Goal: Task Accomplishment & Management: Use online tool/utility

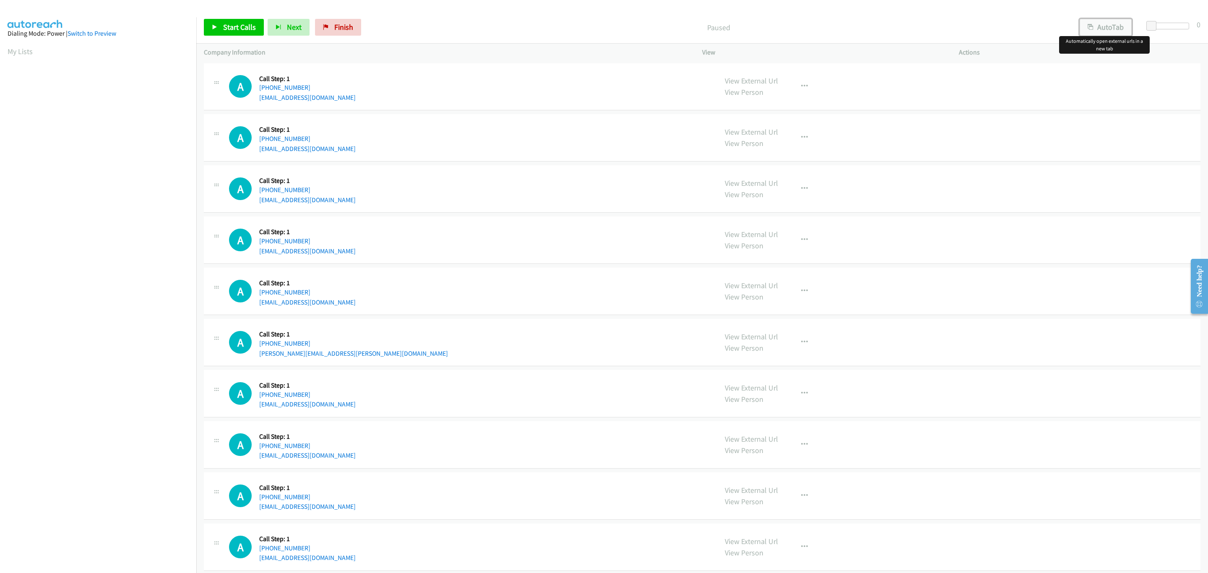
click at [1094, 27] on button "AutoTab" at bounding box center [1105, 27] width 52 height 17
click at [1150, 23] on span at bounding box center [1152, 26] width 10 height 10
click at [1148, 23] on span at bounding box center [1152, 26] width 10 height 10
click at [1144, 26] on div at bounding box center [1170, 29] width 54 height 13
click at [1147, 26] on span at bounding box center [1152, 26] width 10 height 10
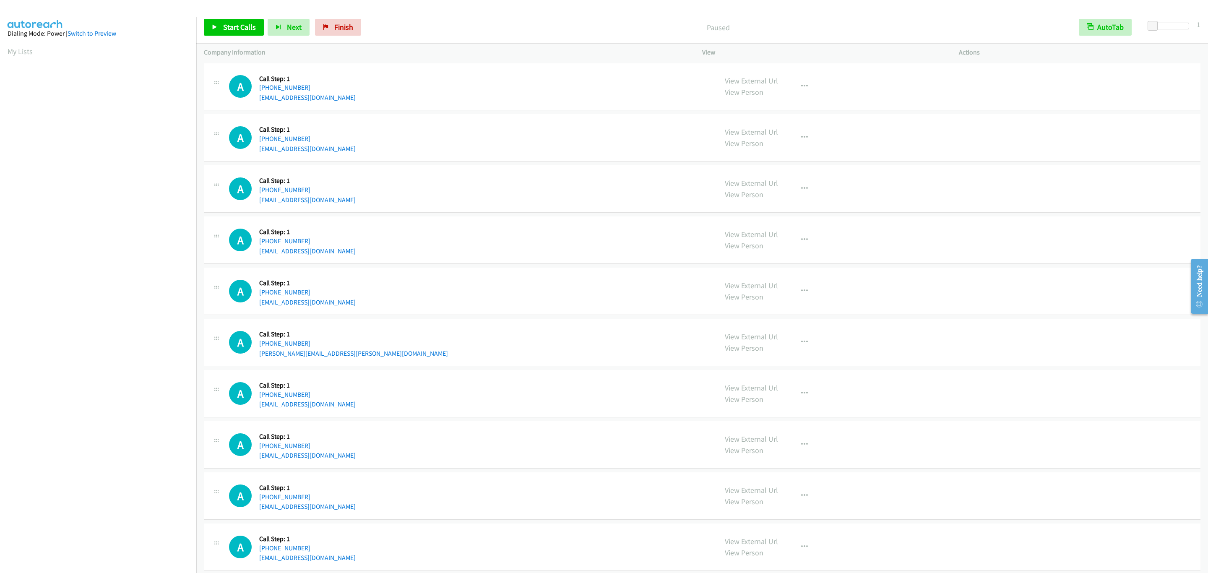
click at [983, 164] on td "A Callback Scheduled Call Step: 1 America/New_York +1 914-714-2694 twjasp@gmail…" at bounding box center [701, 189] width 1011 height 51
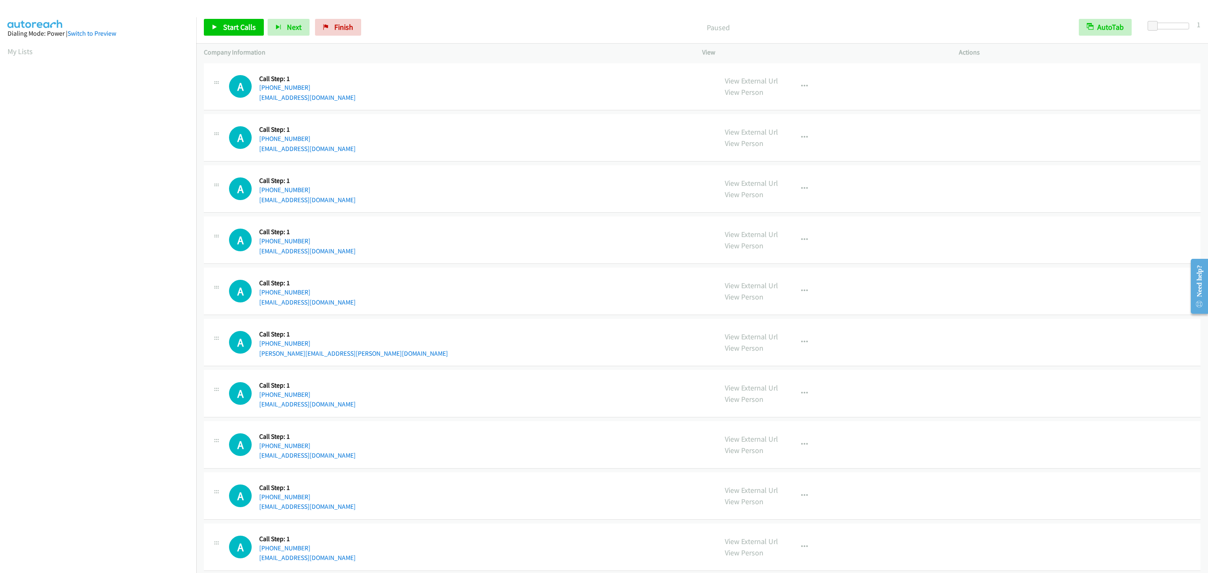
click at [983, 164] on td "A Callback Scheduled Call Step: 1 America/New_York +1 914-714-2694 twjasp@gmail…" at bounding box center [701, 189] width 1011 height 51
click at [512, 335] on div "A Callback Scheduled Call Step: 1 America/Chicago +1 262-224-1095 adam.treesh@z…" at bounding box center [469, 342] width 481 height 32
click at [509, 338] on div "A Callback Scheduled Call Step: 1 America/Chicago +1 262-224-1095 adam.treesh@z…" at bounding box center [469, 342] width 481 height 32
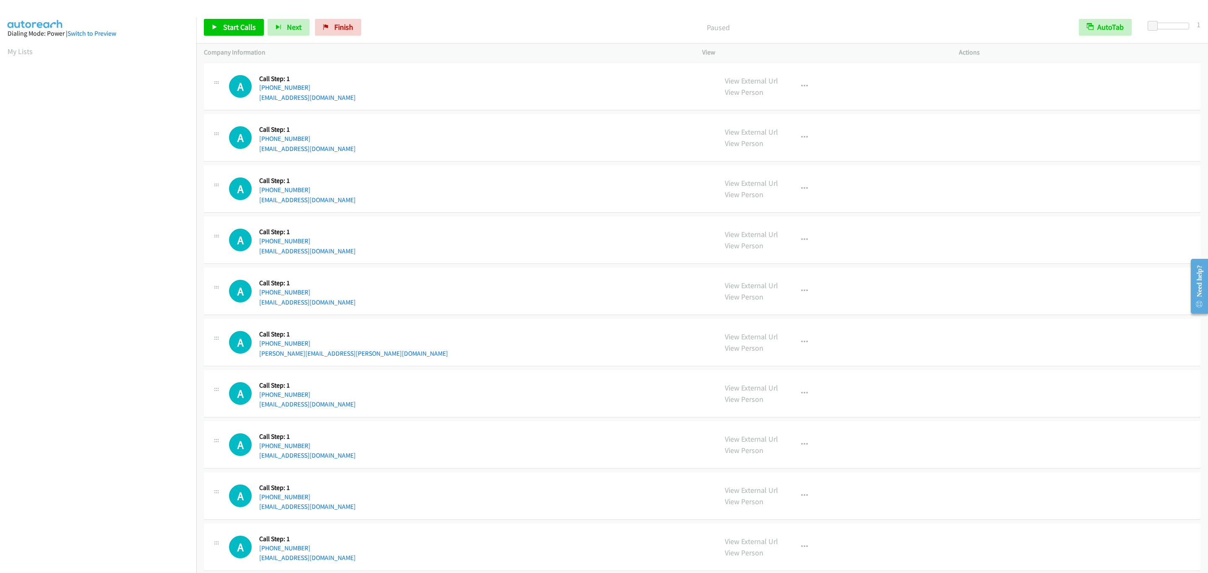
click at [669, 435] on div "A Callback Scheduled Call Step: 1 America/New_York +1 850-426-0009 missymclendo…" at bounding box center [469, 445] width 481 height 32
click at [455, 155] on div "A Callback Scheduled Call Step: 1 America/New_York +1 860-559-2863 markholt111@…" at bounding box center [702, 137] width 996 height 47
click at [452, 150] on div "A Callback Scheduled Call Step: 1 America/New_York +1 860-559-2863 markholt111@…" at bounding box center [469, 138] width 481 height 32
click at [593, 170] on div "A Callback Scheduled Call Step: 1 America/New_York +1 914-714-2694 twjasp@gmail…" at bounding box center [702, 188] width 996 height 47
click at [491, 120] on div "A Callback Scheduled Call Step: 1 America/New_York +1 860-559-2863 markholt111@…" at bounding box center [702, 137] width 996 height 47
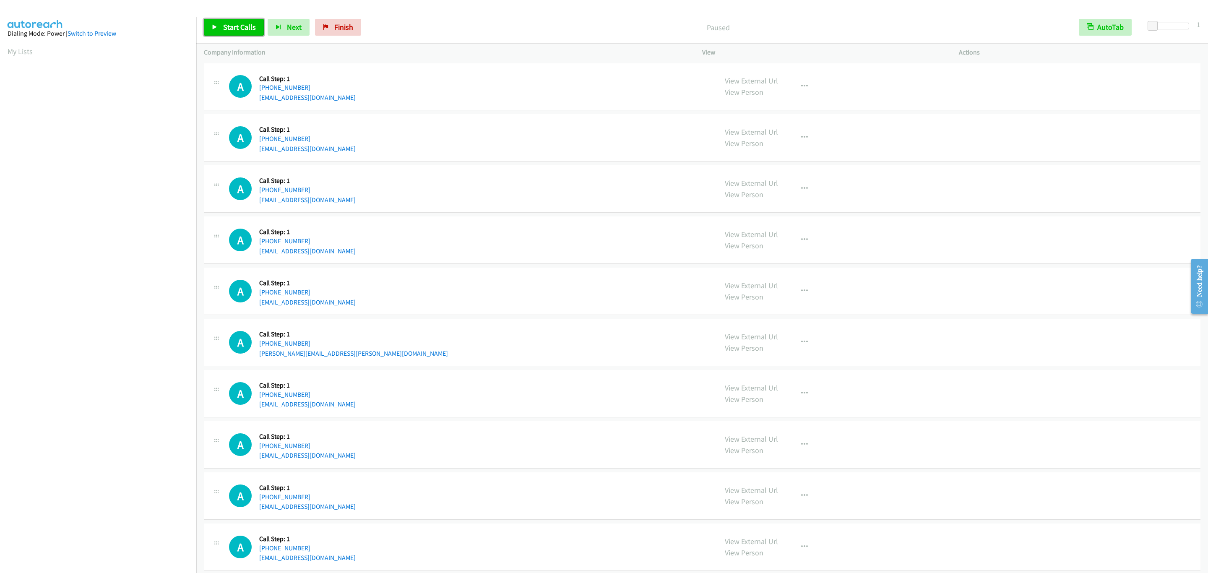
click at [257, 30] on link "Start Calls" at bounding box center [234, 27] width 60 height 17
click at [247, 18] on div "Start Calls Pause Next Finish Started AutoTab AutoTab 1" at bounding box center [701, 27] width 1011 height 32
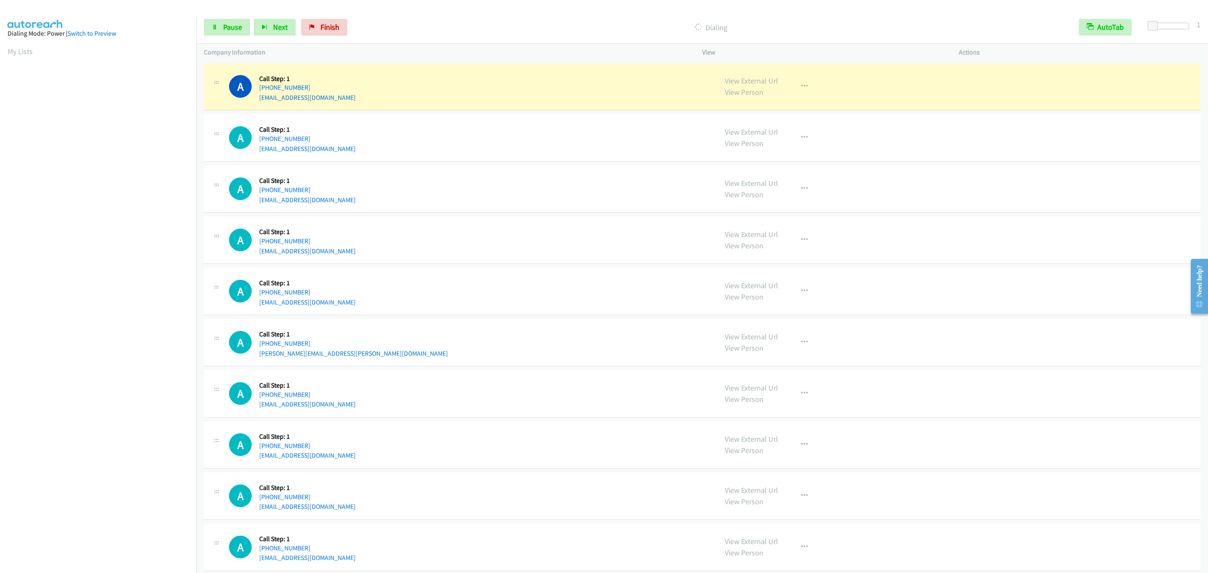
click at [244, 18] on div "Start Calls Pause Next Finish Dialing AutoTab AutoTab 1" at bounding box center [701, 27] width 1011 height 32
click at [242, 21] on link "Pause" at bounding box center [227, 27] width 46 height 17
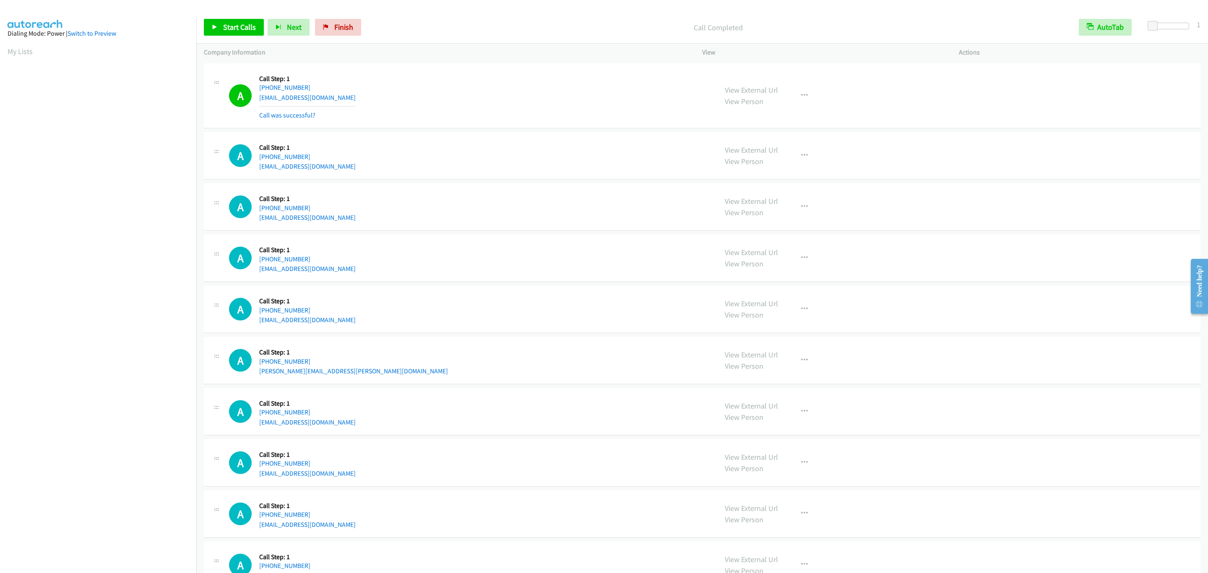
click at [128, 44] on aside "Dialing Mode: Power | Switch to Preview My Lists" at bounding box center [98, 249] width 196 height 464
drag, startPoint x: 473, startPoint y: 99, endPoint x: 481, endPoint y: 99, distance: 7.2
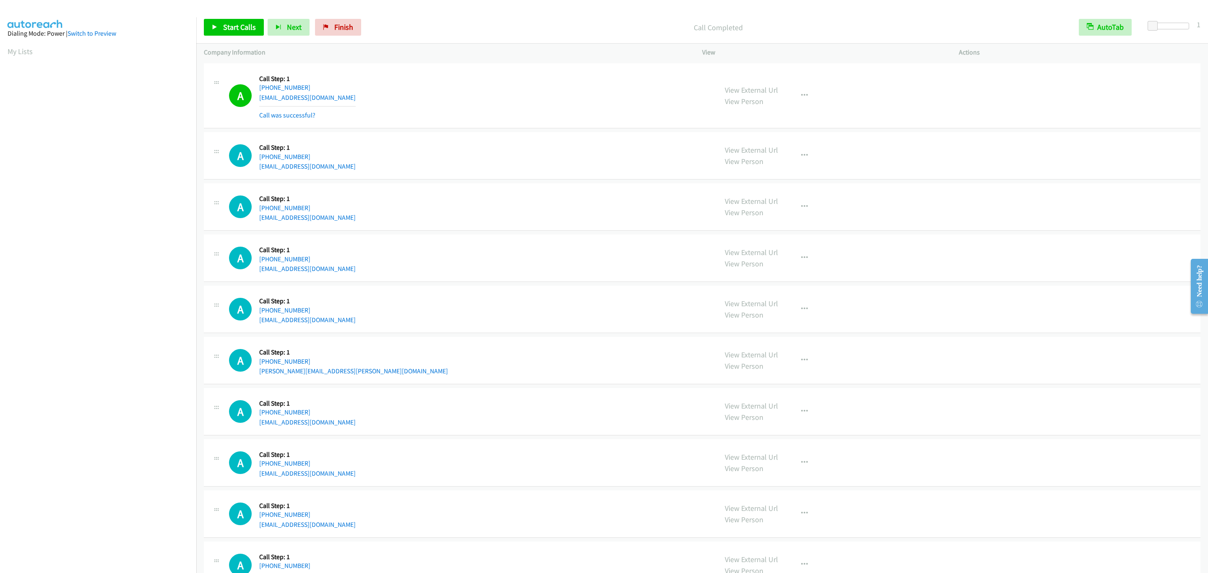
click at [473, 96] on div "A Callback Scheduled Call Step: 1 America/New_York +1 843-696-5964 salarsyedd@g…" at bounding box center [469, 96] width 481 height 50
click at [252, 29] on span "Start Calls" at bounding box center [239, 27] width 33 height 10
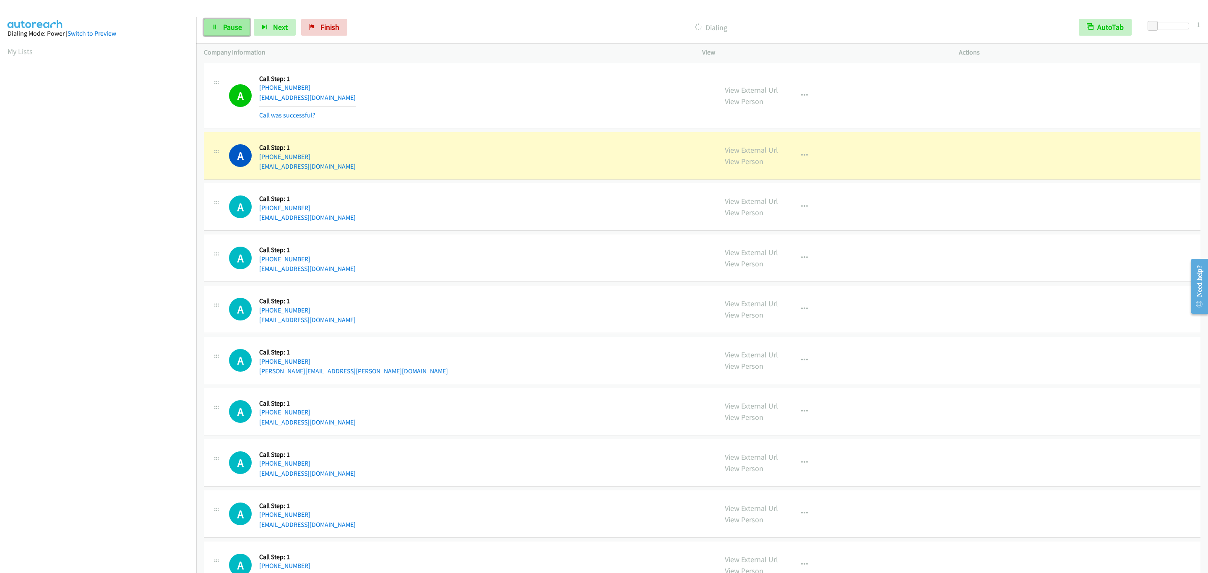
click at [218, 24] on link "Pause" at bounding box center [227, 27] width 46 height 17
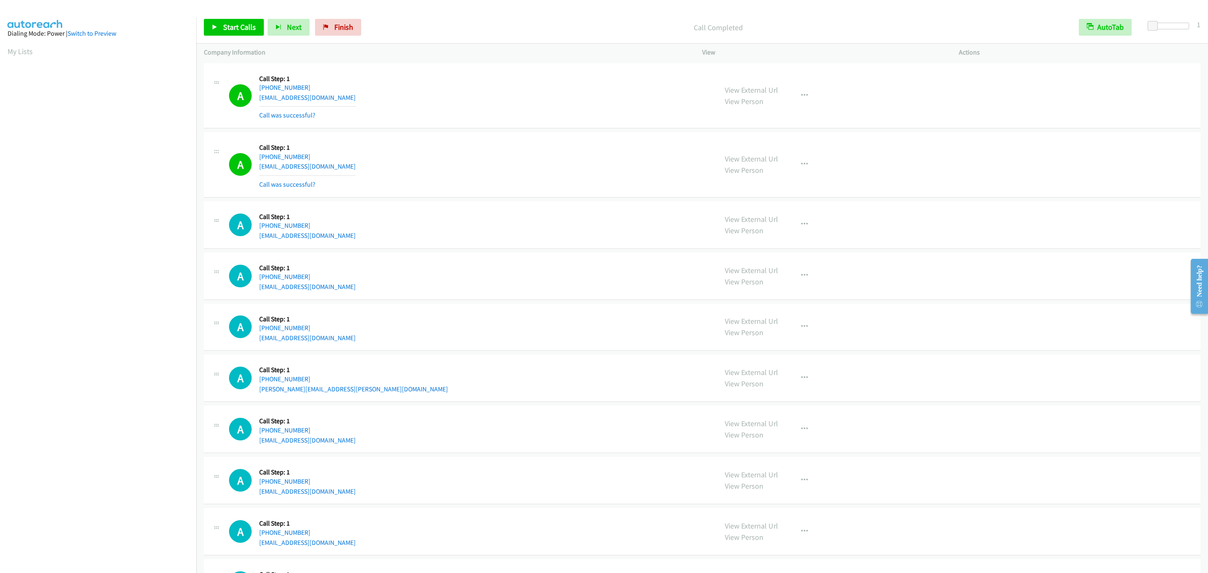
click at [851, 151] on div "View External Url View Person View External Url Email Schedule/Manage Callback …" at bounding box center [849, 165] width 264 height 50
click at [201, 73] on td "A Callback Scheduled Call Step: 1 America/New_York +1 843-696-5964 salarsyedd@g…" at bounding box center [701, 95] width 1011 height 69
click at [241, 29] on span "Start Calls" at bounding box center [239, 27] width 33 height 10
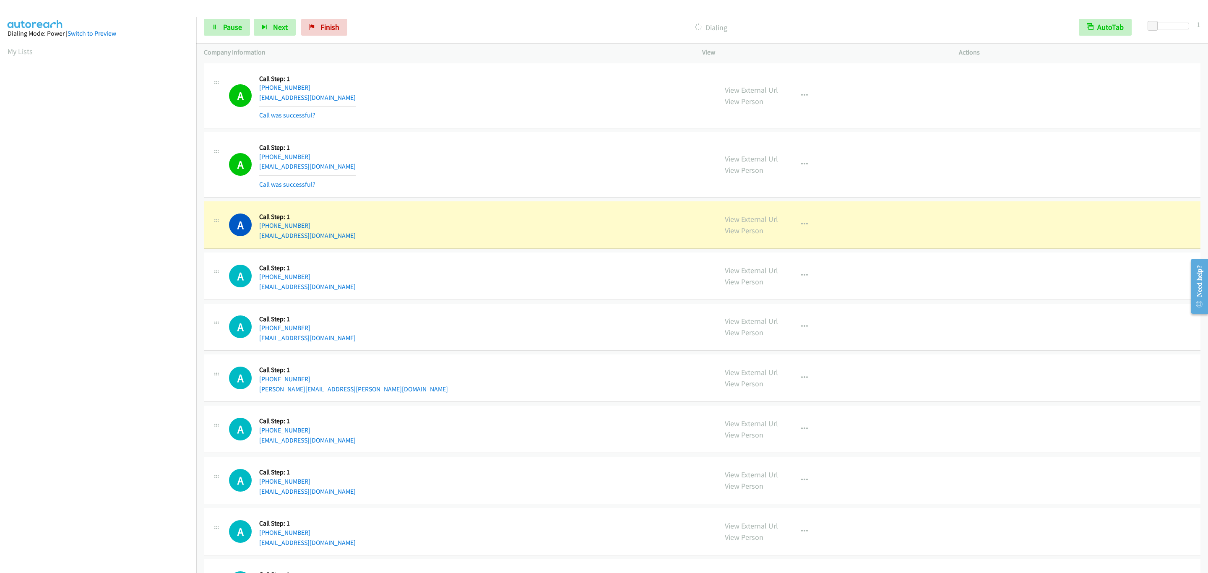
click at [352, 291] on div "A Callback Scheduled Call Step: 1 America/Chicago +1 850-586-8903 mccarthybrian…" at bounding box center [469, 276] width 481 height 32
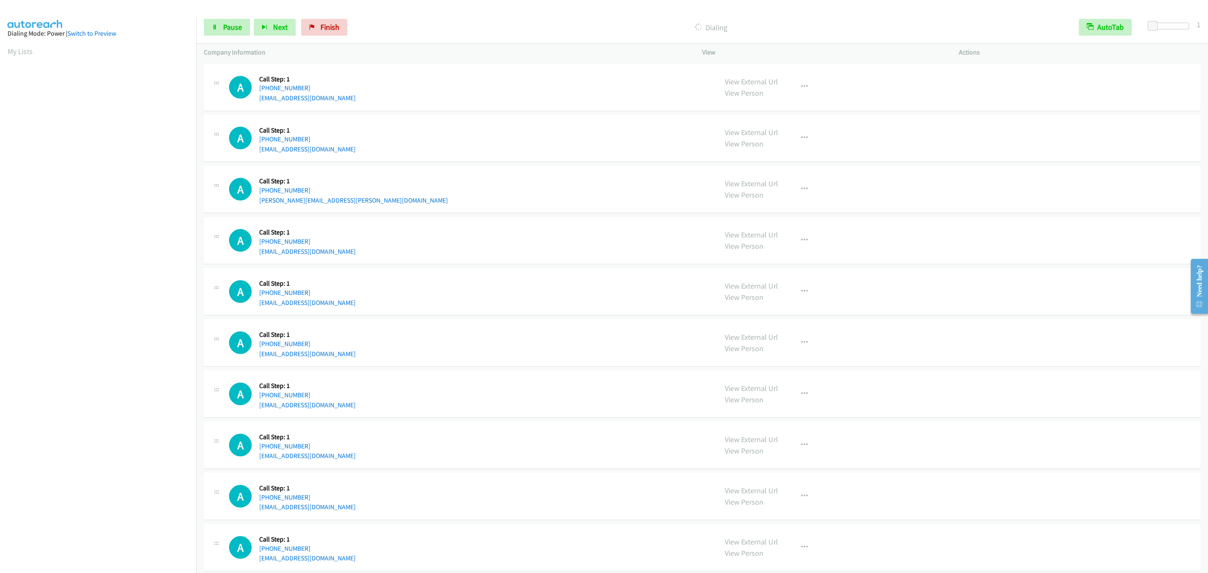
scroll to position [126, 0]
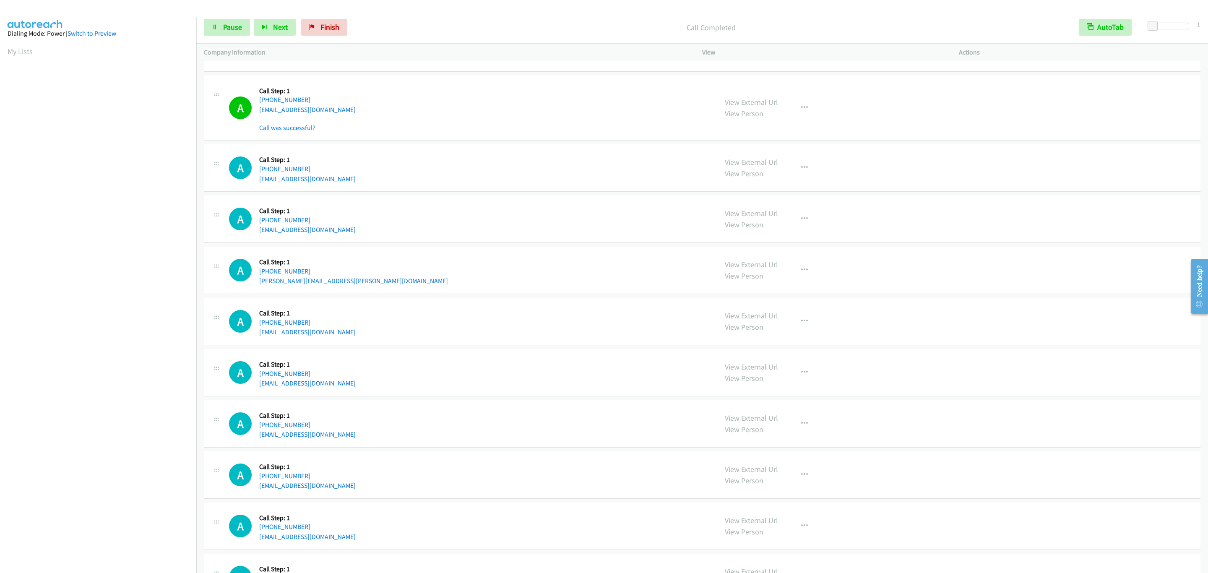
click at [676, 468] on div "A Callback Scheduled Call Step: 1 America/New_York +1 929-289-3983 iuliiasergud…" at bounding box center [469, 475] width 481 height 32
click at [481, 43] on div "Start Calls Pause Next Finish Call Completed AutoTab AutoTab 1" at bounding box center [701, 27] width 1011 height 32
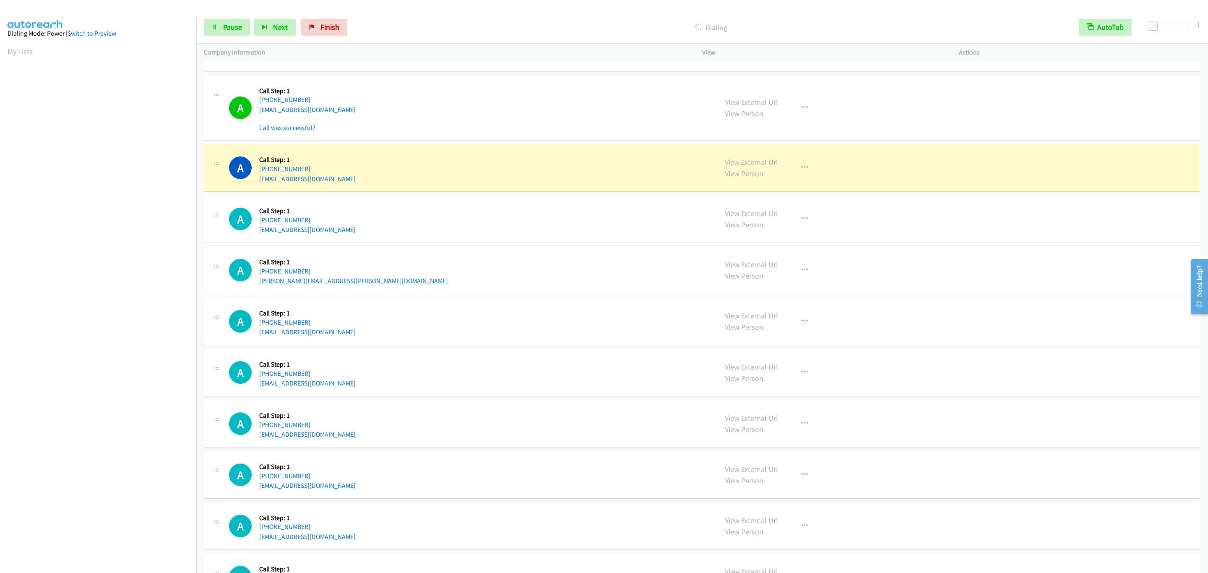
click at [418, 115] on div "A Callback Scheduled Call Step: 1 America/New_York +1 914-714-2694 twjasp@gmail…" at bounding box center [469, 108] width 481 height 50
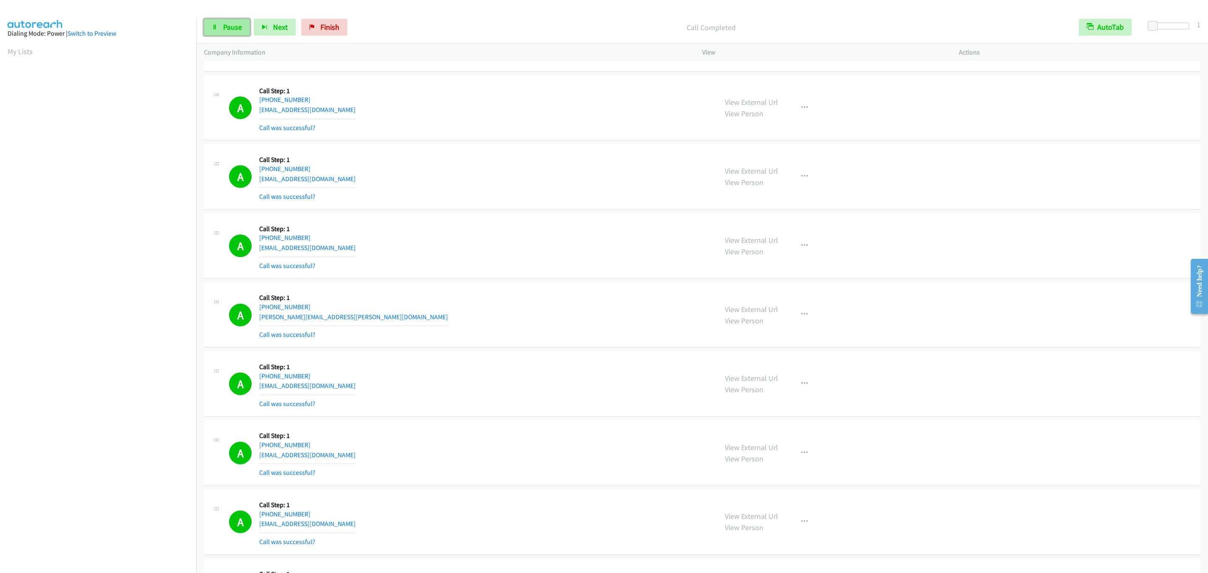
click at [232, 31] on span "Pause" at bounding box center [232, 27] width 19 height 10
click at [234, 29] on span "Start Calls" at bounding box center [239, 27] width 33 height 10
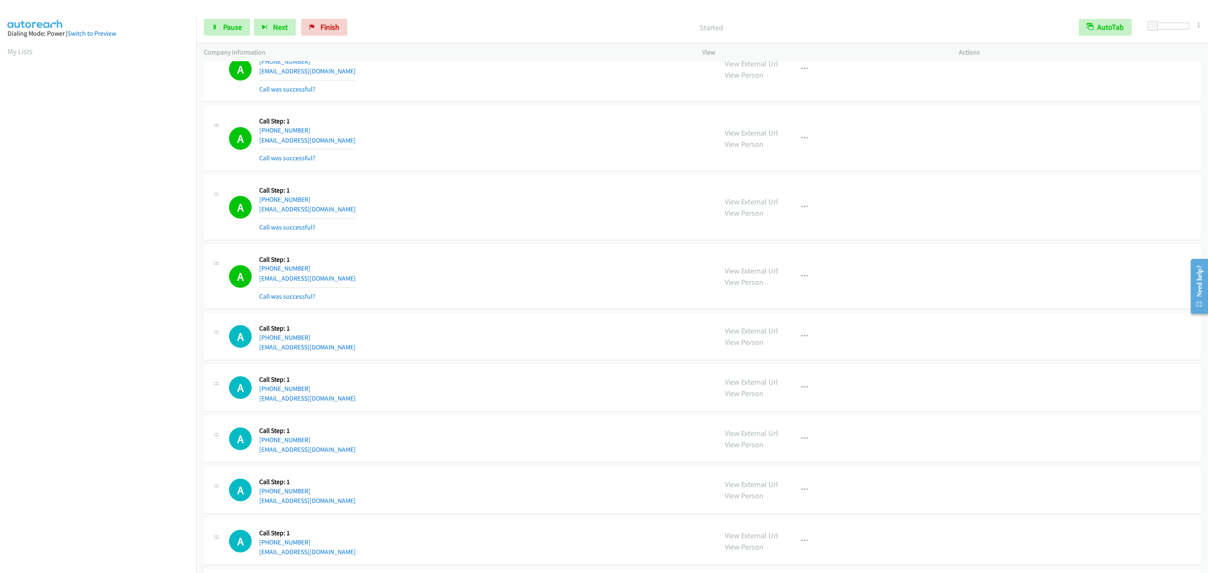
scroll to position [503, 0]
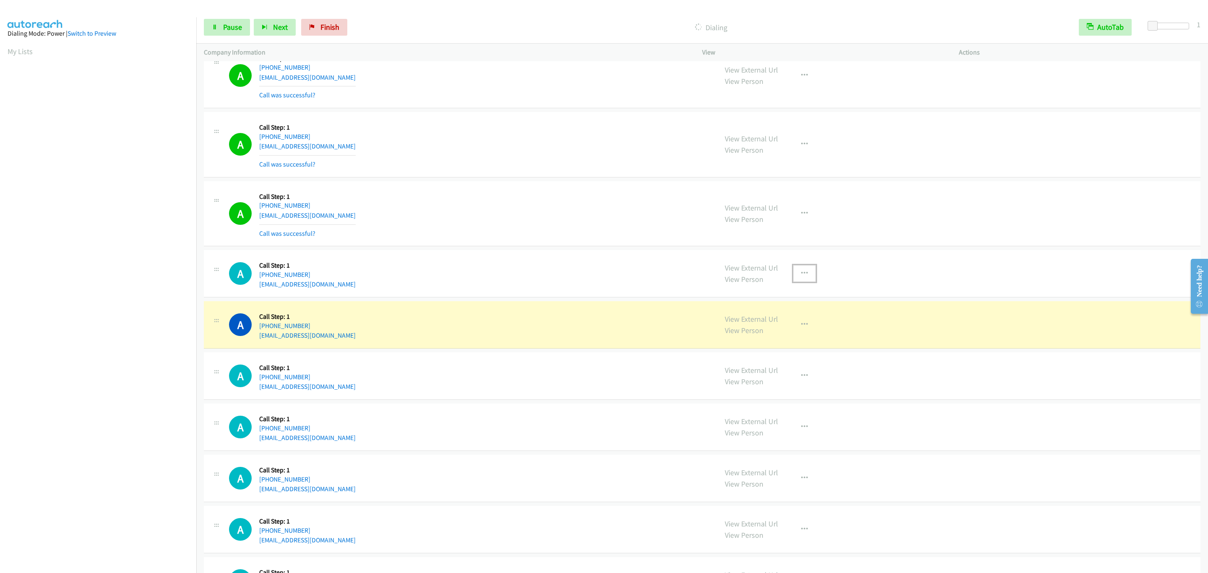
click at [806, 282] on button "button" at bounding box center [804, 273] width 23 height 17
click at [548, 282] on div at bounding box center [604, 286] width 1208 height 573
click at [240, 33] on link "Pause" at bounding box center [227, 27] width 46 height 17
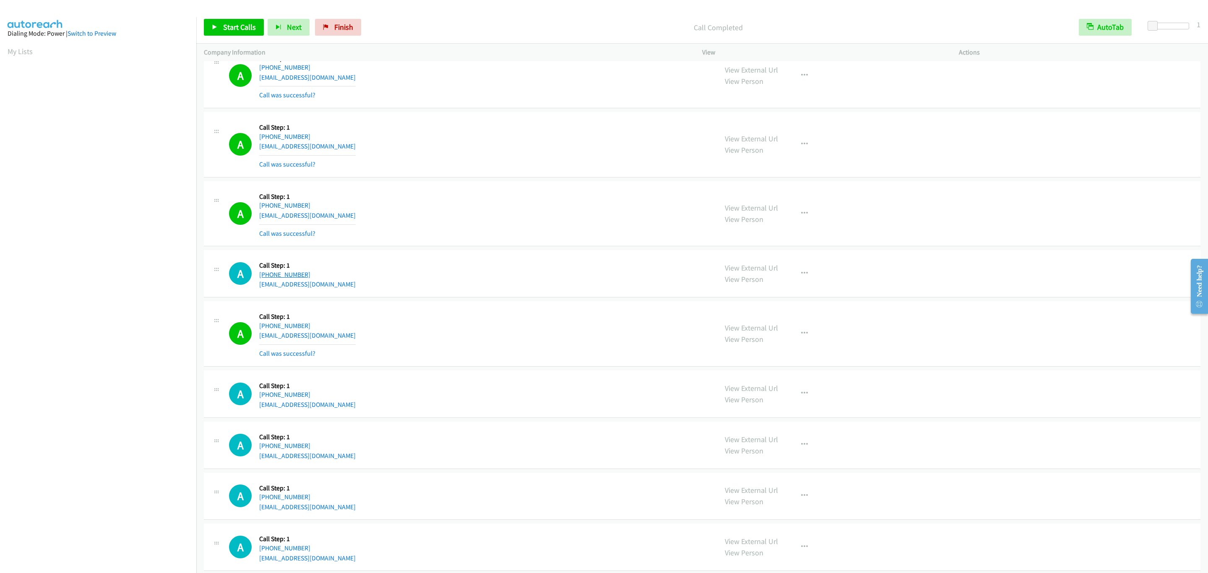
drag, startPoint x: 312, startPoint y: 278, endPoint x: 272, endPoint y: 278, distance: 39.8
click at [272, 278] on div "+1 773-240-0995" at bounding box center [307, 275] width 96 height 10
click at [272, 278] on link "+1 773-240-0995" at bounding box center [284, 274] width 51 height 8
click at [555, 229] on div "A Callback Scheduled Call Step: 1 America/New_York +1 929-289-3983 iuliiasergud…" at bounding box center [469, 214] width 481 height 50
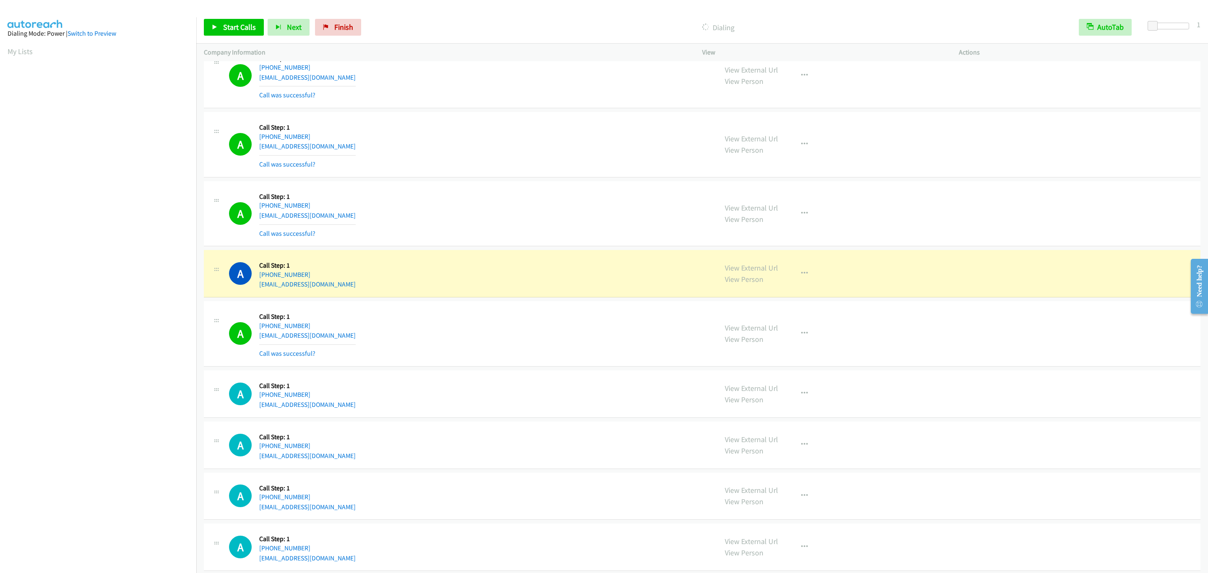
click at [501, 141] on div "A Callback Scheduled Call Step: 1 America/Puerto_Rico +1 787-203-8881 carcontre…" at bounding box center [469, 145] width 481 height 50
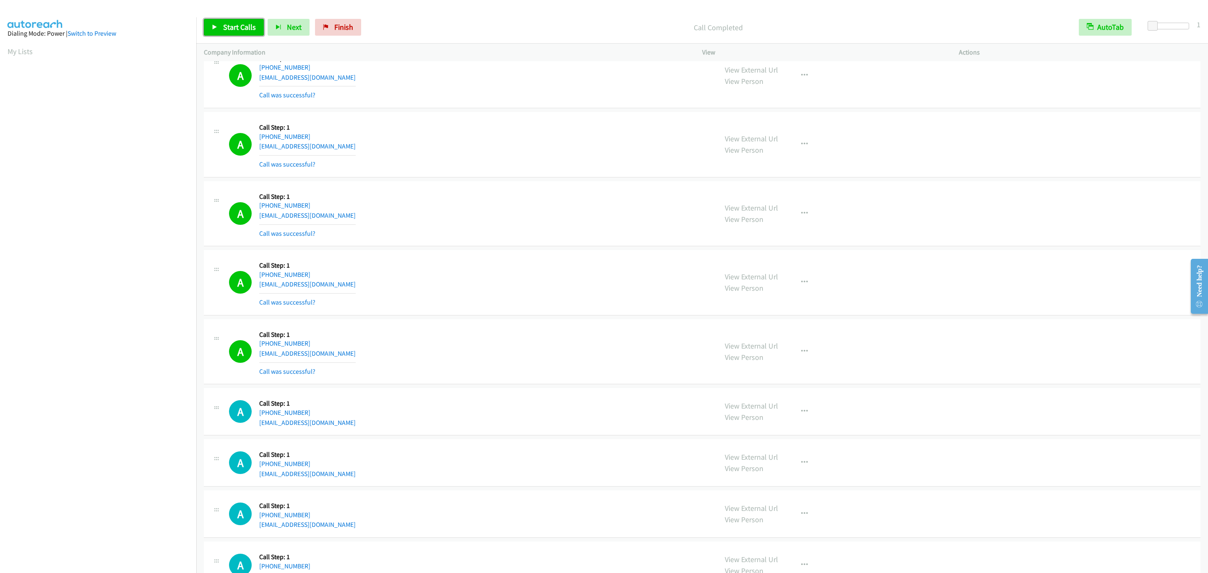
click at [222, 24] on link "Start Calls" at bounding box center [234, 27] width 60 height 17
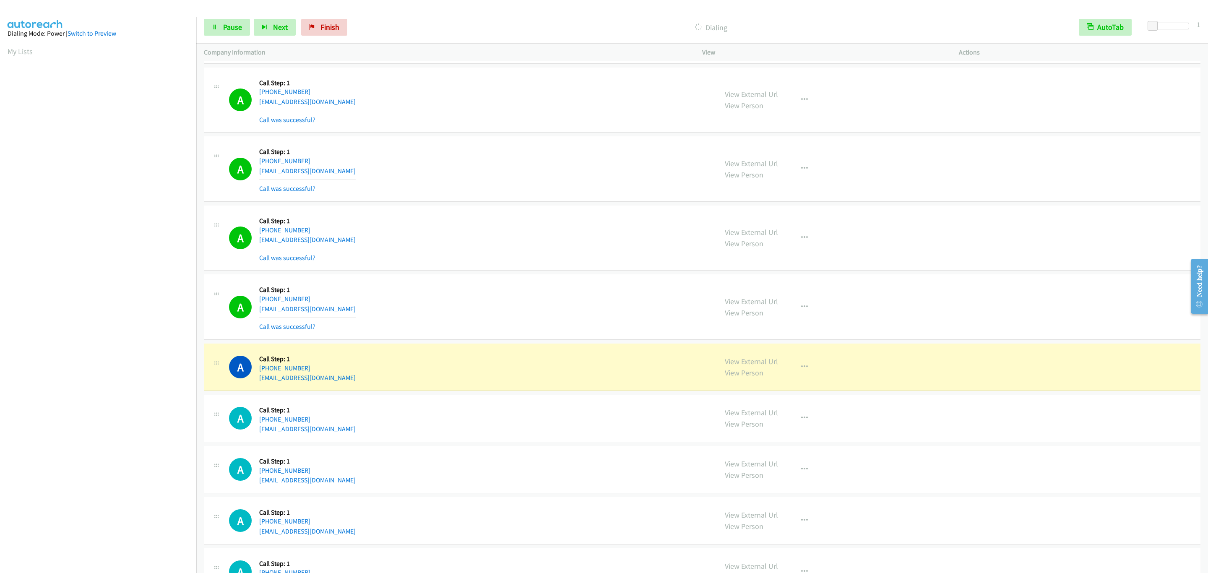
scroll to position [944, 0]
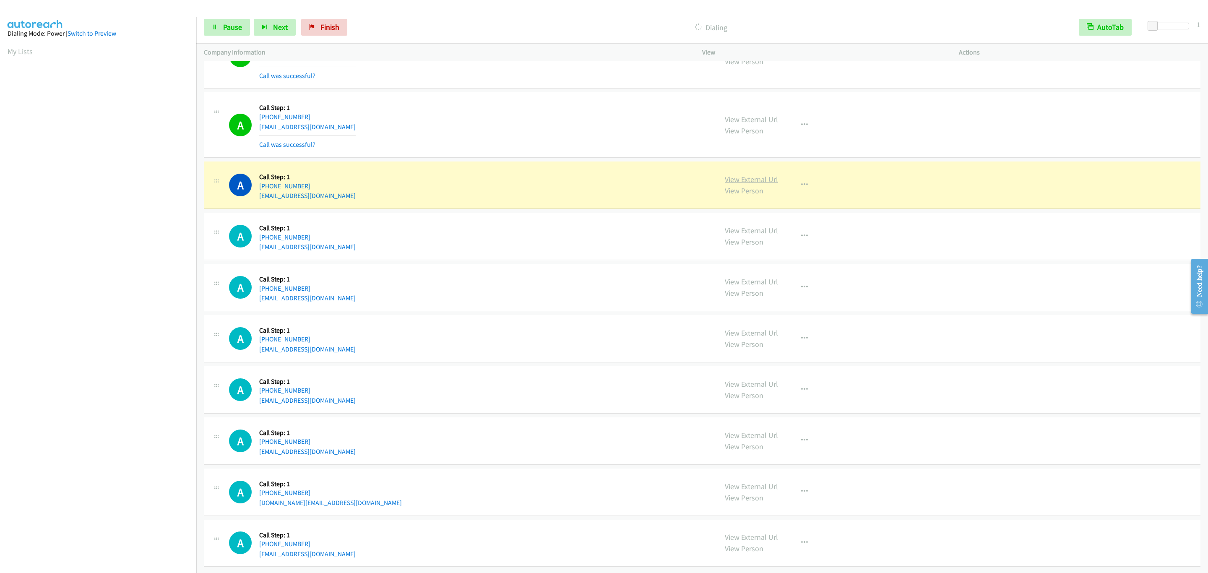
click at [736, 182] on link "View External Url" at bounding box center [751, 179] width 53 height 10
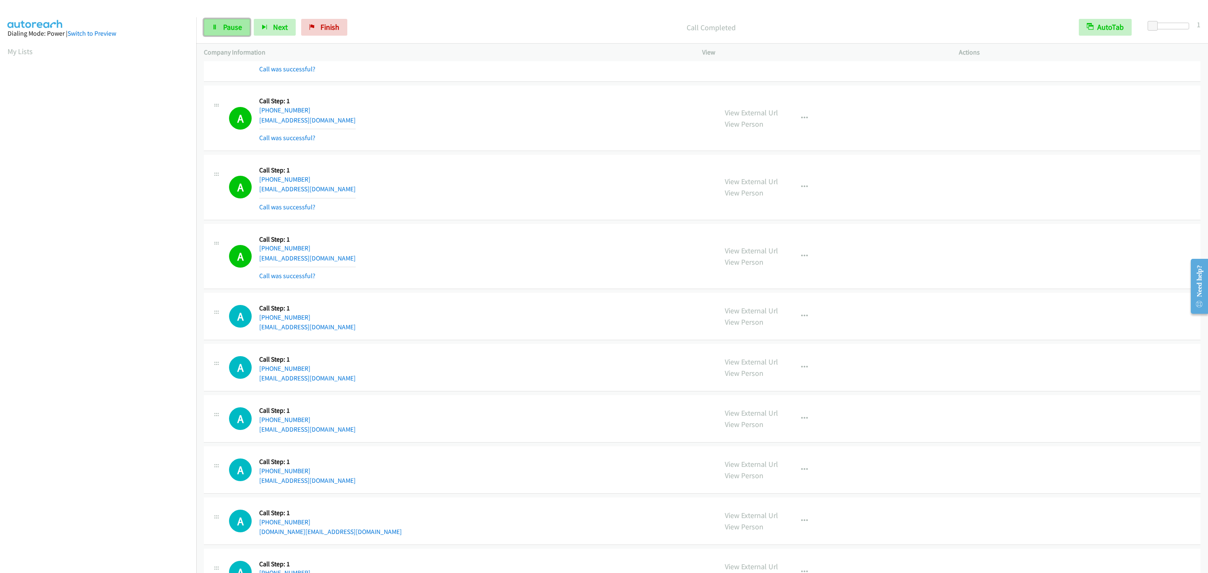
click at [224, 33] on link "Pause" at bounding box center [227, 27] width 46 height 17
click at [239, 31] on span "Start Calls" at bounding box center [239, 27] width 33 height 10
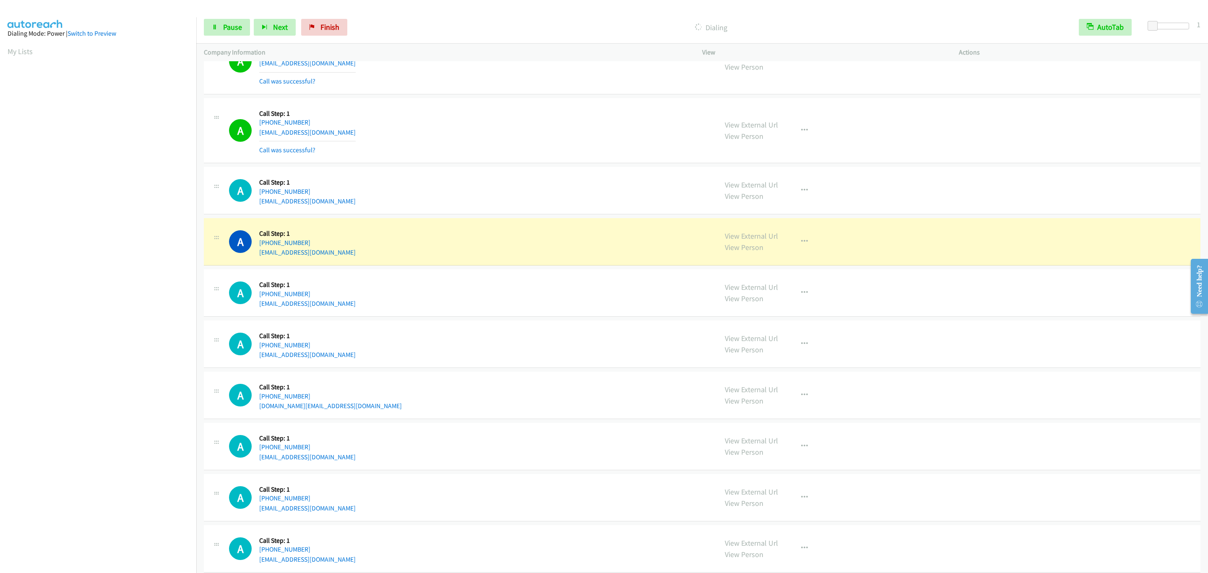
scroll to position [1132, 0]
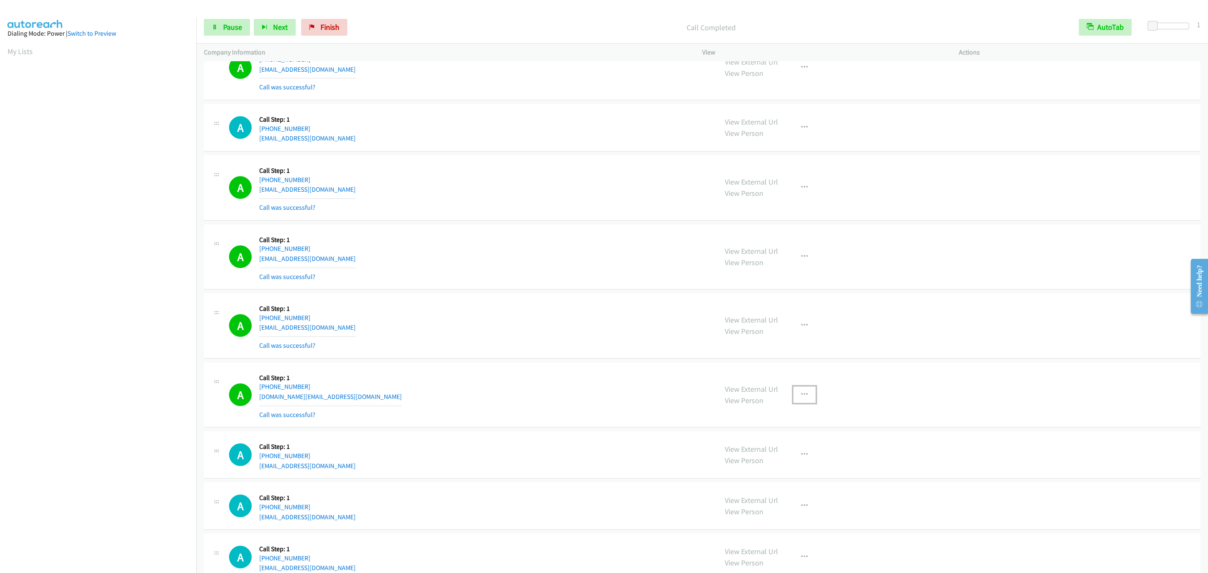
click at [806, 398] on button "button" at bounding box center [804, 394] width 23 height 17
drag, startPoint x: 803, startPoint y: 458, endPoint x: 777, endPoint y: 481, distance: 34.2
click at [777, 475] on link "Add to do not call list" at bounding box center [760, 466] width 112 height 17
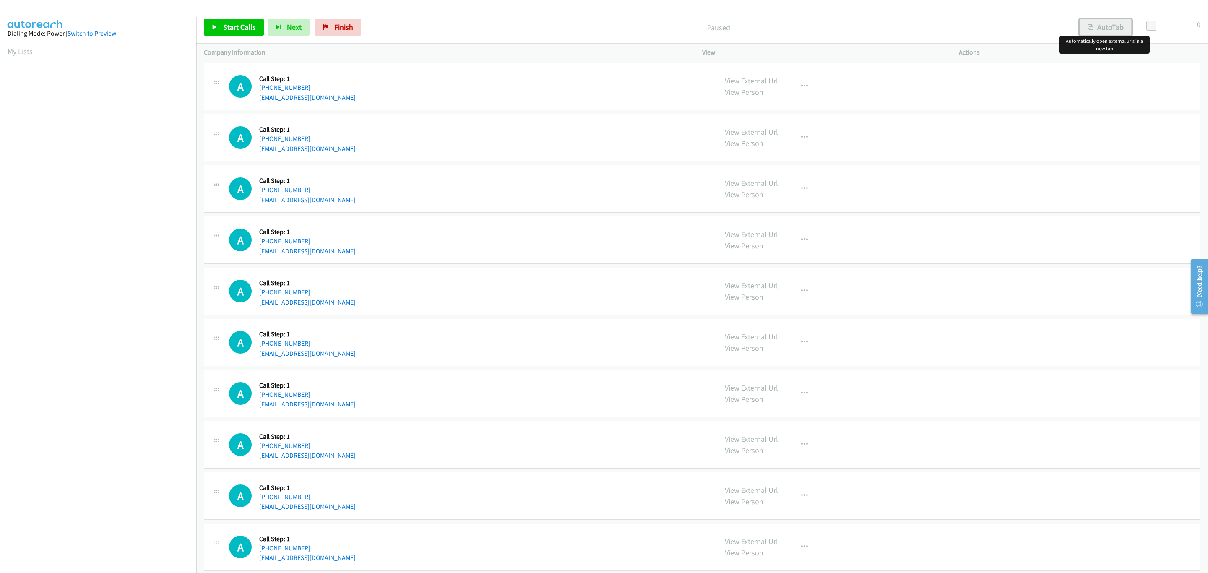
click at [1116, 21] on button "AutoTab" at bounding box center [1105, 27] width 52 height 17
click at [1149, 24] on span at bounding box center [1152, 26] width 10 height 10
click at [229, 30] on span "Start Calls" at bounding box center [239, 27] width 33 height 10
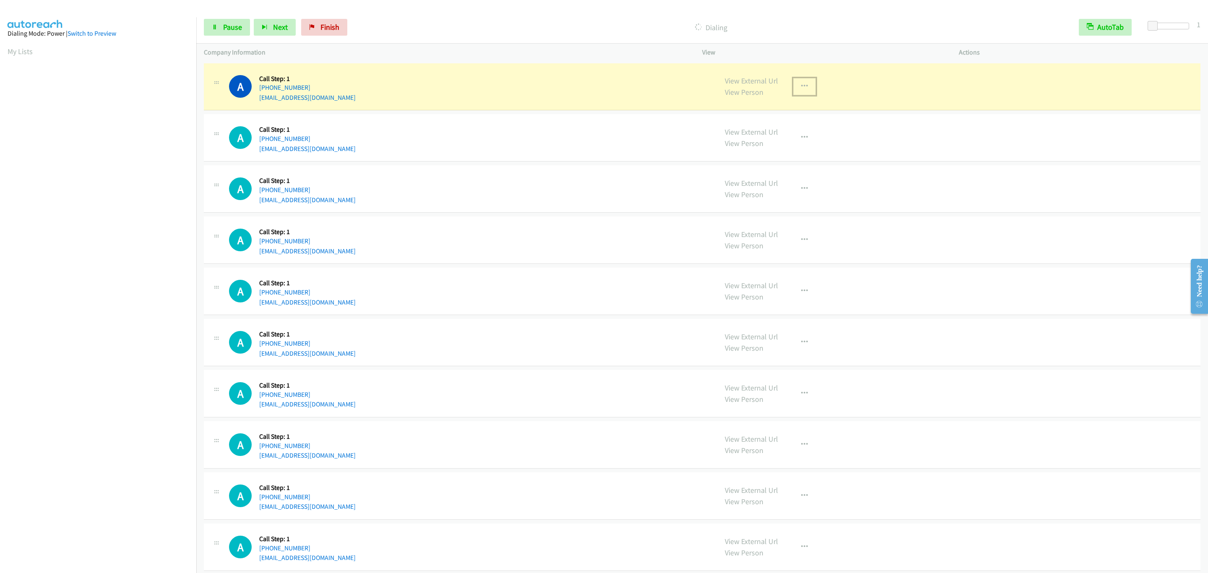
click at [805, 81] on button "button" at bounding box center [804, 86] width 23 height 17
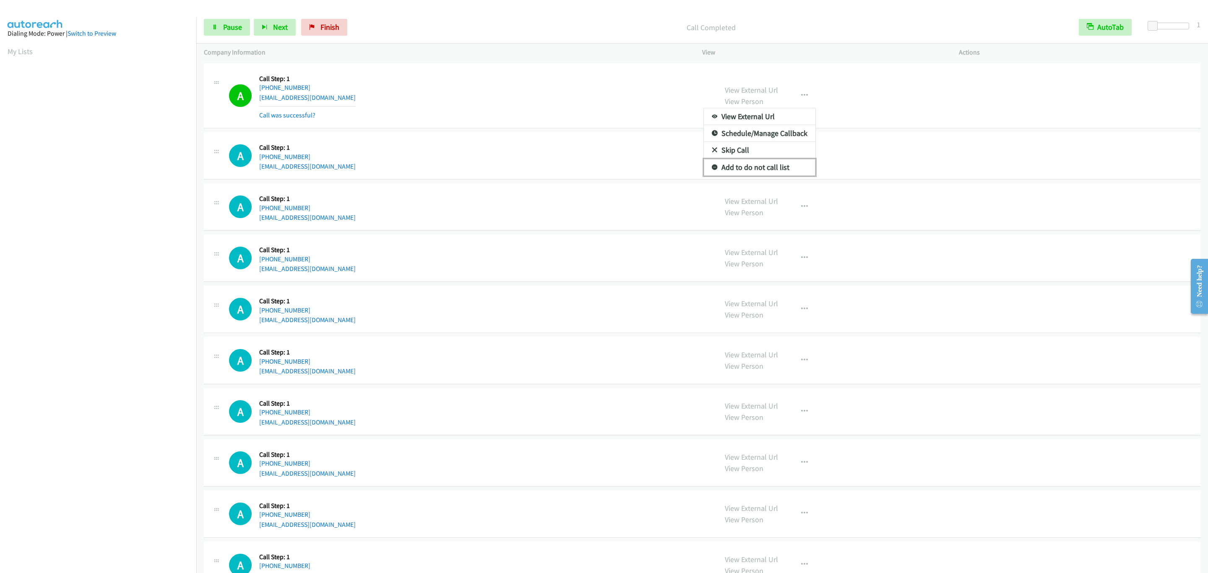
click at [795, 170] on link "Add to do not call list" at bounding box center [760, 167] width 112 height 17
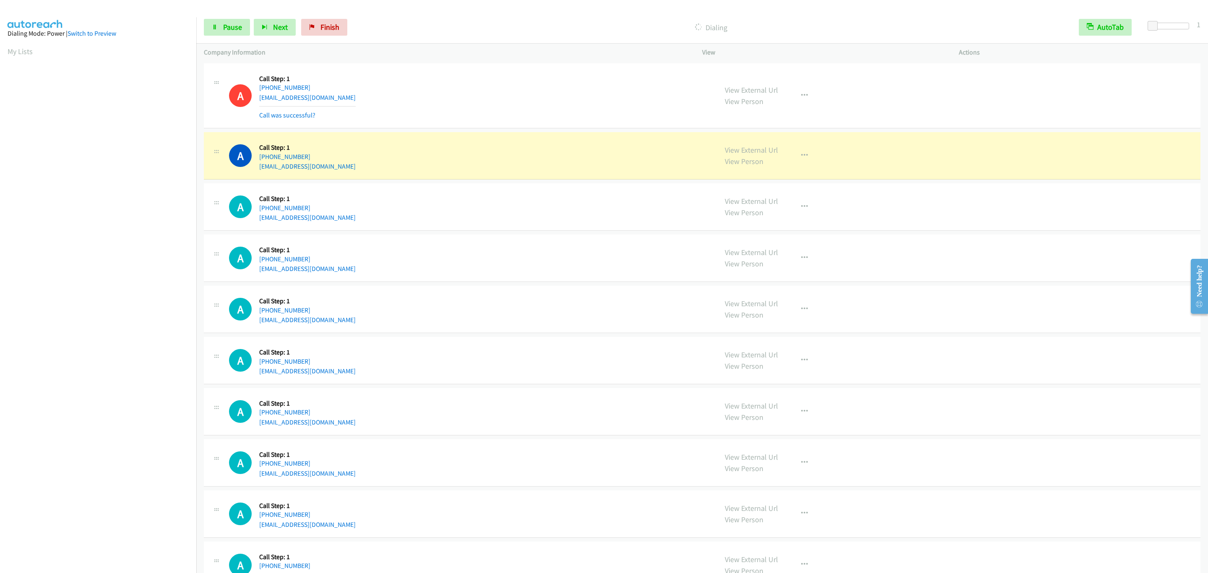
scroll to position [33, 0]
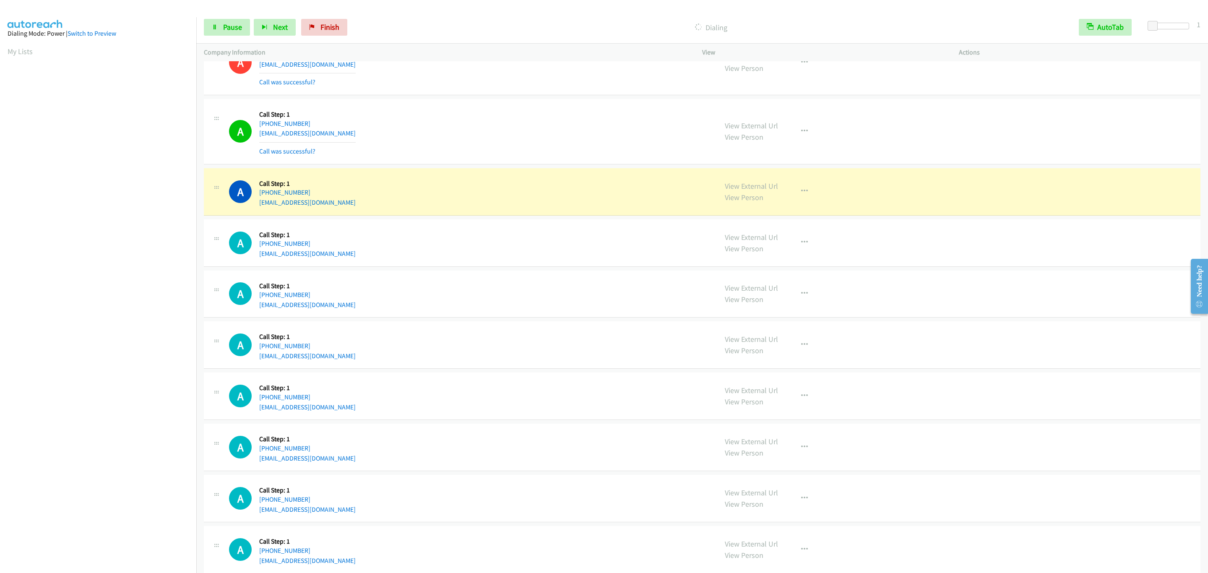
click at [522, 132] on div "A Callback Scheduled Call Step: 1 America/New_York +1 603-998-6396 jcantin2021@…" at bounding box center [469, 132] width 481 height 50
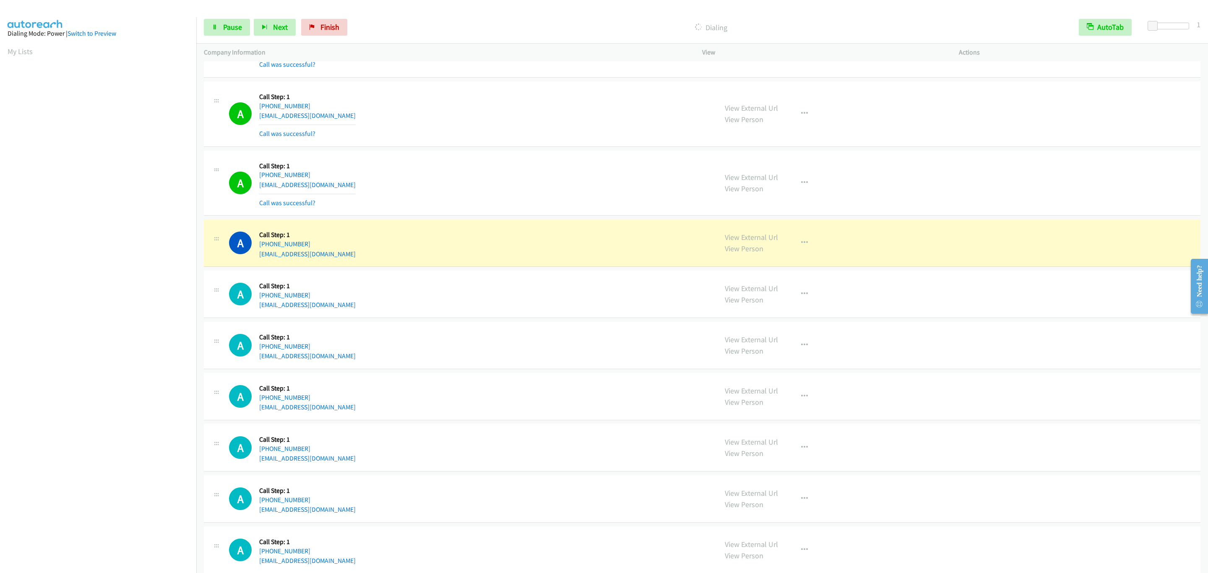
click at [117, 463] on iframe "To enrich screen reader interactions, please activate Accessibility in Grammarl…" at bounding box center [102, 264] width 189 height 398
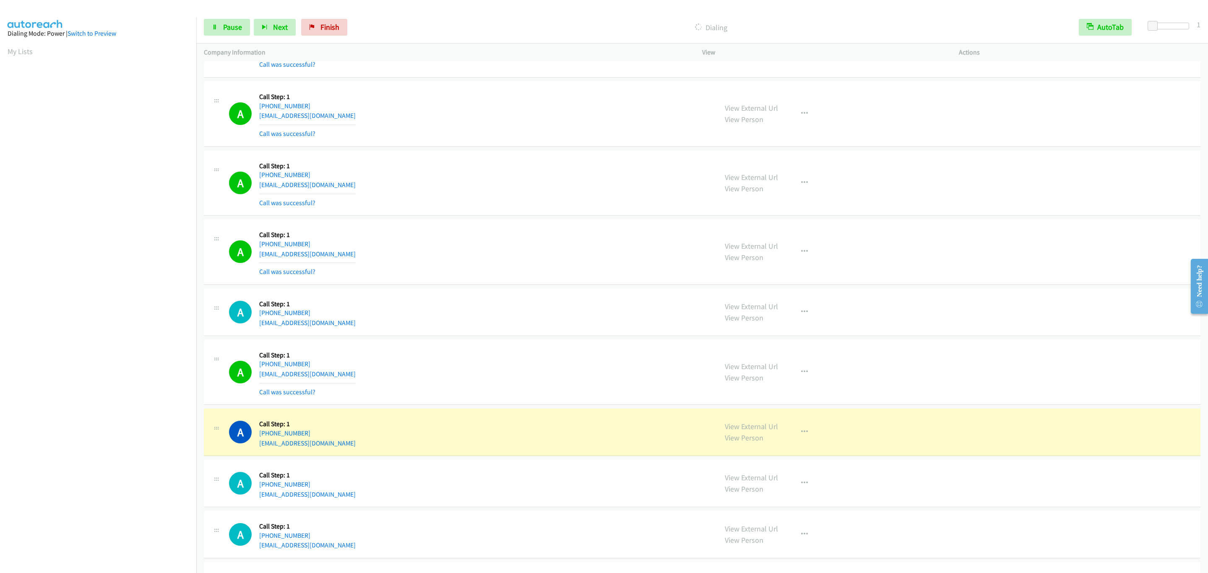
click at [443, 272] on div "A Callback Scheduled Call Step: 1 America/New_York +1 774-423-8926 xinyingliu92…" at bounding box center [469, 252] width 481 height 50
click at [468, 423] on div "A Callback Scheduled Call Step: 1 America/Chicago +1 512-779-7300 qnguyen4490@y…" at bounding box center [469, 432] width 481 height 32
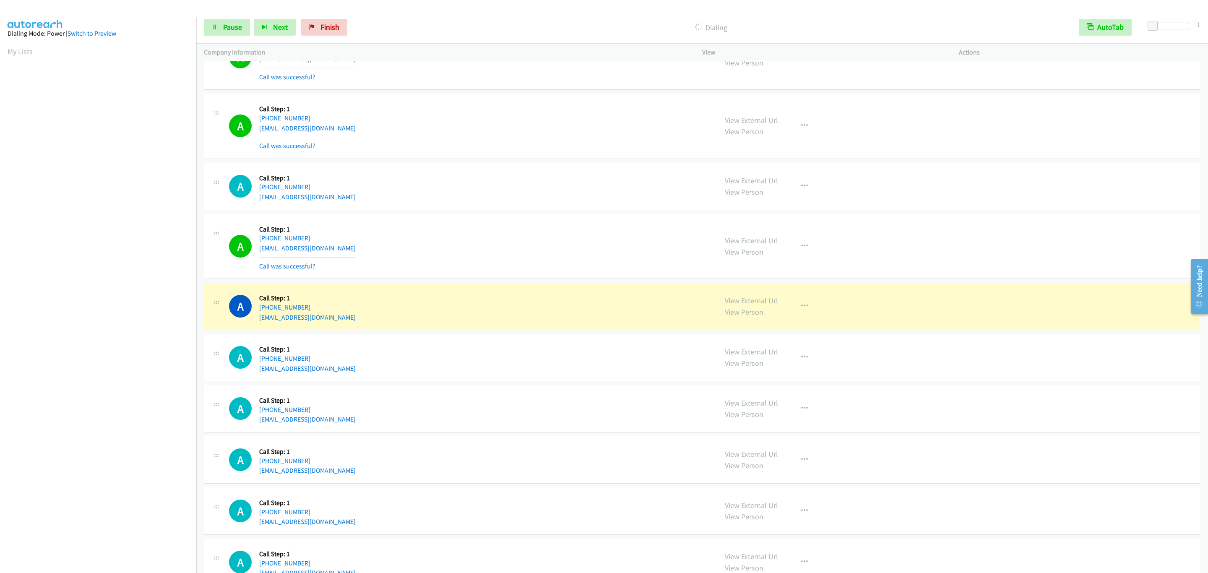
click at [506, 378] on div "A Callback Scheduled Call Step: 1 America/New_York +1 765-215-3930 hughholding@…" at bounding box center [702, 357] width 996 height 47
click at [505, 107] on div "A Callback Scheduled Call Step: 1 America/New_York +1 774-423-8926 xinyingliu92…" at bounding box center [469, 126] width 481 height 50
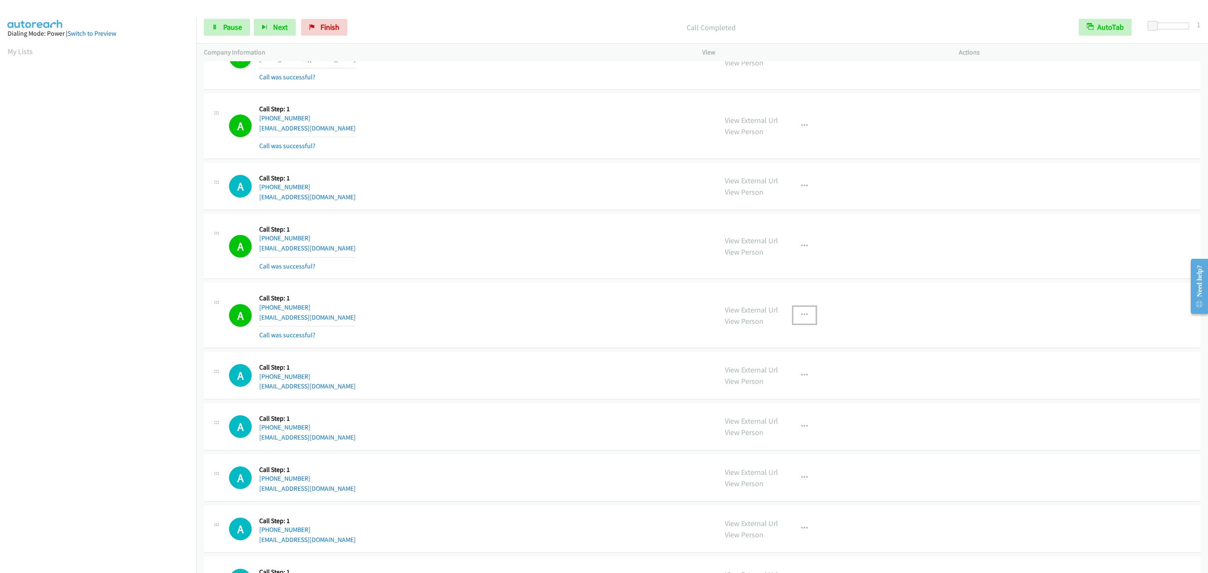
click at [801, 318] on icon "button" at bounding box center [804, 315] width 7 height 7
click at [789, 395] on link "Add to do not call list" at bounding box center [760, 386] width 112 height 17
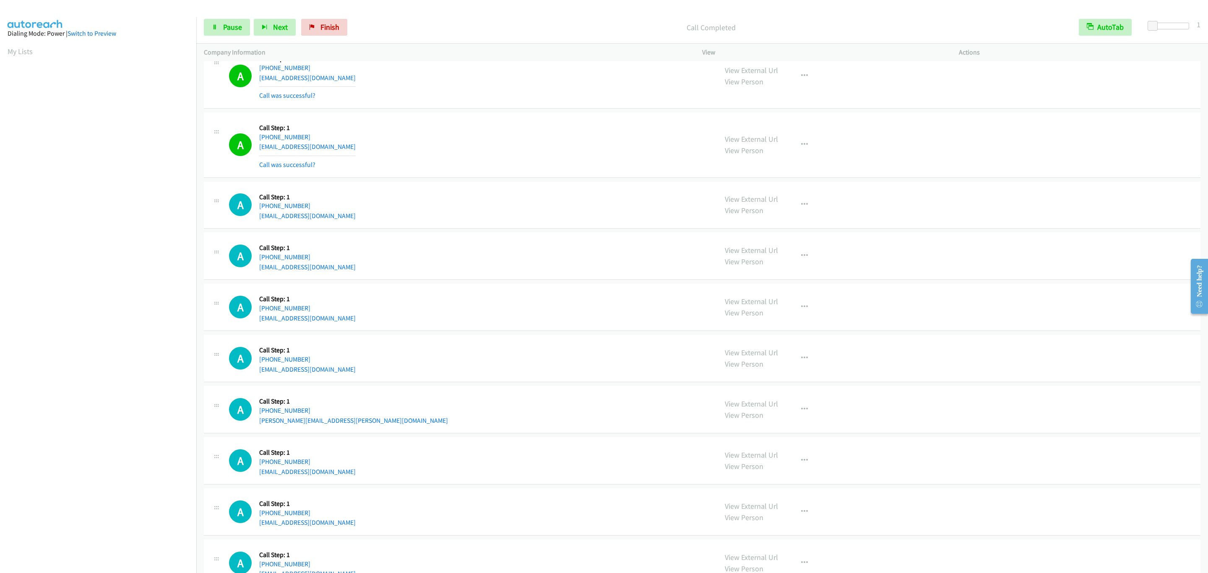
scroll to position [589, 0]
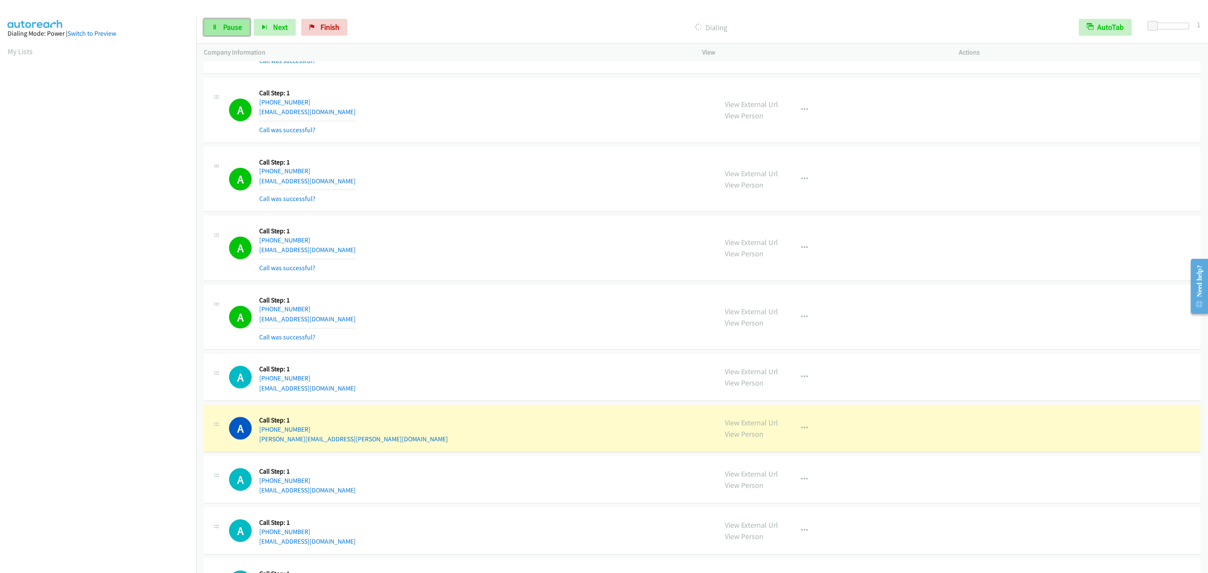
click at [223, 23] on span "Pause" at bounding box center [232, 27] width 19 height 10
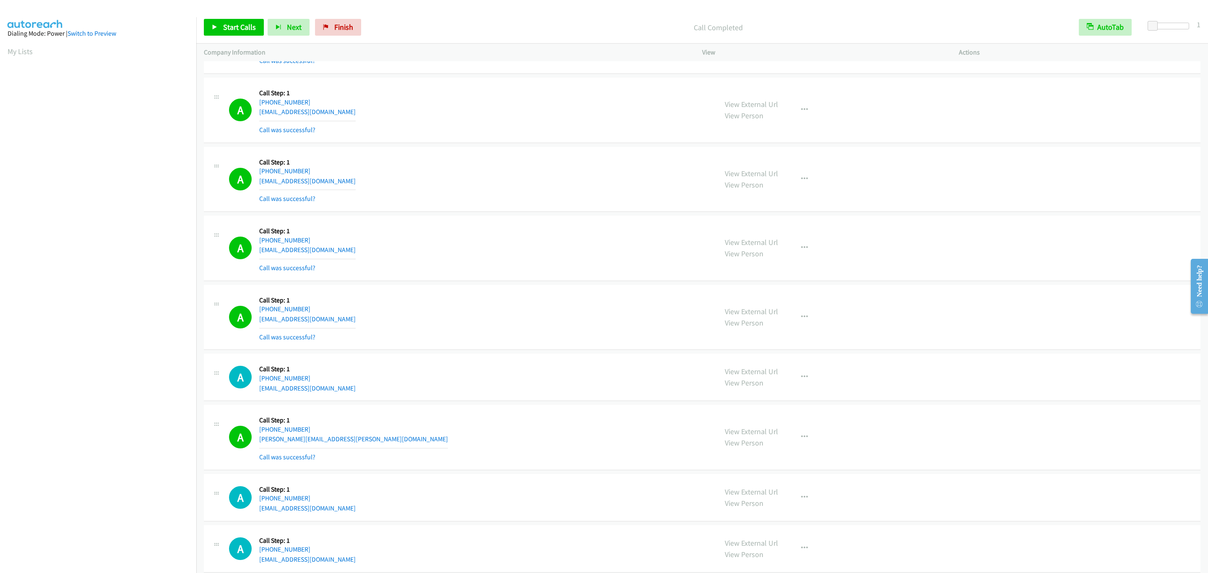
drag, startPoint x: 393, startPoint y: 191, endPoint x: 385, endPoint y: 197, distance: 9.0
click at [393, 191] on div "A Callback Scheduled Call Step: 1 America/Chicago +1 952-905-1972 russellgoke@g…" at bounding box center [469, 179] width 481 height 50
click at [415, 175] on div "A Callback Scheduled Call Step: 1 America/Chicago +1 952-905-1972 russellgoke@g…" at bounding box center [469, 179] width 481 height 50
click at [501, 204] on div "A Callback Scheduled Call Step: 1 America/Chicago +1 952-905-1972 russellgoke@g…" at bounding box center [469, 179] width 481 height 50
click at [793, 105] on button "button" at bounding box center [804, 109] width 23 height 17
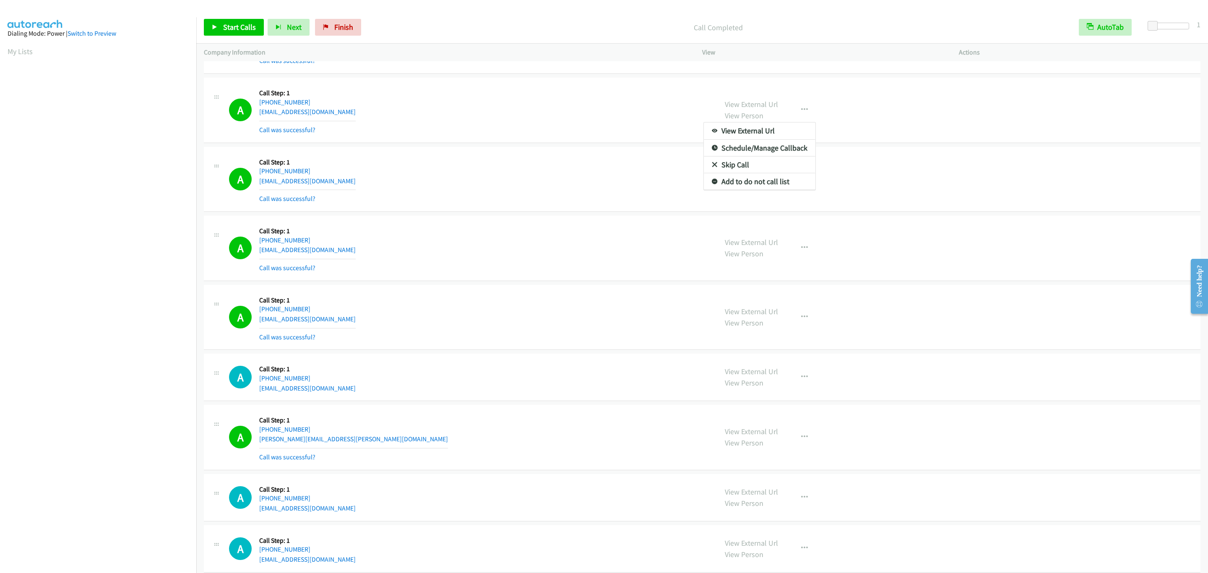
click at [1017, 540] on div at bounding box center [604, 286] width 1208 height 573
click at [1007, 507] on div "A Callback Scheduled Call Step: 1 America/Chicago +1 214-608-9081 jeanmarcjalbe…" at bounding box center [702, 497] width 996 height 47
click at [979, 91] on div "A Callback Scheduled Call Step: 1 America/New_York +1 407-744-8173 ts13971@gmai…" at bounding box center [702, 110] width 996 height 65
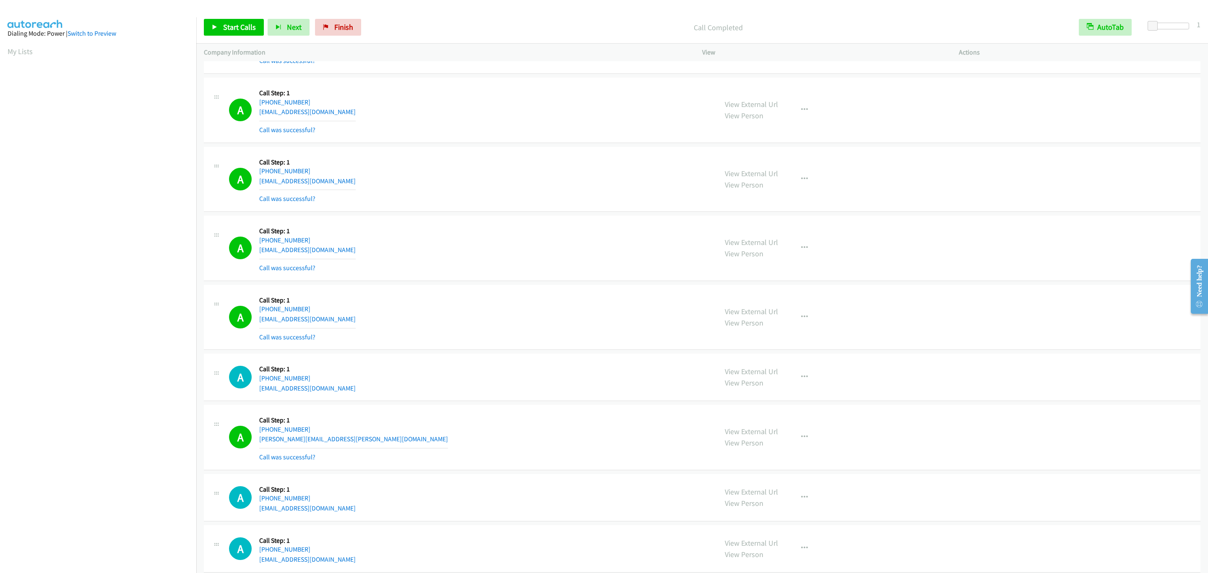
click at [979, 91] on div "A Callback Scheduled Call Step: 1 America/New_York +1 407-744-8173 ts13971@gmai…" at bounding box center [702, 110] width 996 height 65
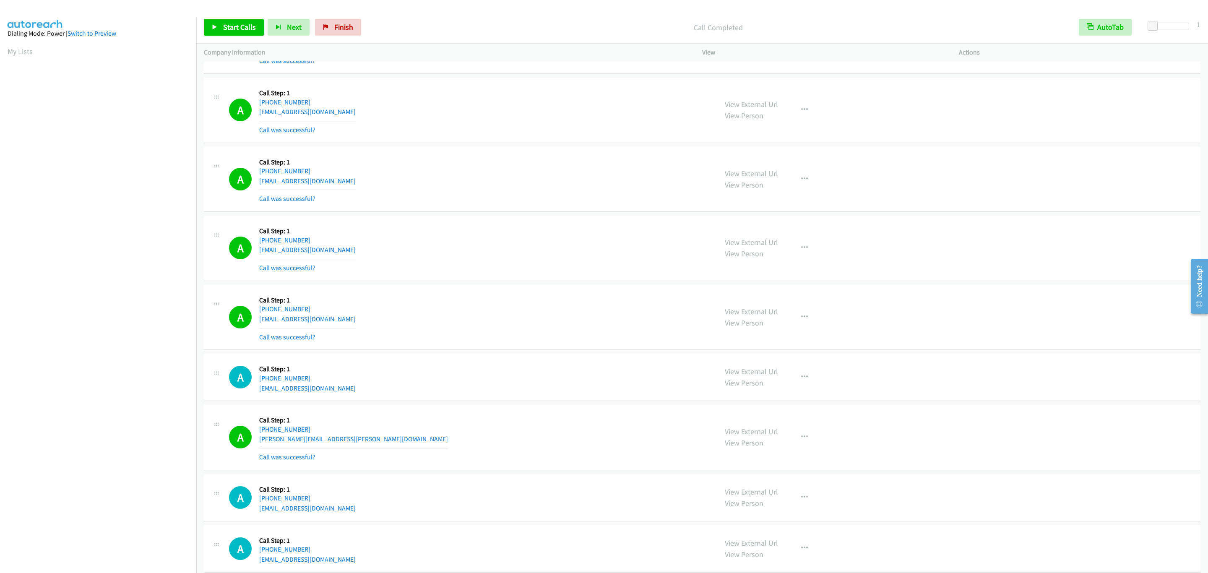
click at [979, 91] on div "A Callback Scheduled Call Step: 1 America/New_York +1 407-744-8173 ts13971@gmai…" at bounding box center [702, 110] width 996 height 65
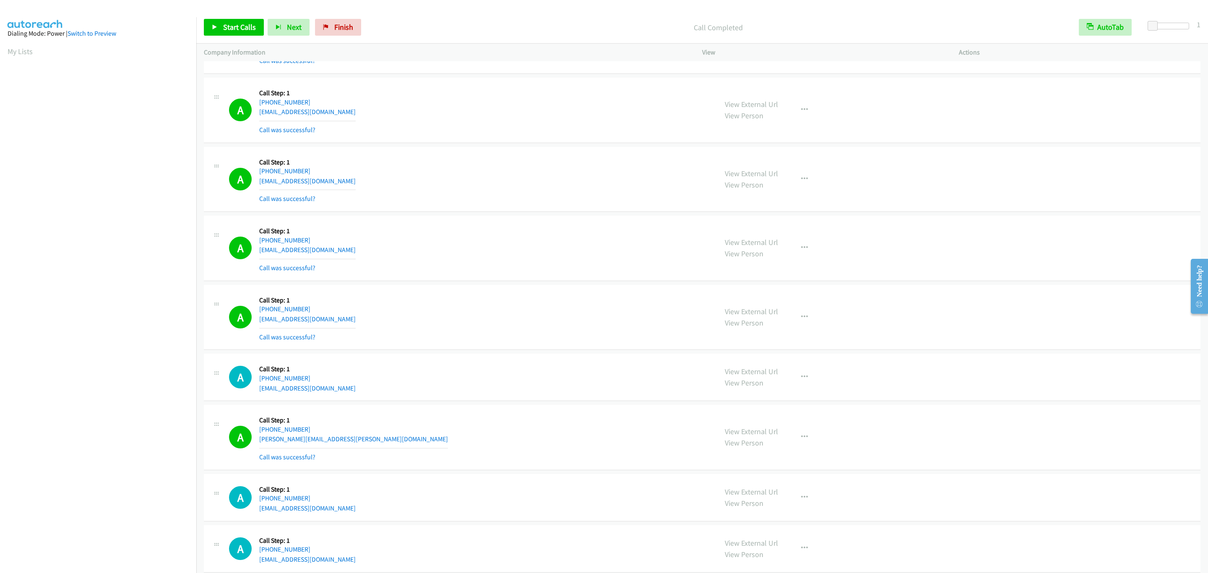
click at [979, 91] on div "A Callback Scheduled Call Step: 1 America/New_York +1 407-744-8173 ts13971@gmai…" at bounding box center [702, 110] width 996 height 65
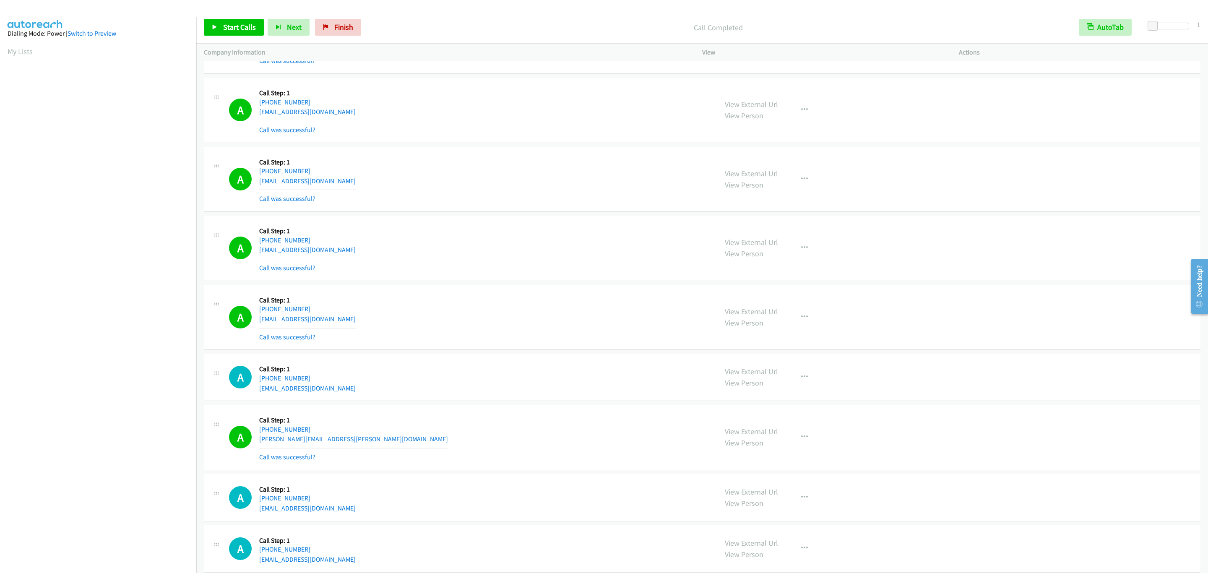
click at [979, 91] on div "A Callback Scheduled Call Step: 1 America/New_York +1 407-744-8173 ts13971@gmai…" at bounding box center [702, 110] width 996 height 65
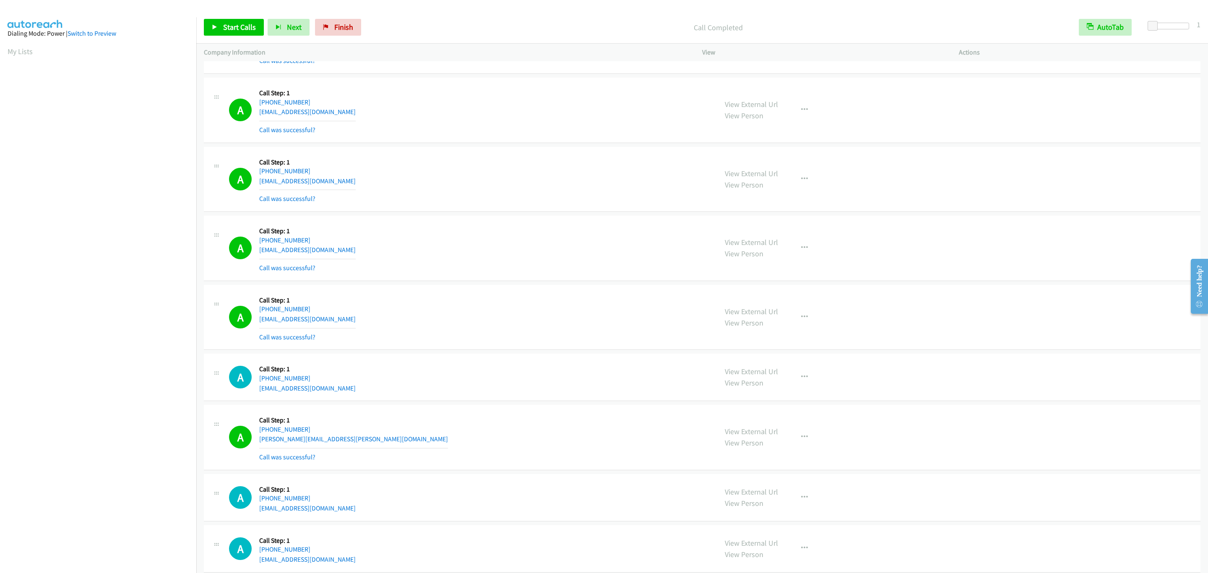
click at [979, 91] on div "A Callback Scheduled Call Step: 1 America/New_York +1 407-744-8173 ts13971@gmai…" at bounding box center [702, 110] width 996 height 65
click at [868, 220] on tbody "A Callback Scheduled Call Step: 1 America/New_York +1 856-938-7823 miketardive2…" at bounding box center [701, 253] width 1011 height 1562
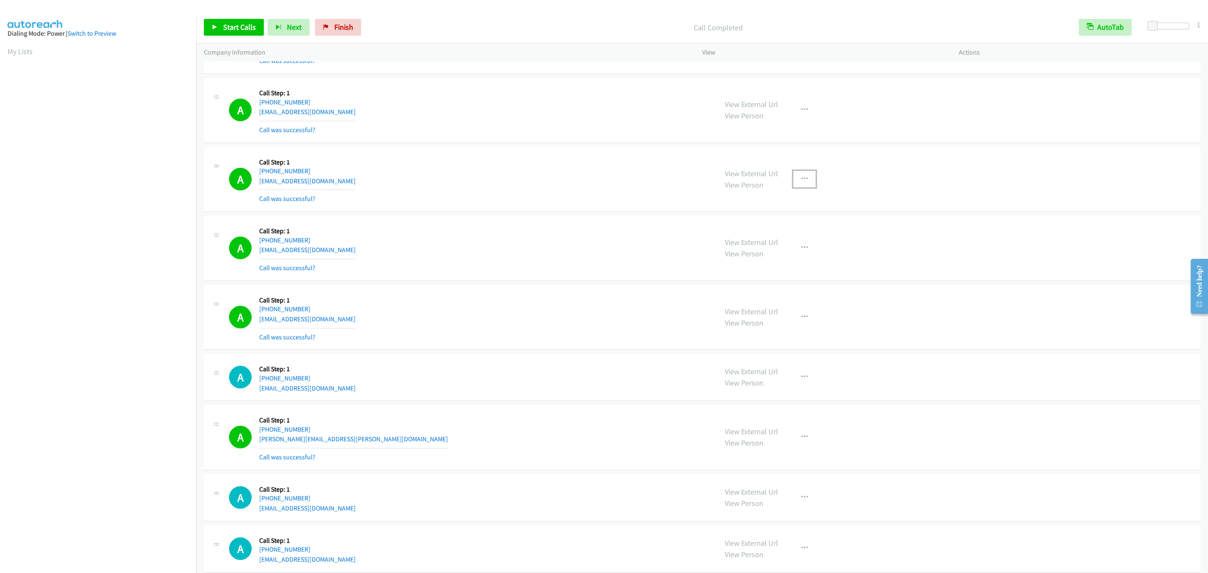
click at [803, 182] on button "button" at bounding box center [804, 179] width 23 height 17
click at [782, 253] on link "Add to do not call list" at bounding box center [760, 250] width 112 height 17
click at [777, 252] on div "View External Url View Person View External Url Email Schedule/Manage Callback …" at bounding box center [849, 248] width 264 height 50
click at [726, 342] on div "View External Url View Person View External Url Email Schedule/Manage Callback …" at bounding box center [849, 317] width 264 height 50
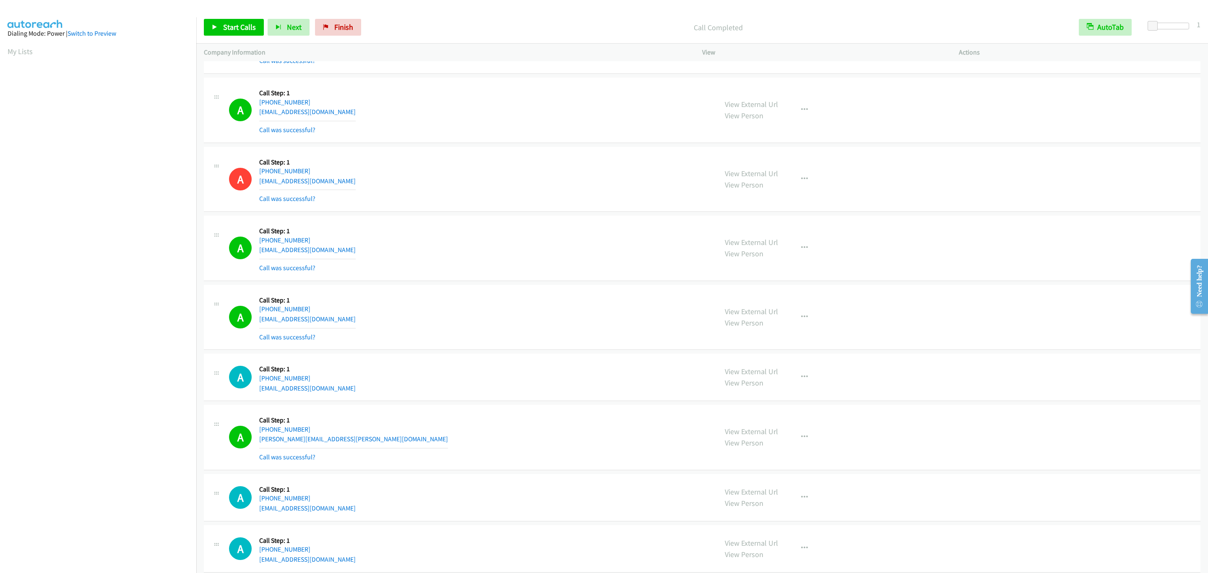
click at [536, 248] on div "A Callback Scheduled Call Step: 1 America/New_York +1 656-200-1804 goutierr@gma…" at bounding box center [469, 248] width 481 height 50
click at [387, 236] on div "A Callback Scheduled Call Step: 1 America/New_York +1 656-200-1804 goutierr@gma…" at bounding box center [469, 248] width 481 height 50
click at [423, 221] on div "A Callback Scheduled Call Step: 1 America/New_York +1 656-200-1804 goutierr@gma…" at bounding box center [702, 248] width 996 height 65
click at [419, 244] on div "A Callback Scheduled Call Step: 1 America/New_York +1 656-200-1804 goutierr@gma…" at bounding box center [469, 248] width 481 height 50
click at [422, 244] on div "A Callback Scheduled Call Step: 1 America/New_York +1 656-200-1804 goutierr@gma…" at bounding box center [469, 248] width 481 height 50
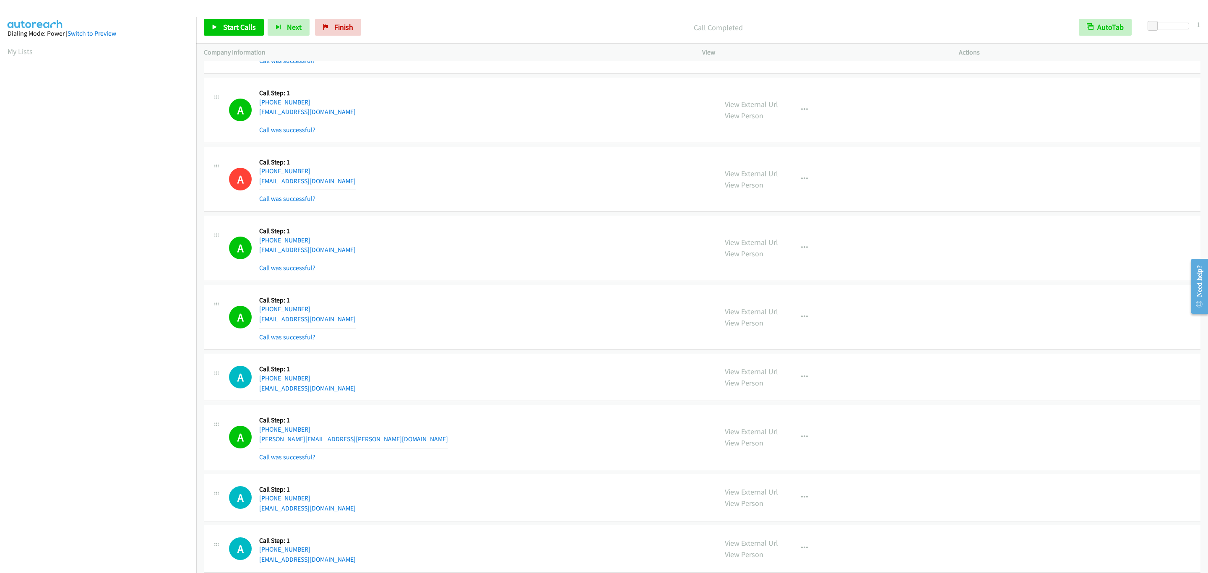
click at [422, 244] on div "A Callback Scheduled Call Step: 1 America/New_York +1 656-200-1804 goutierr@gma…" at bounding box center [469, 248] width 481 height 50
click at [419, 243] on div "A Callback Scheduled Call Step: 1 America/New_York +1 656-200-1804 goutierr@gma…" at bounding box center [469, 248] width 481 height 50
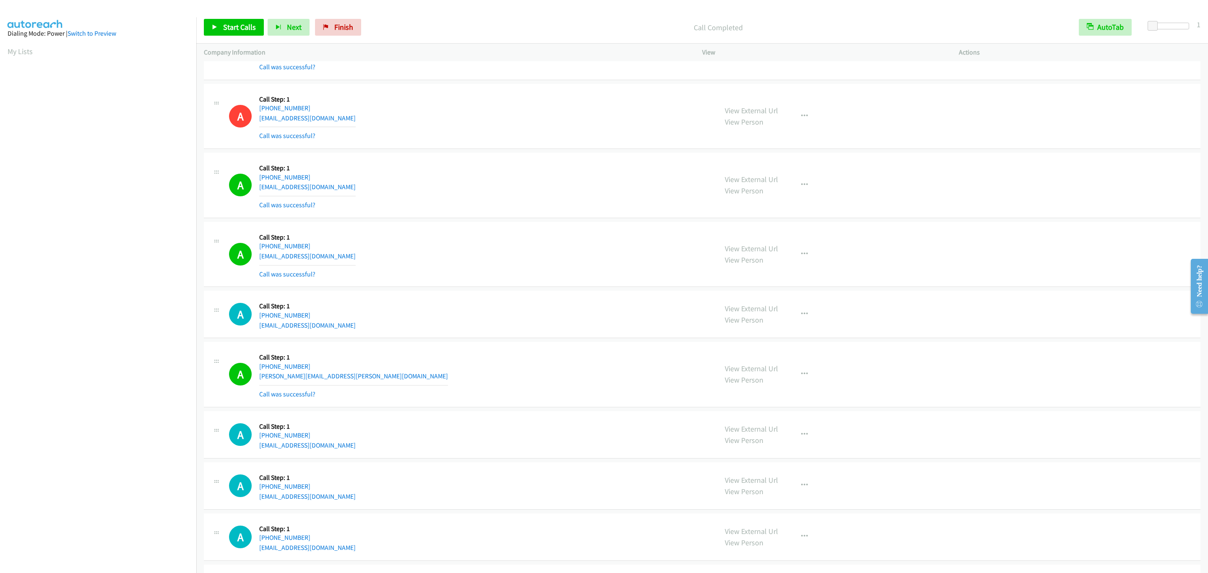
scroll to position [715, 0]
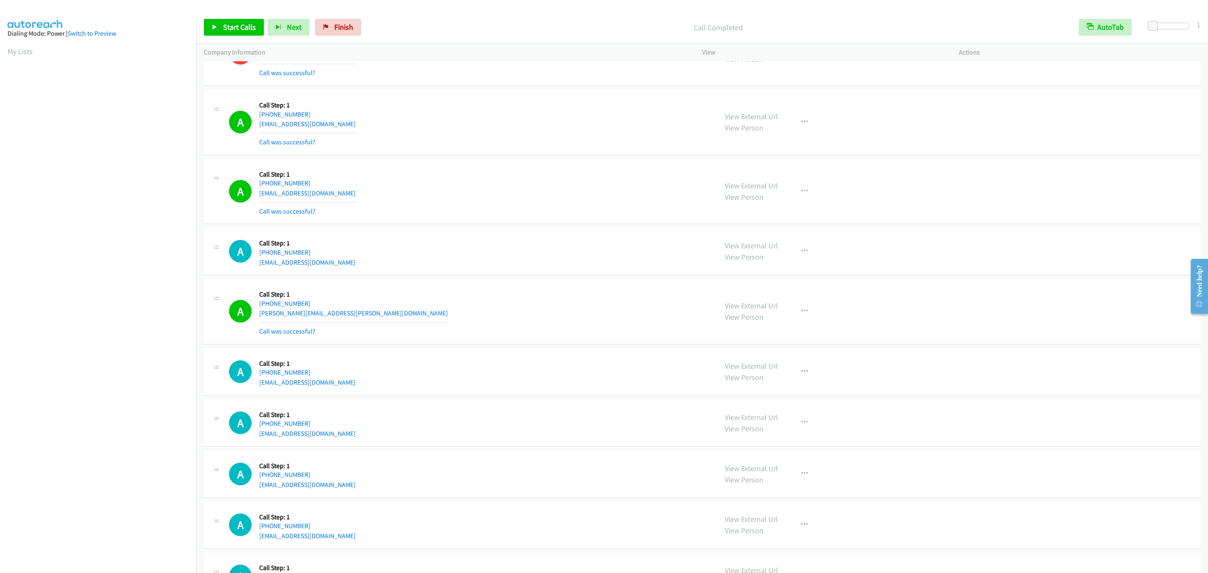
click at [411, 224] on div "A Callback Scheduled Call Step: 1 America/New_York +1 413-388-2022 capitals50@i…" at bounding box center [702, 191] width 996 height 65
click at [221, 26] on link "Start Calls" at bounding box center [234, 27] width 60 height 17
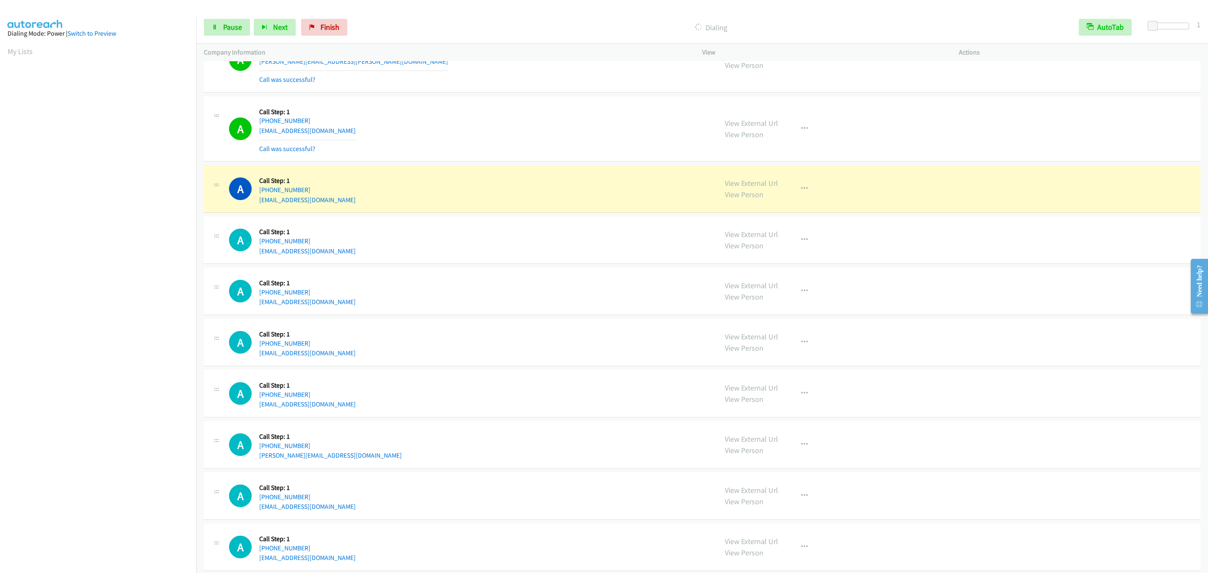
scroll to position [1029, 0]
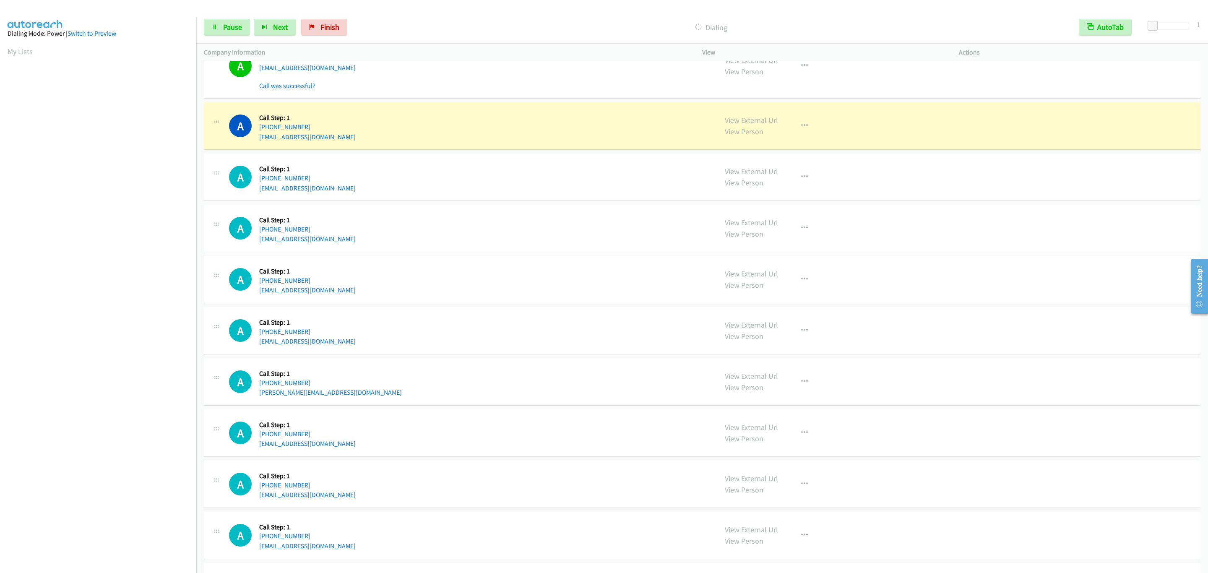
click at [687, 244] on div "A Callback Scheduled Call Step: 1 America/Denver +1 801-913-3898 maxlevans24@gm…" at bounding box center [469, 228] width 481 height 32
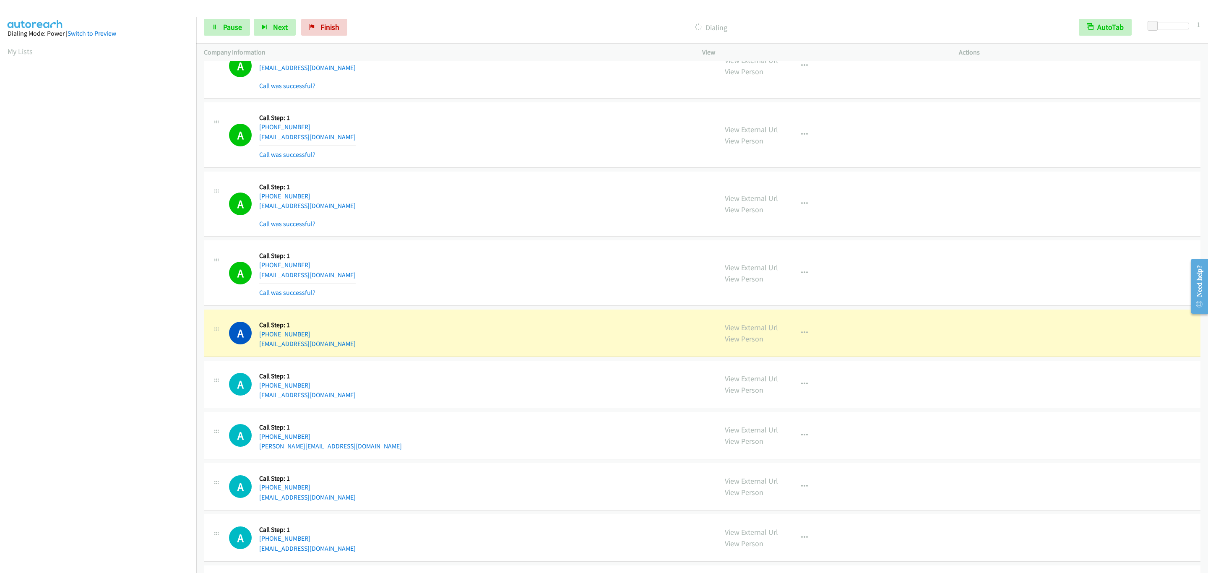
click at [460, 306] on div "A Callback Scheduled Call Step: 1 America/Denver +1 801-913-3898 maxlevans24@gm…" at bounding box center [702, 272] width 996 height 65
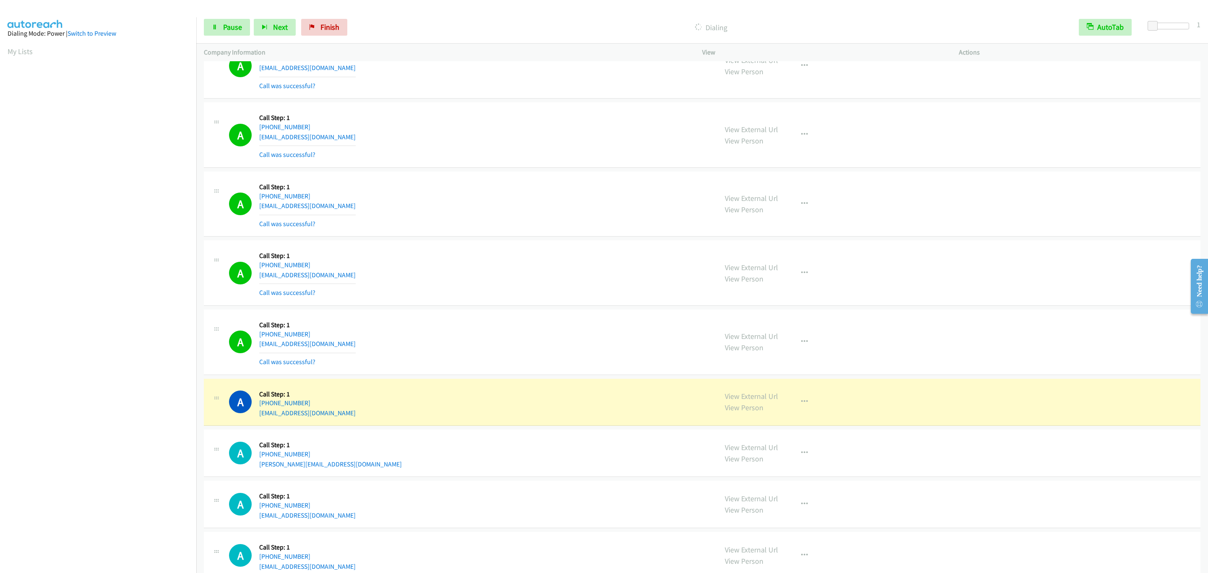
click at [460, 99] on div "A Callback Scheduled Call Step: 1 America/Chicago +1 214-608-9081 jeanmarcjalbe…" at bounding box center [702, 66] width 996 height 65
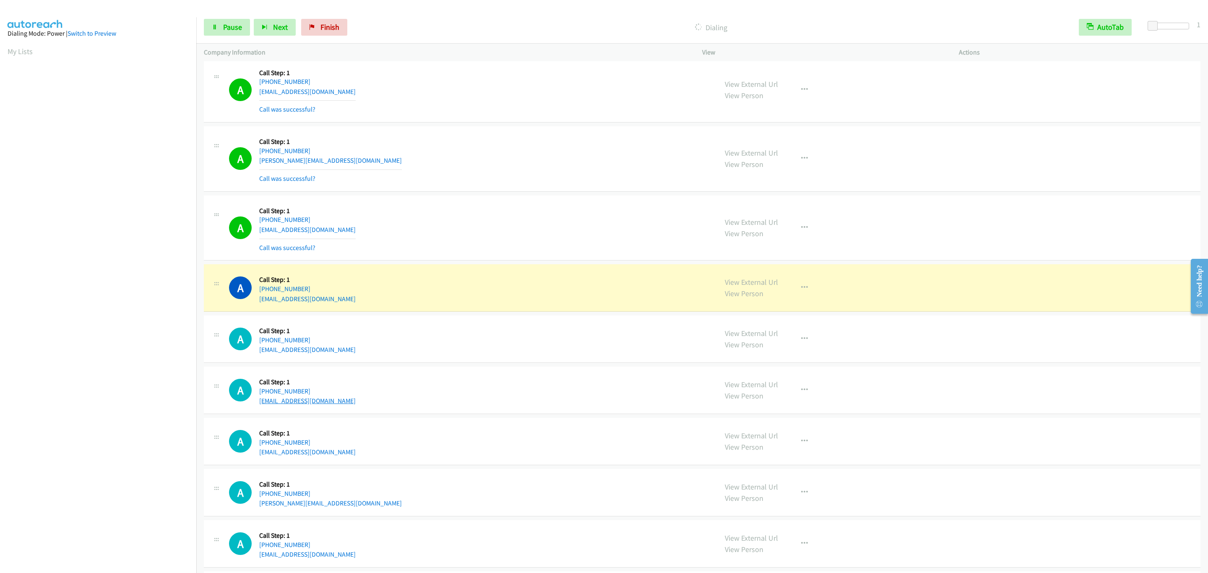
scroll to position [1413, 0]
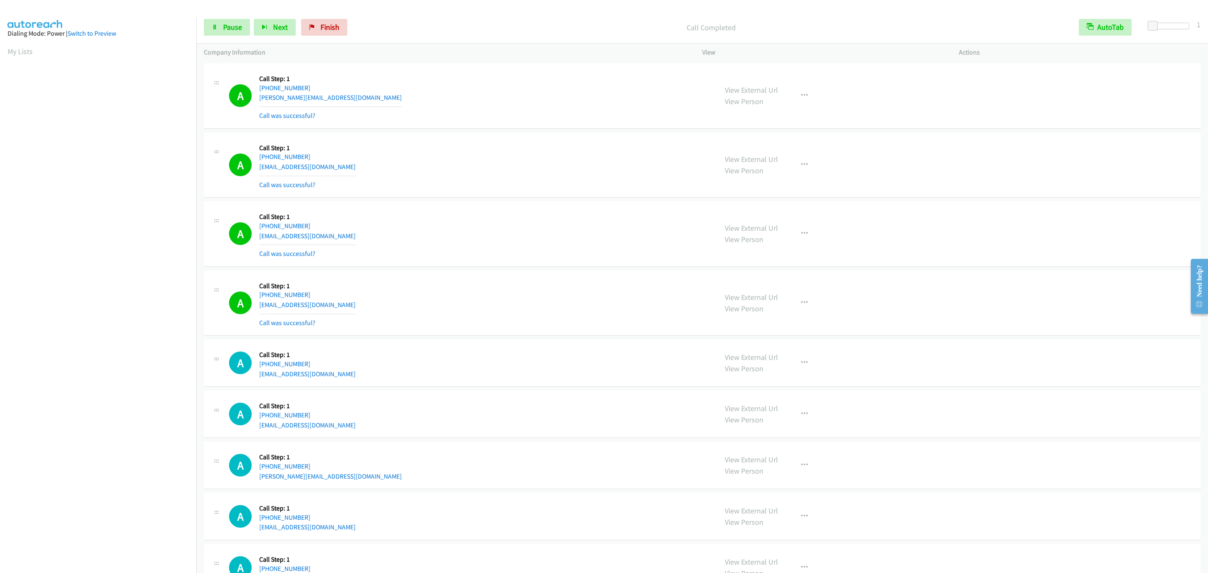
click at [808, 559] on div "A Callback Scheduled Call Step: 1 America/New_York +1 404-381-7611 db3698390@gm…" at bounding box center [702, 567] width 996 height 47
drag, startPoint x: 1047, startPoint y: 247, endPoint x: 1040, endPoint y: 225, distance: 22.7
click at [1047, 237] on div "A Callback Scheduled Call Step: 1 America/Denver +1 801-310-8011 tww121569@gmai…" at bounding box center [702, 233] width 996 height 65
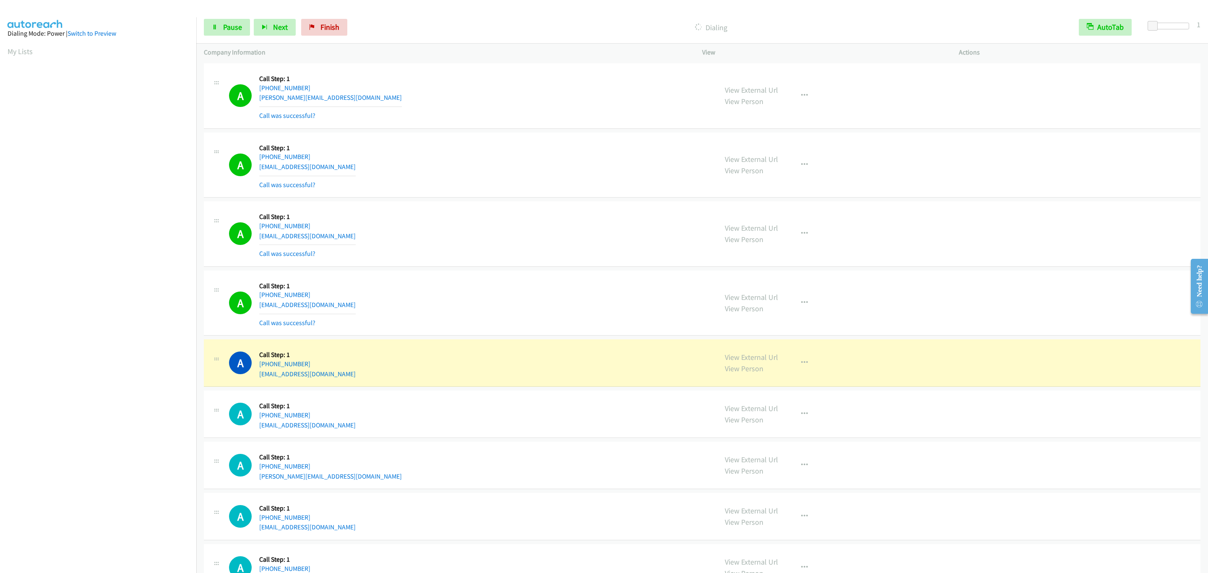
scroll to position [1663, 0]
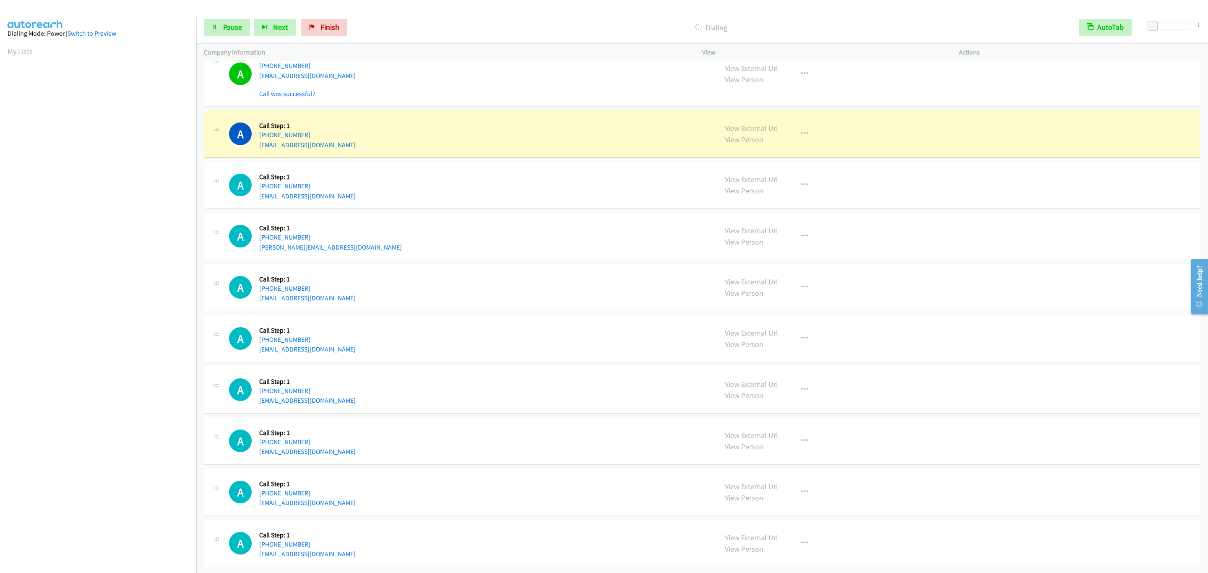
click at [419, 183] on div "A Callback Scheduled Call Step: 1 America/New_York +1 540-706-8326 alitalg16@ic…" at bounding box center [469, 185] width 481 height 32
click at [421, 193] on div "A Callback Scheduled Call Step: 1 America/New_York +1 540-706-8326 alitalg16@ic…" at bounding box center [702, 184] width 996 height 47
click at [421, 190] on div "A Callback Scheduled Call Step: 1 America/New_York +1 540-706-8326 alitalg16@ic…" at bounding box center [702, 184] width 996 height 47
click at [420, 189] on div "A Callback Scheduled Call Step: 1 America/New_York +1 540-706-8326 alitalg16@ic…" at bounding box center [469, 185] width 481 height 32
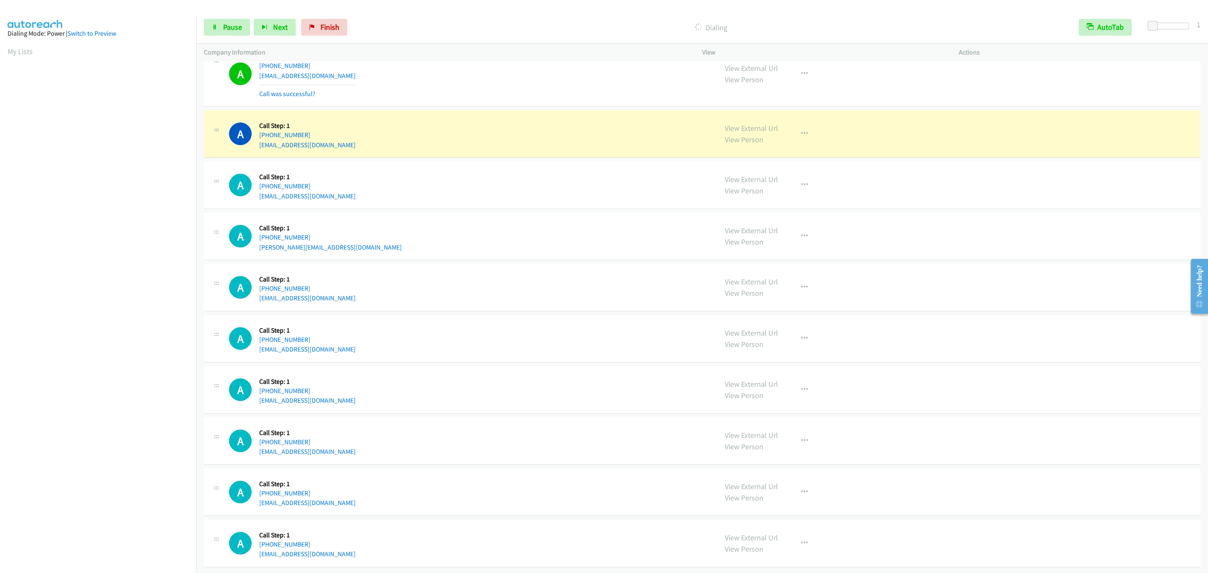
click at [418, 187] on div "A Callback Scheduled Call Step: 1 America/New_York +1 540-706-8326 alitalg16@ic…" at bounding box center [469, 185] width 481 height 32
click at [416, 185] on div "A Callback Scheduled Call Step: 1 America/New_York +1 540-706-8326 alitalg16@ic…" at bounding box center [469, 185] width 481 height 32
click at [417, 185] on div "A Callback Scheduled Call Step: 1 America/New_York +1 540-706-8326 alitalg16@ic…" at bounding box center [469, 185] width 481 height 32
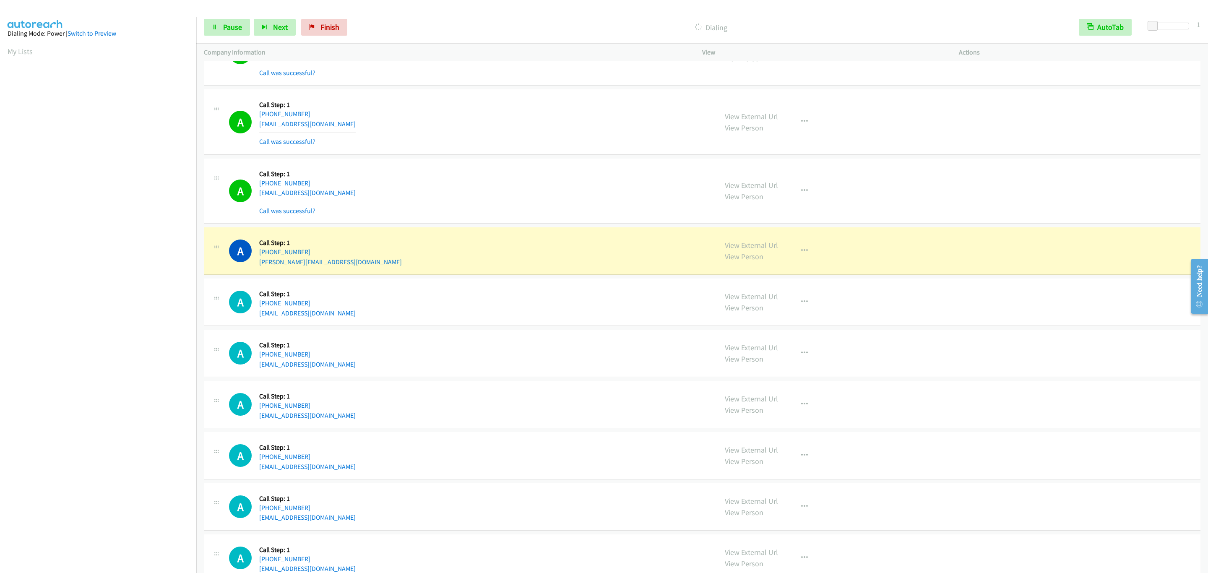
scroll to position [0, 3]
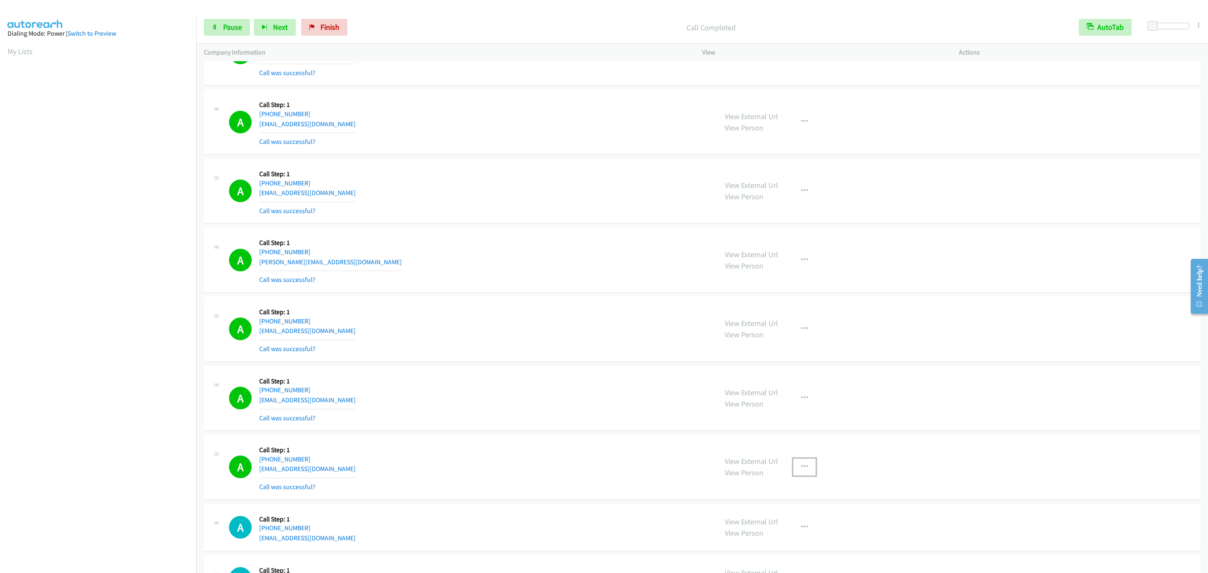
click at [806, 475] on button "button" at bounding box center [804, 466] width 23 height 17
click at [789, 547] on link "Add to do not call list" at bounding box center [760, 538] width 112 height 17
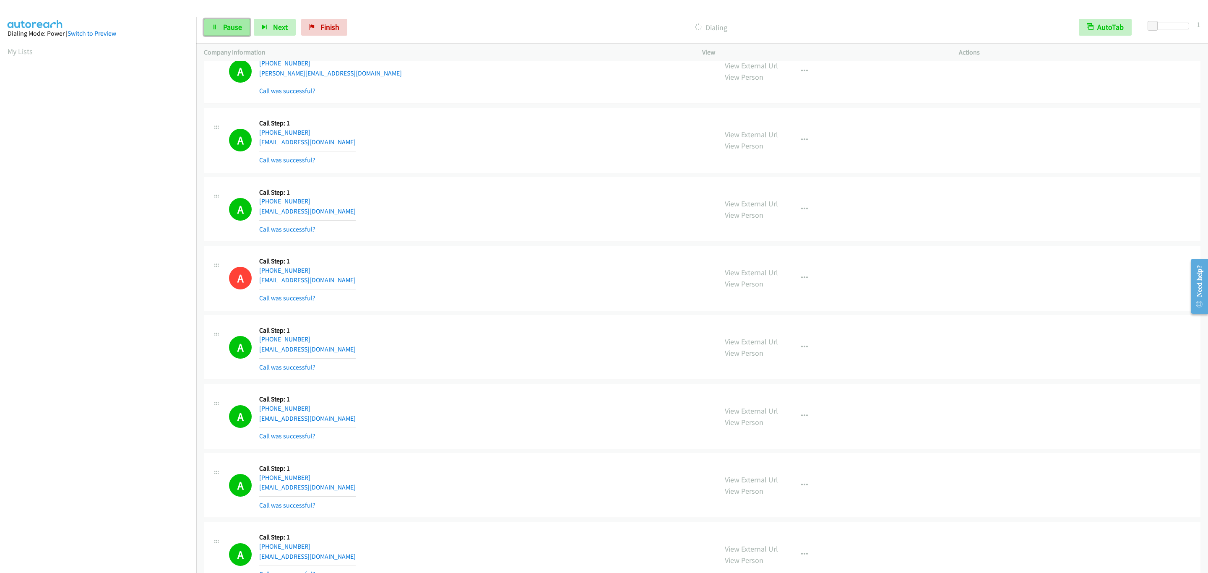
click at [226, 33] on link "Pause" at bounding box center [227, 27] width 46 height 17
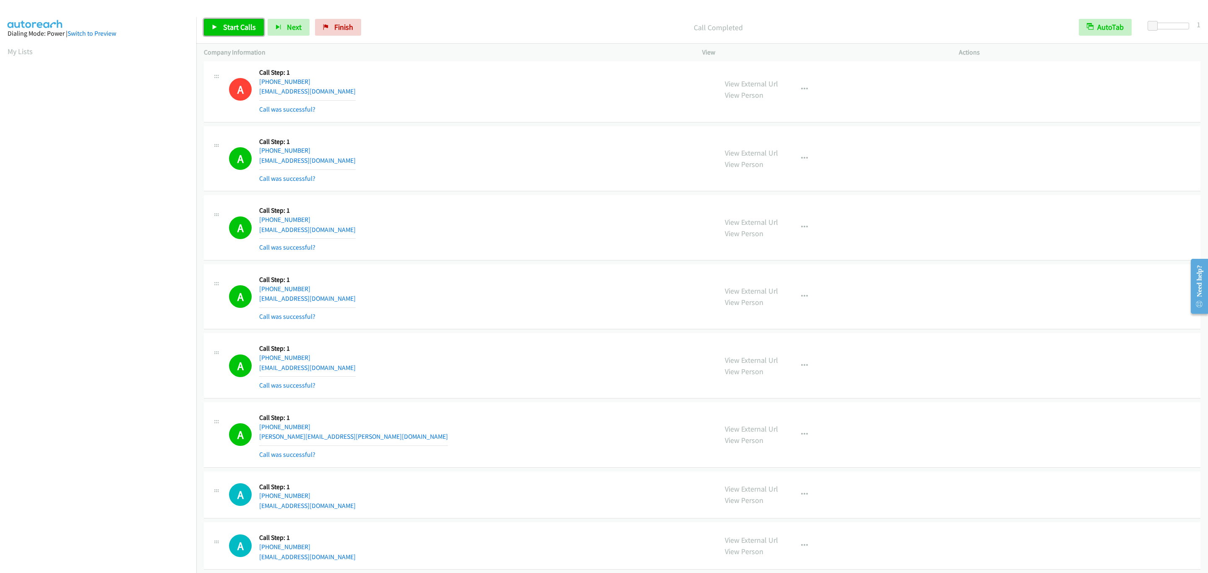
click at [234, 26] on span "Start Calls" at bounding box center [239, 27] width 33 height 10
click at [646, 192] on div "A Callback Scheduled Call Step: 1 America/Chicago +1 715-307-4570 smmajerus@gma…" at bounding box center [702, 158] width 996 height 65
click at [425, 192] on div "A Callback Scheduled Call Step: 1 America/Chicago +1 715-307-4570 smmajerus@gma…" at bounding box center [702, 158] width 996 height 65
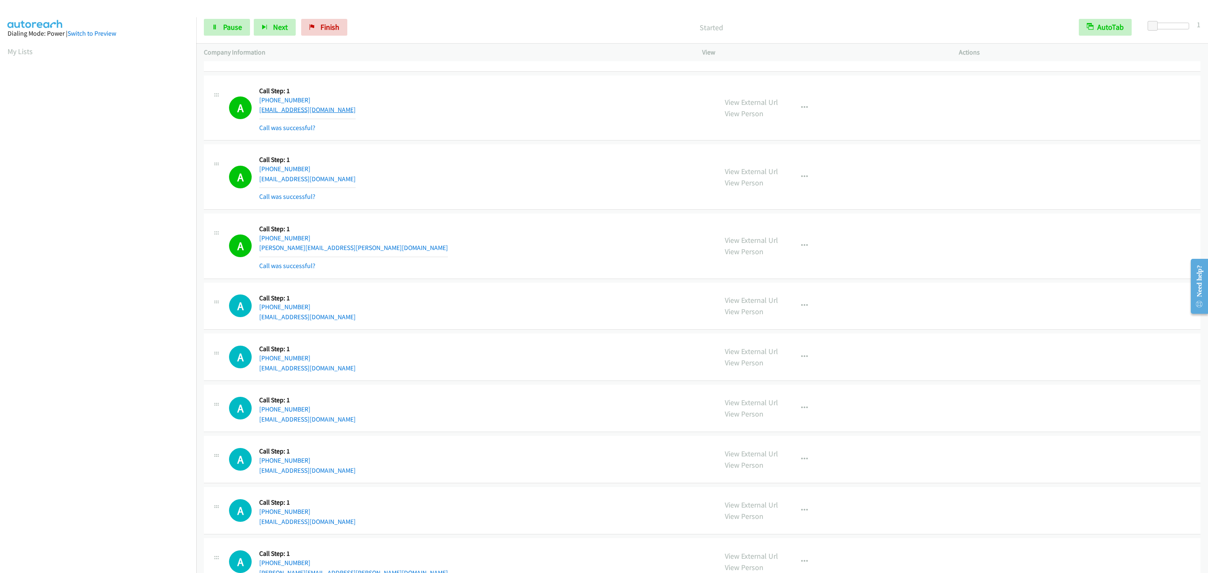
scroll to position [2272, 0]
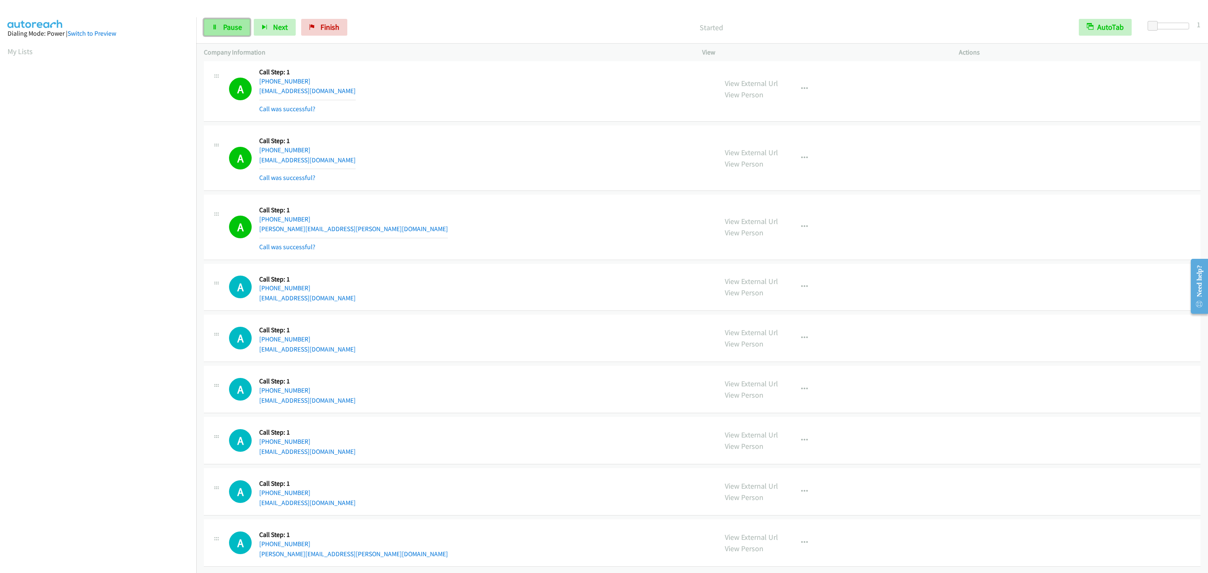
click at [243, 24] on link "Pause" at bounding box center [227, 27] width 46 height 17
click at [239, 21] on link "Start Calls" at bounding box center [234, 27] width 60 height 17
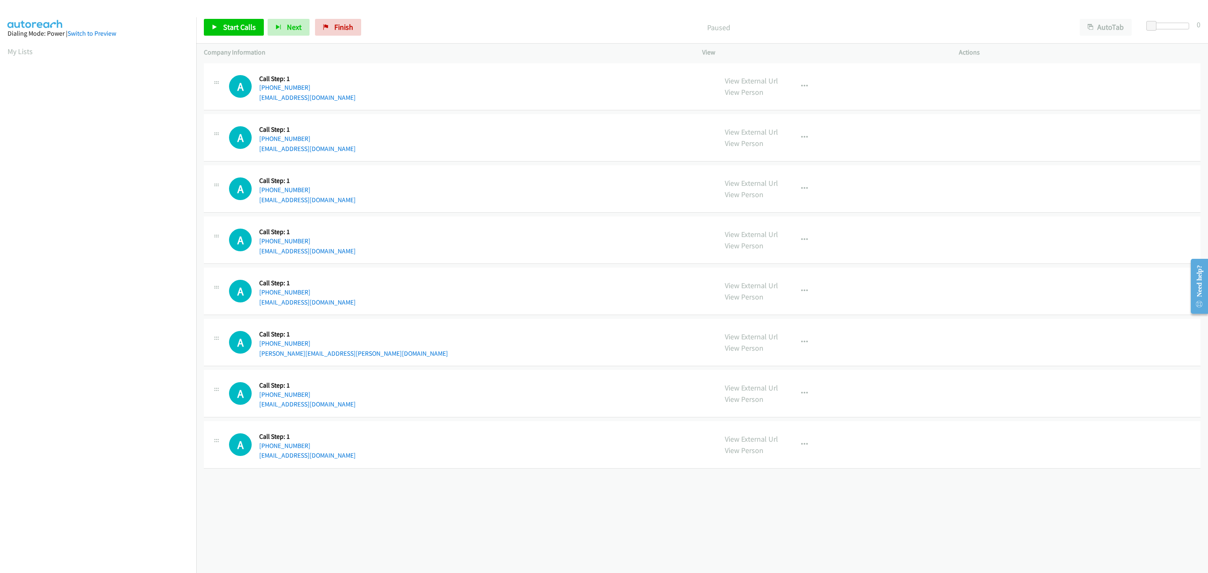
click at [33, 52] on section "My Lists" at bounding box center [98, 51] width 181 height 11
click at [28, 53] on link "My Lists" at bounding box center [20, 52] width 25 height 10
click at [1110, 30] on button "AutoTab" at bounding box center [1105, 27] width 52 height 17
click at [1150, 25] on span at bounding box center [1154, 26] width 10 height 10
click at [1148, 25] on span at bounding box center [1152, 26] width 10 height 10
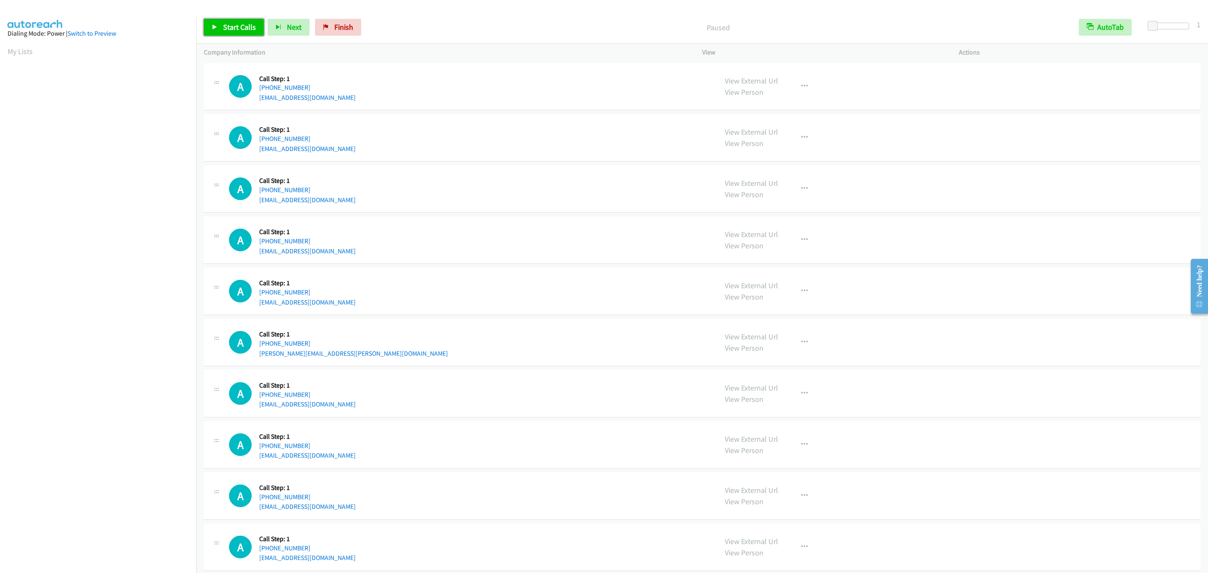
click at [238, 29] on span "Start Calls" at bounding box center [239, 27] width 33 height 10
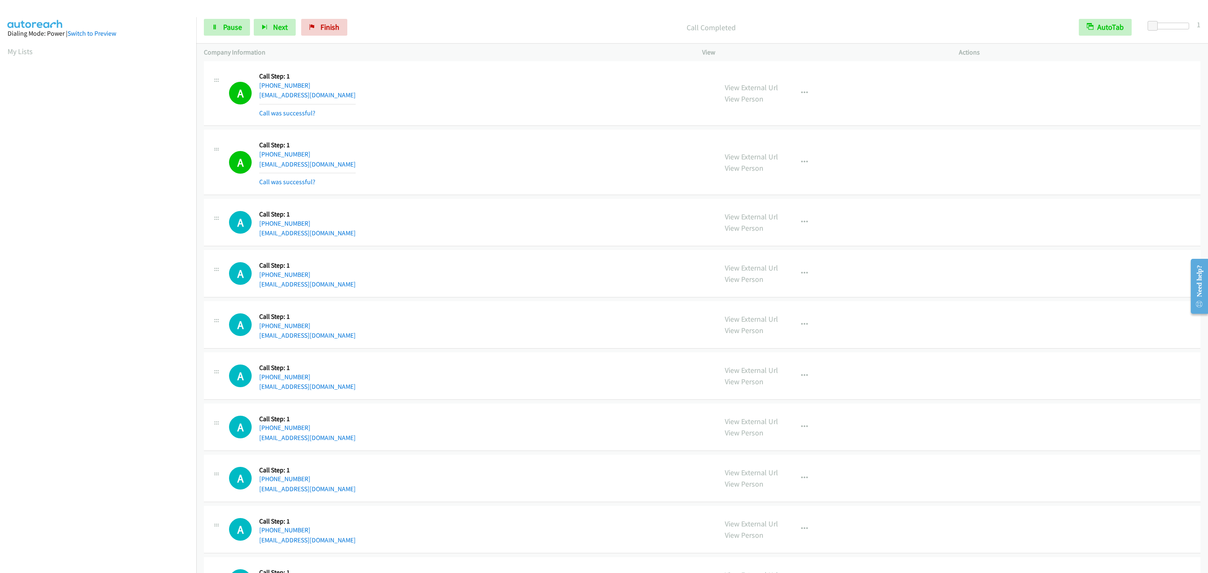
scroll to position [479, 0]
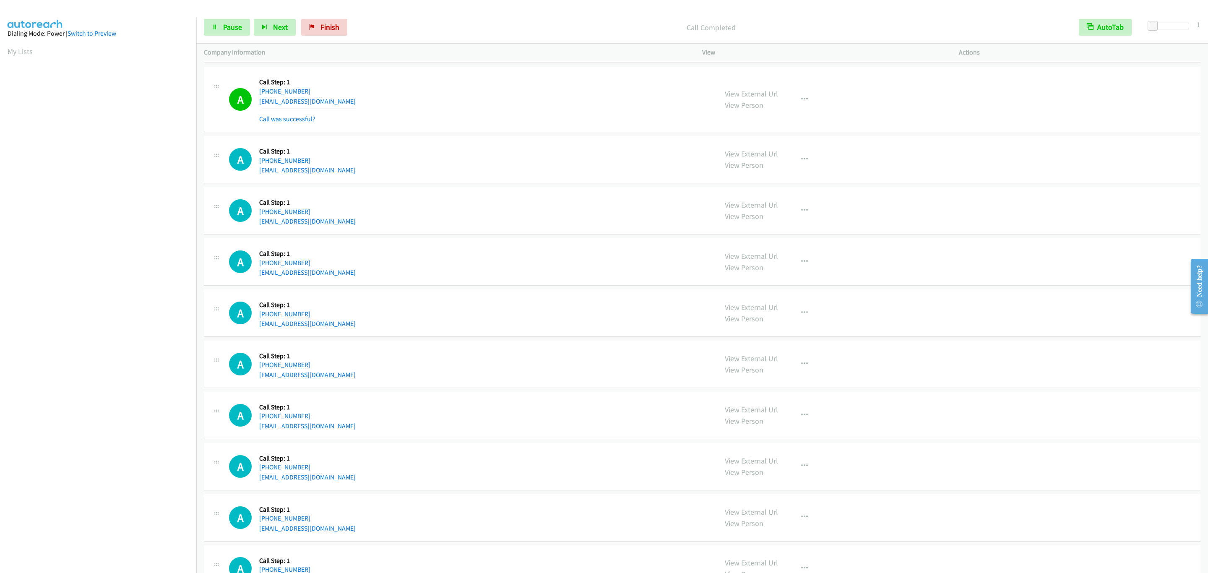
click at [117, 465] on section at bounding box center [98, 265] width 181 height 401
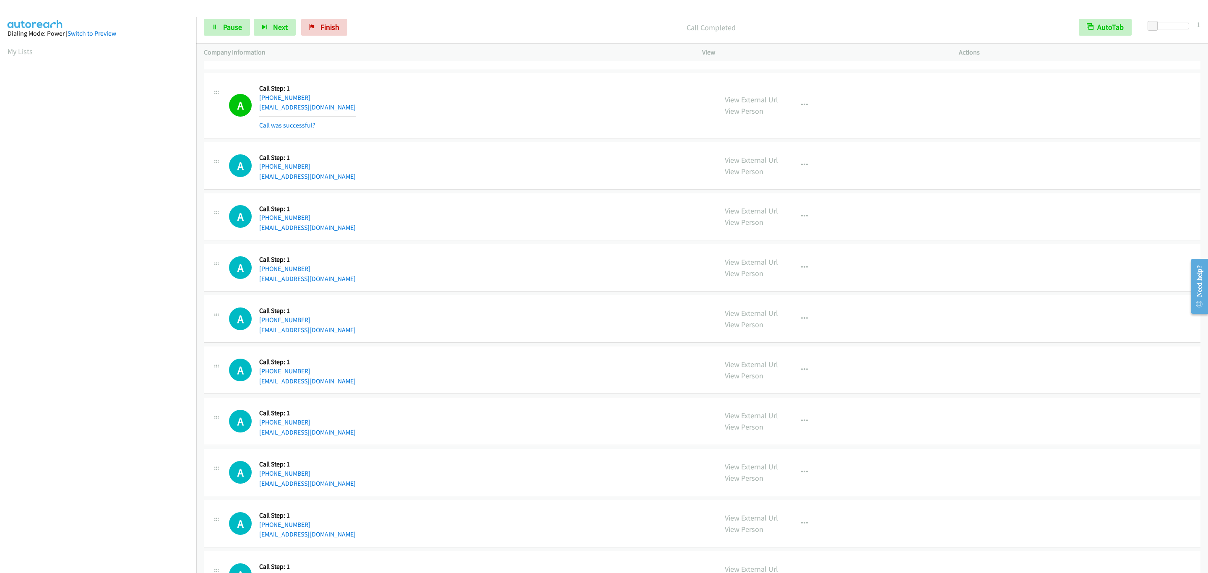
scroll to position [605, 0]
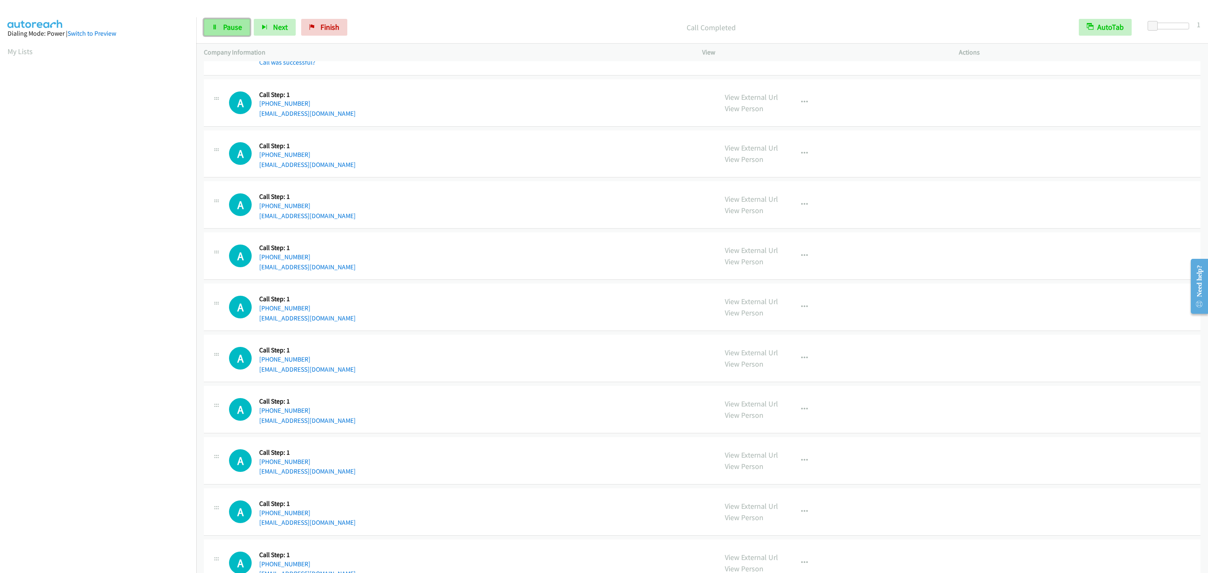
click at [228, 30] on span "Pause" at bounding box center [232, 27] width 19 height 10
click at [227, 31] on span "Start Calls" at bounding box center [220, 40] width 16 height 18
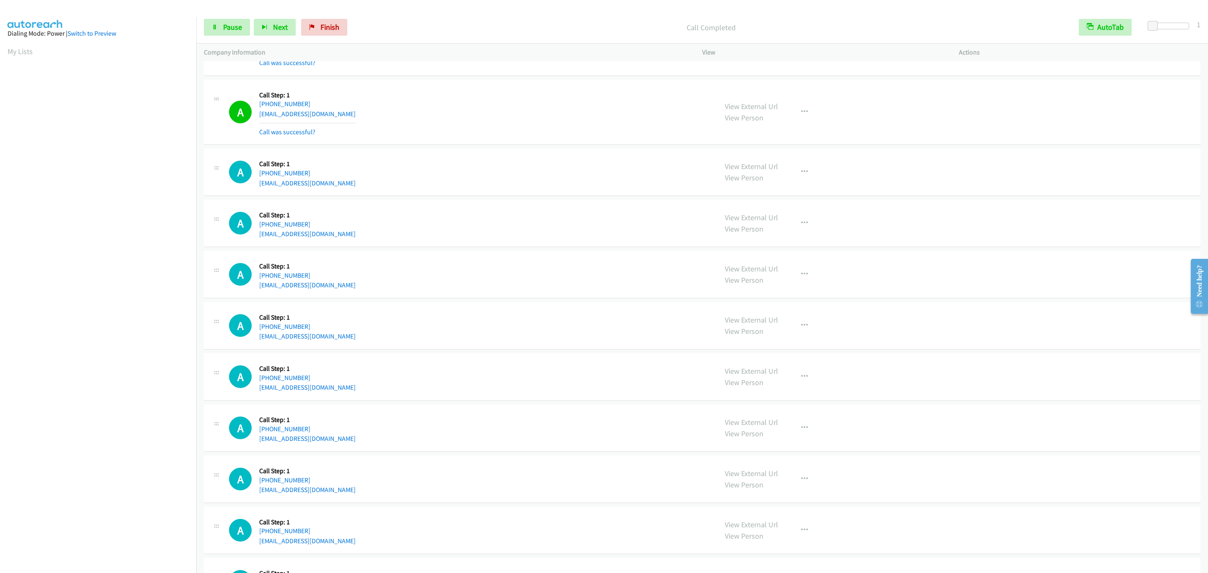
scroll to position [857, 0]
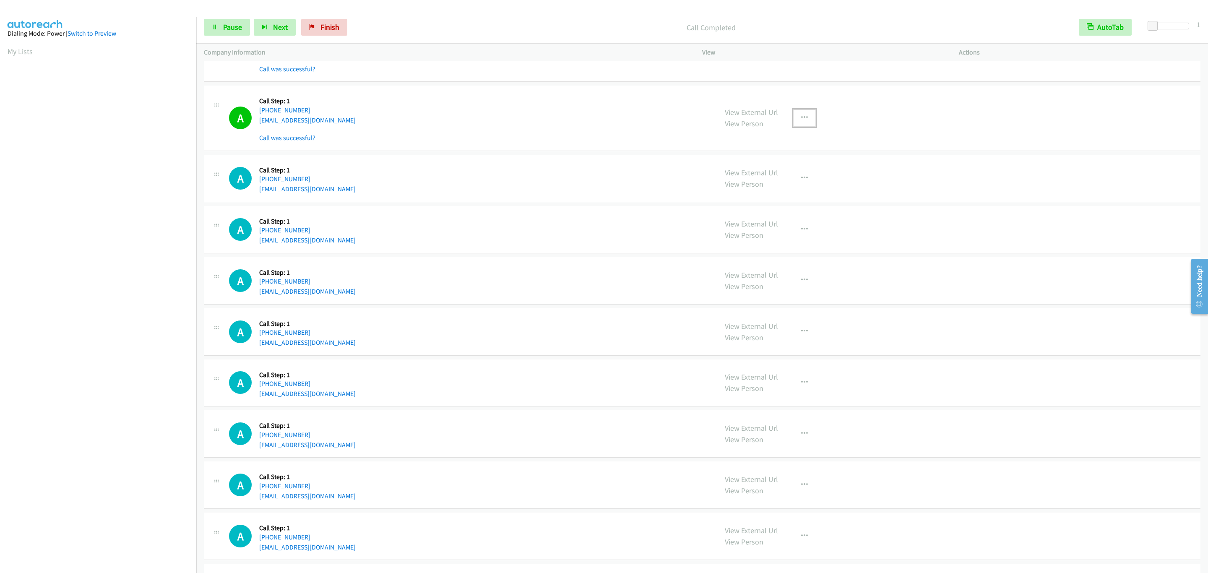
click at [804, 118] on button "button" at bounding box center [804, 117] width 23 height 17
click at [799, 191] on link "Add to do not call list" at bounding box center [760, 189] width 112 height 17
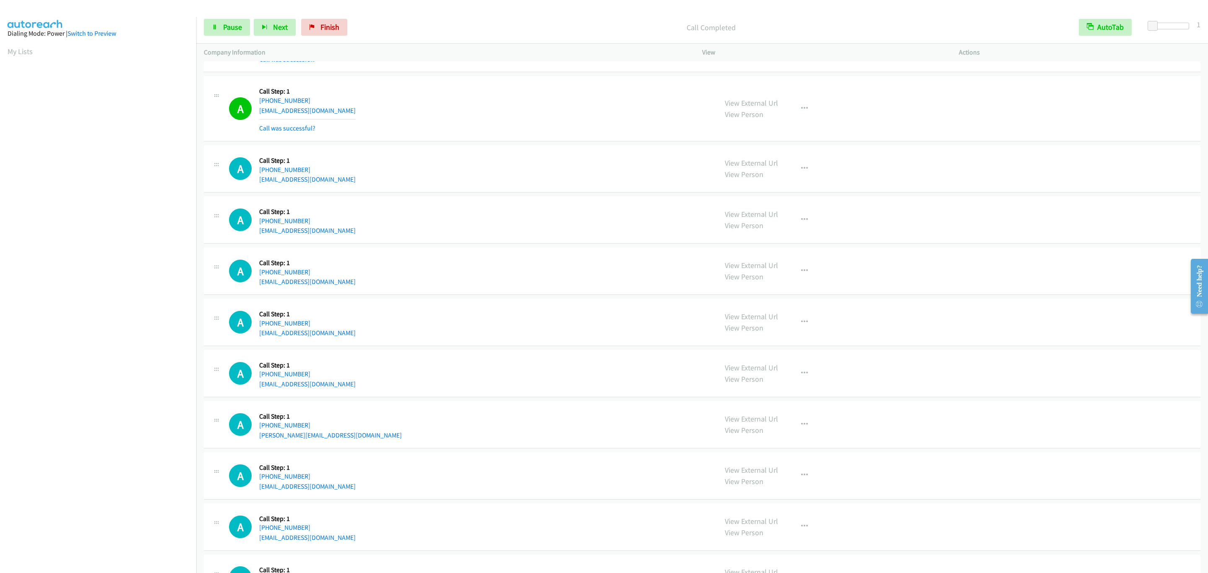
scroll to position [1079, 0]
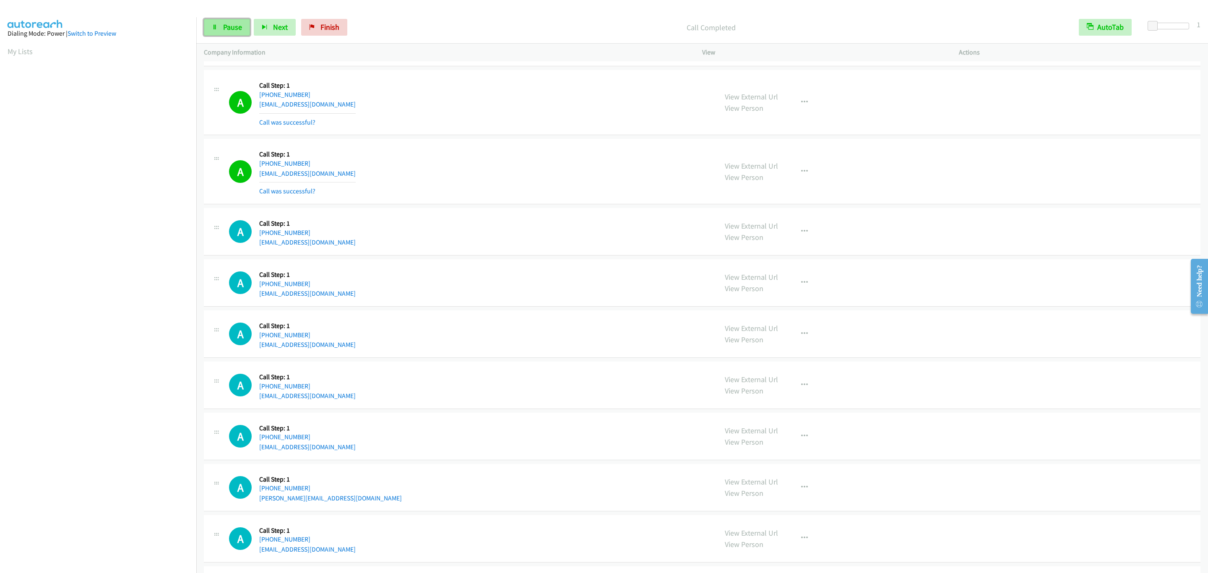
click at [236, 26] on span "Pause" at bounding box center [232, 27] width 19 height 10
click at [236, 26] on span "Start Calls" at bounding box center [239, 27] width 33 height 10
drag, startPoint x: 142, startPoint y: 467, endPoint x: 142, endPoint y: 462, distance: 5.0
click at [142, 465] on aside "Dialing Mode: Power | Switch to Preview My Lists" at bounding box center [98, 249] width 196 height 464
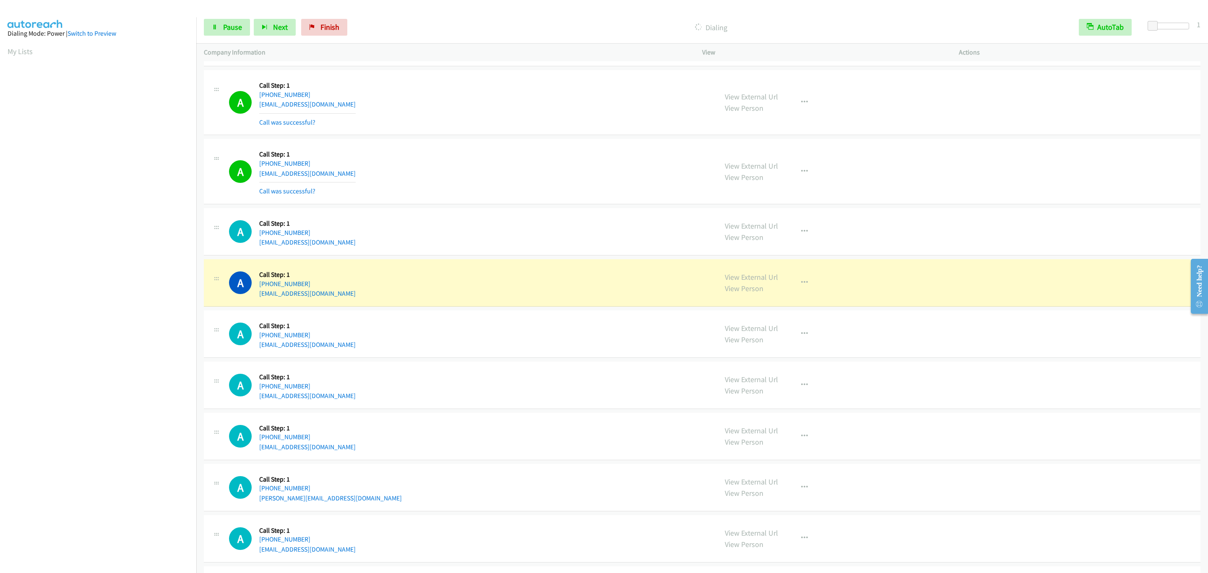
click at [473, 213] on td "A Callback Scheduled Call Step: 1 America/Chicago +1 254-231-6104 lissarose11@y…" at bounding box center [701, 231] width 1011 height 51
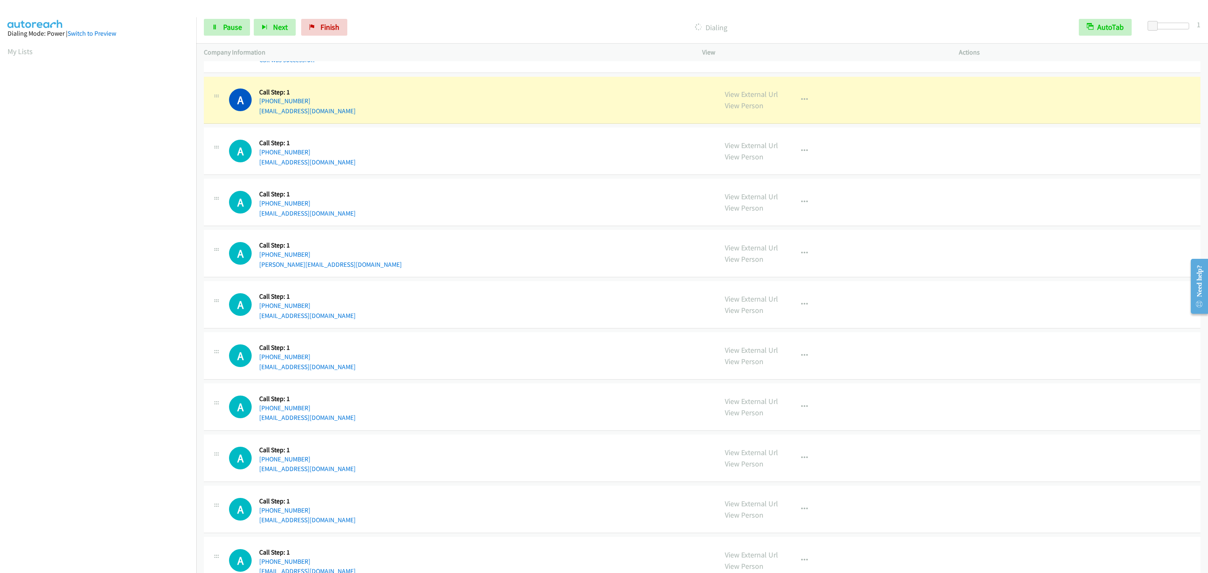
scroll to position [1394, 0]
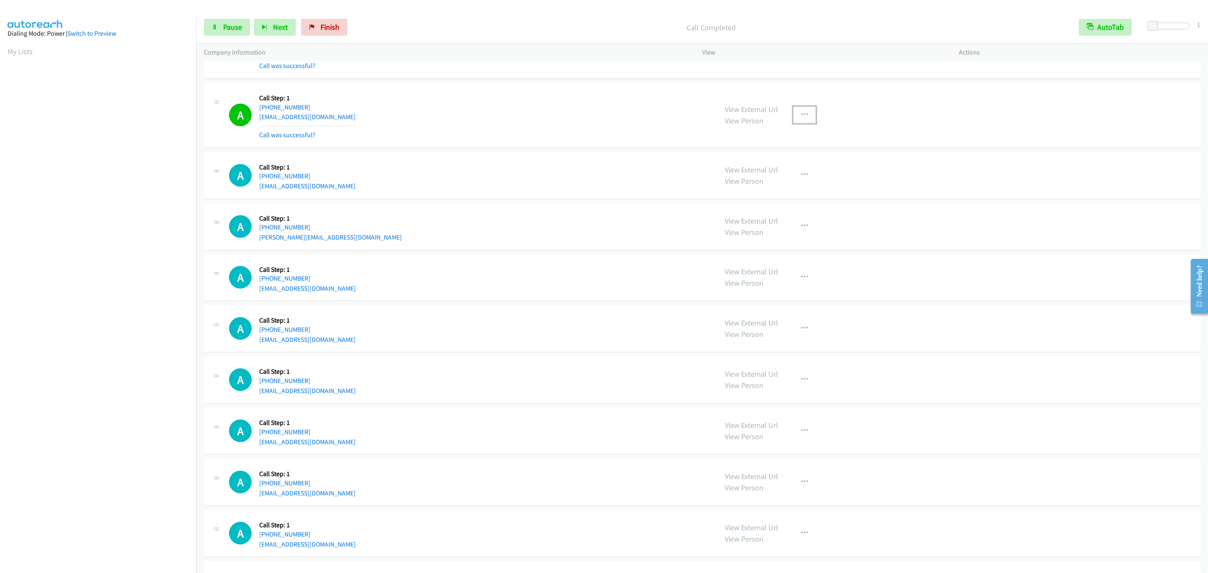
click at [804, 123] on button "button" at bounding box center [804, 115] width 23 height 17
click at [782, 195] on link "Add to do not call list" at bounding box center [760, 186] width 112 height 17
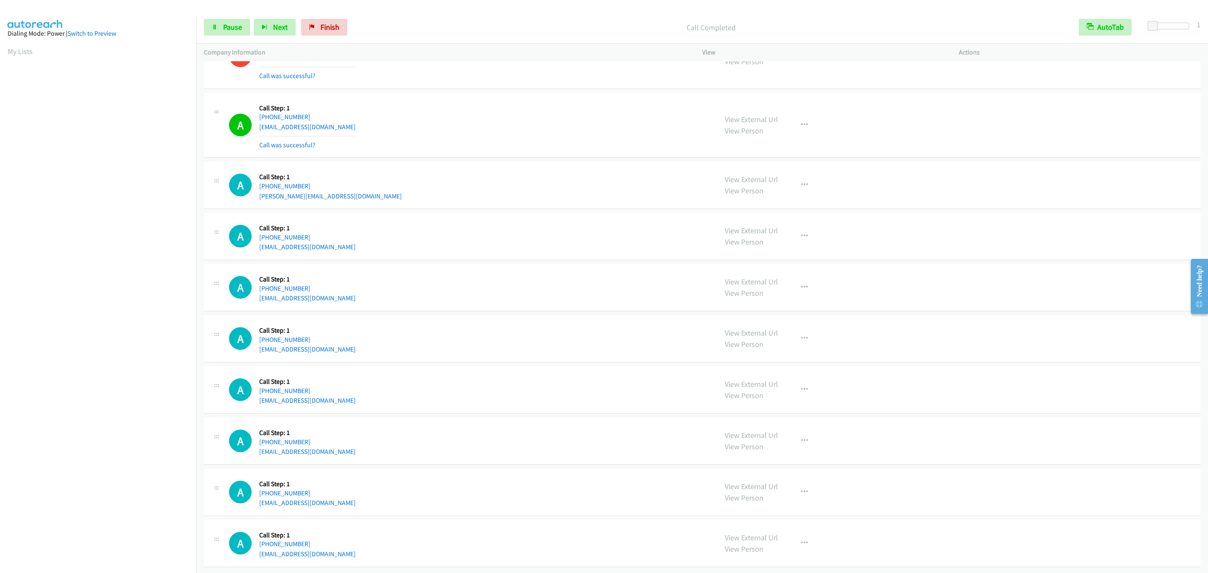
scroll to position [1473, 0]
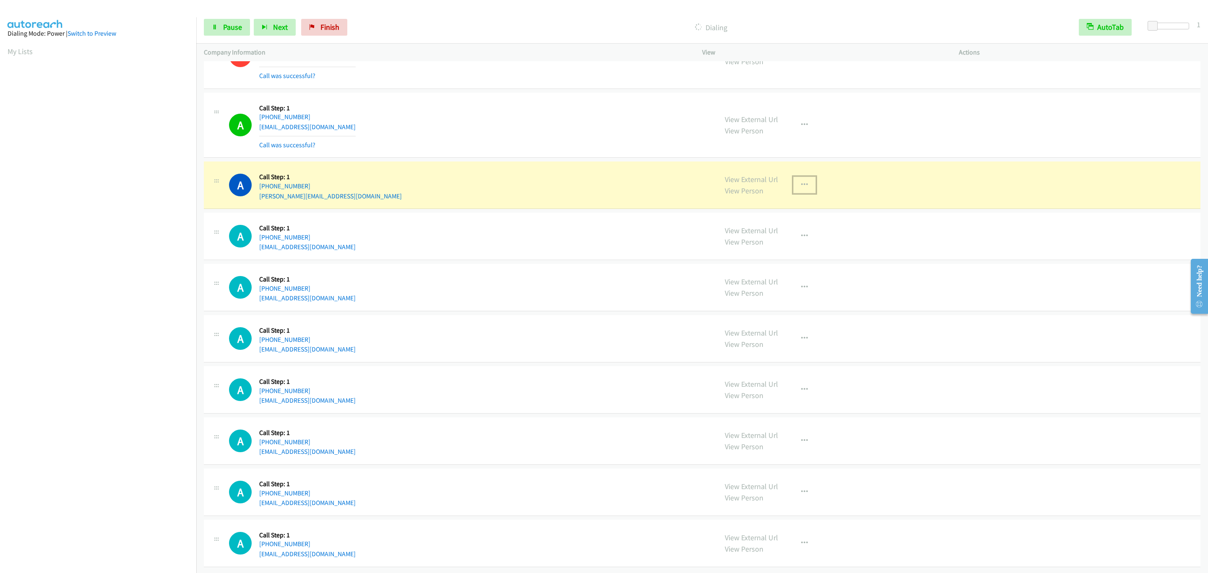
click at [804, 177] on button "button" at bounding box center [804, 185] width 23 height 17
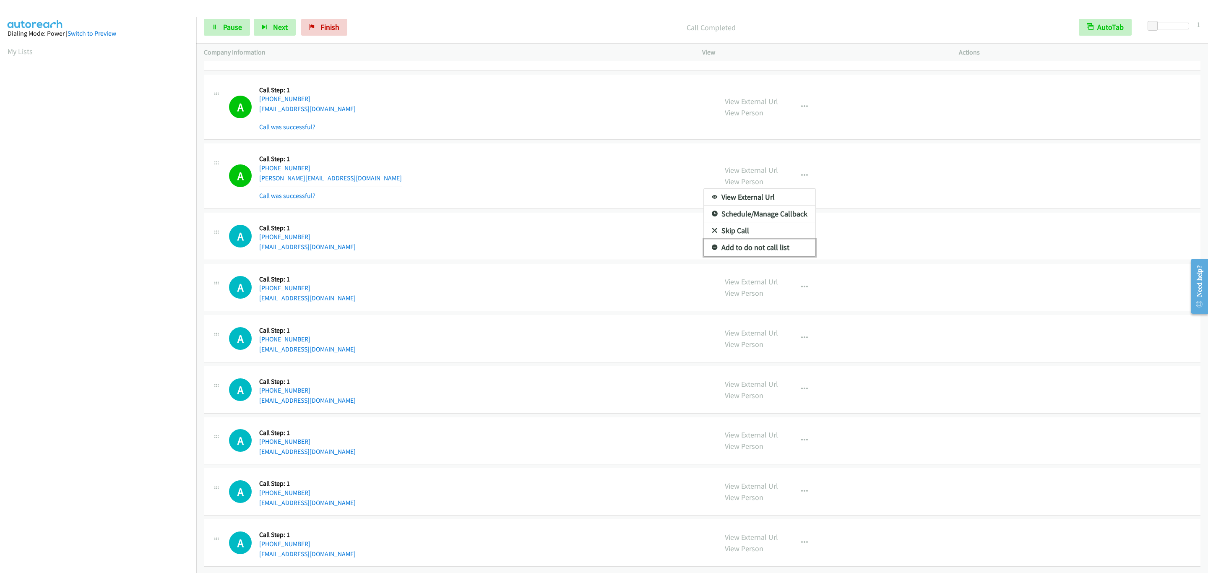
click at [787, 256] on link "Add to do not call list" at bounding box center [760, 247] width 112 height 17
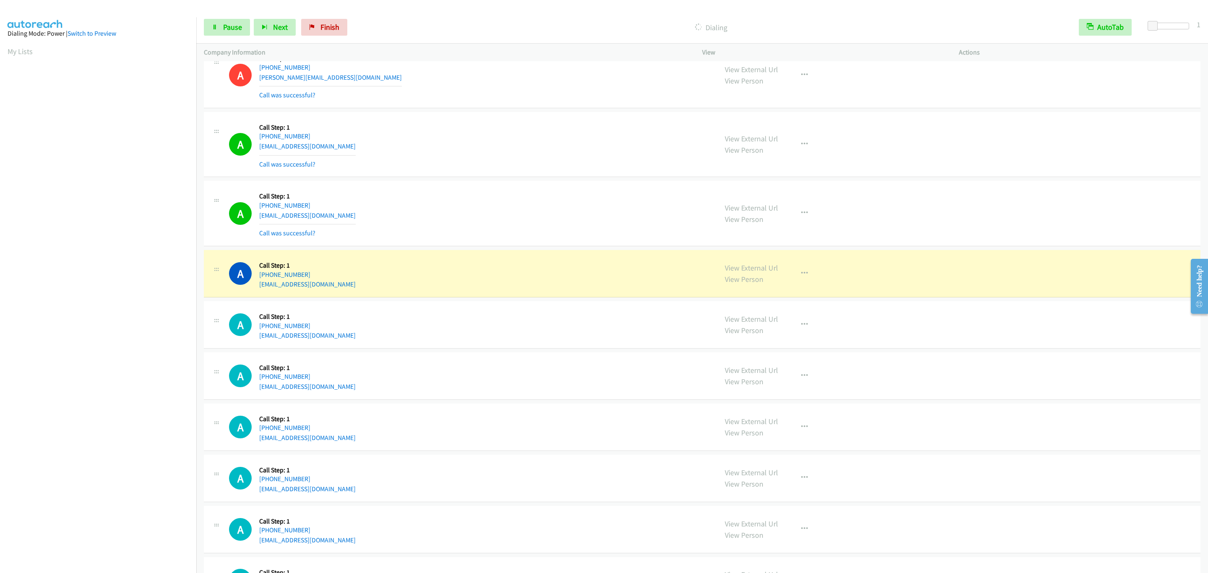
scroll to position [1698, 0]
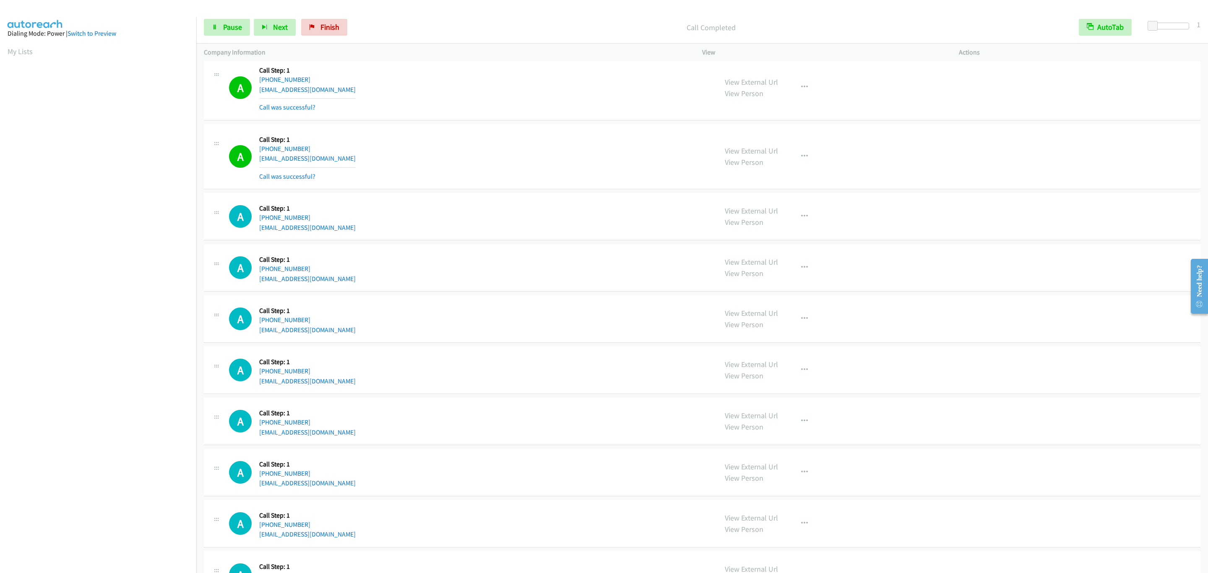
click at [227, 38] on div "Start Calls Pause Next Finish Call Completed AutoTab AutoTab 1" at bounding box center [701, 27] width 1011 height 32
click at [230, 28] on span "Pause" at bounding box center [232, 27] width 19 height 10
click at [230, 28] on span "Start Calls" at bounding box center [239, 27] width 33 height 10
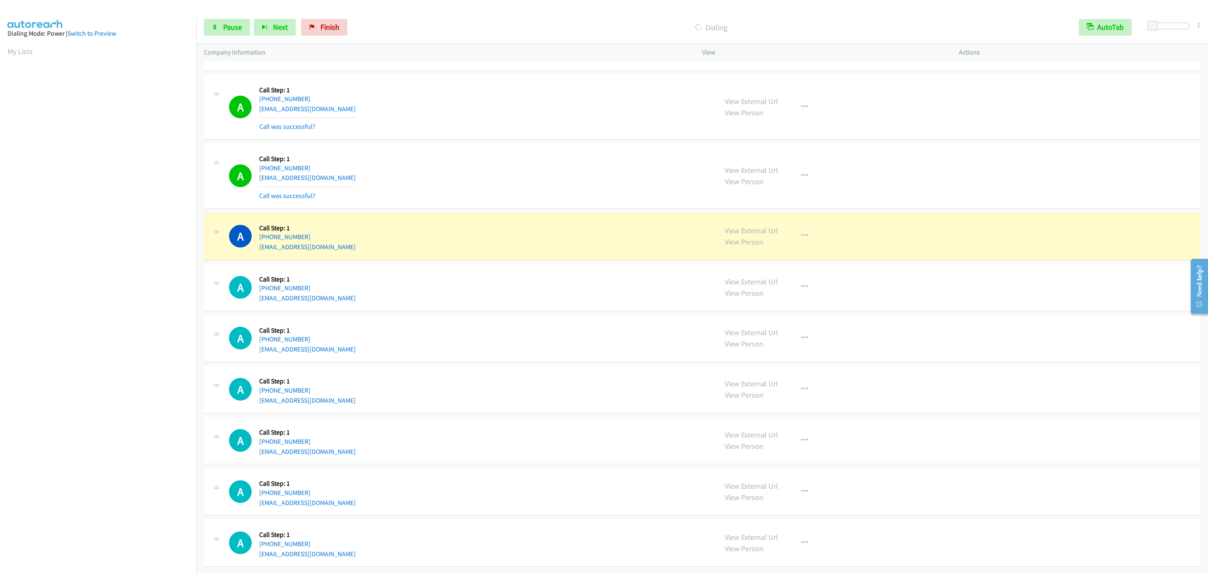
scroll to position [2028, 0]
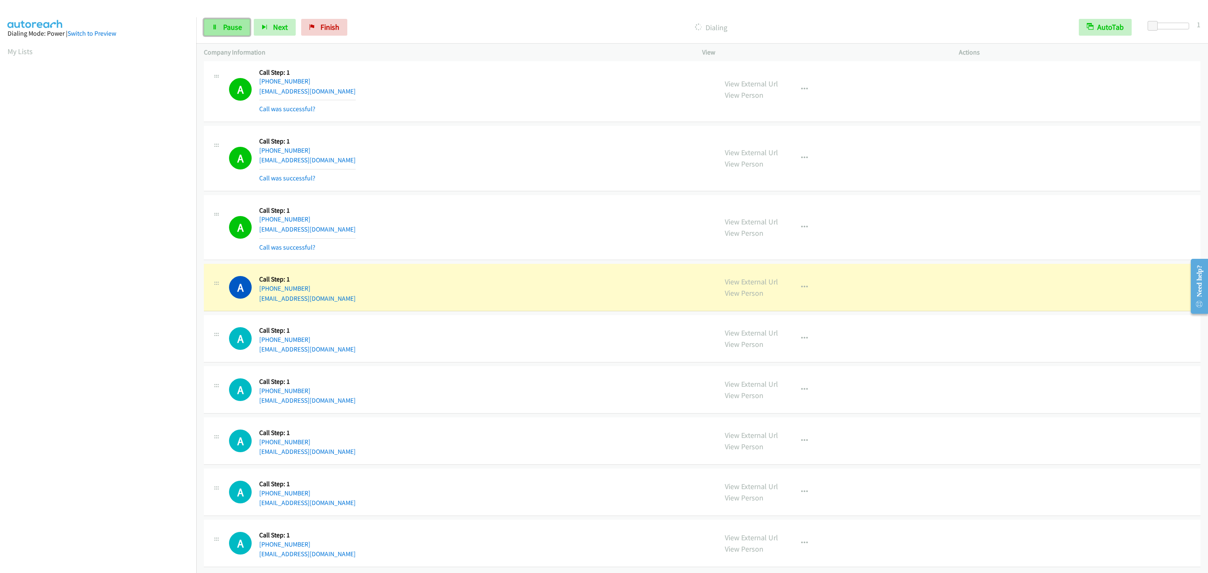
click at [243, 29] on link "Pause" at bounding box center [227, 27] width 46 height 17
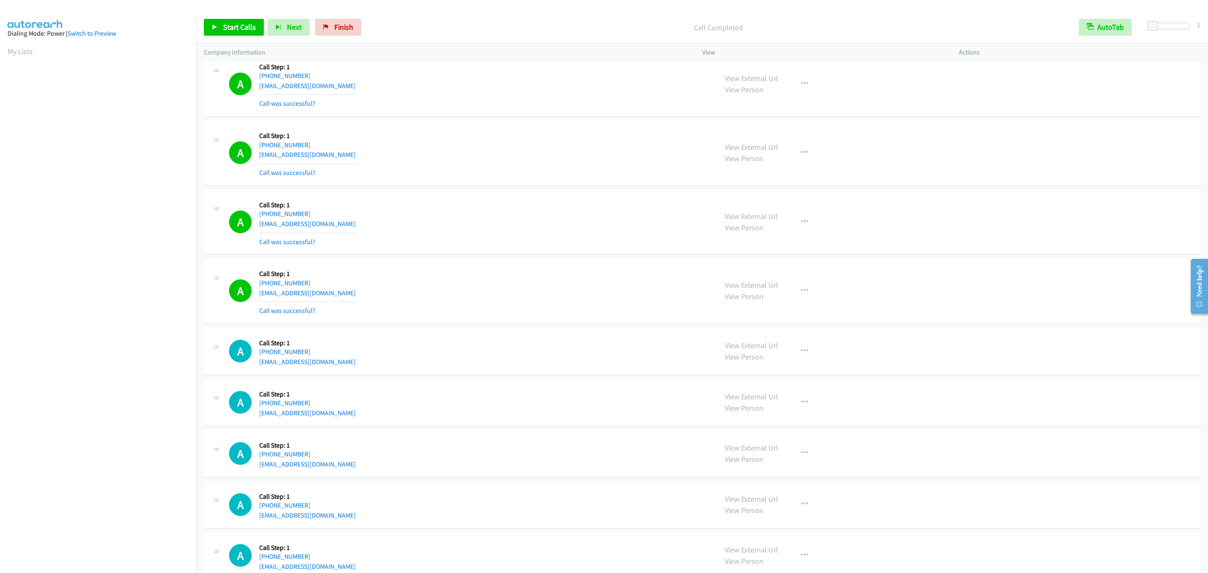
click at [486, 213] on div "A Callback Scheduled Call Step: 1 America/Los_Angeles +1 925-315-7838 benzobaba…" at bounding box center [469, 222] width 481 height 50
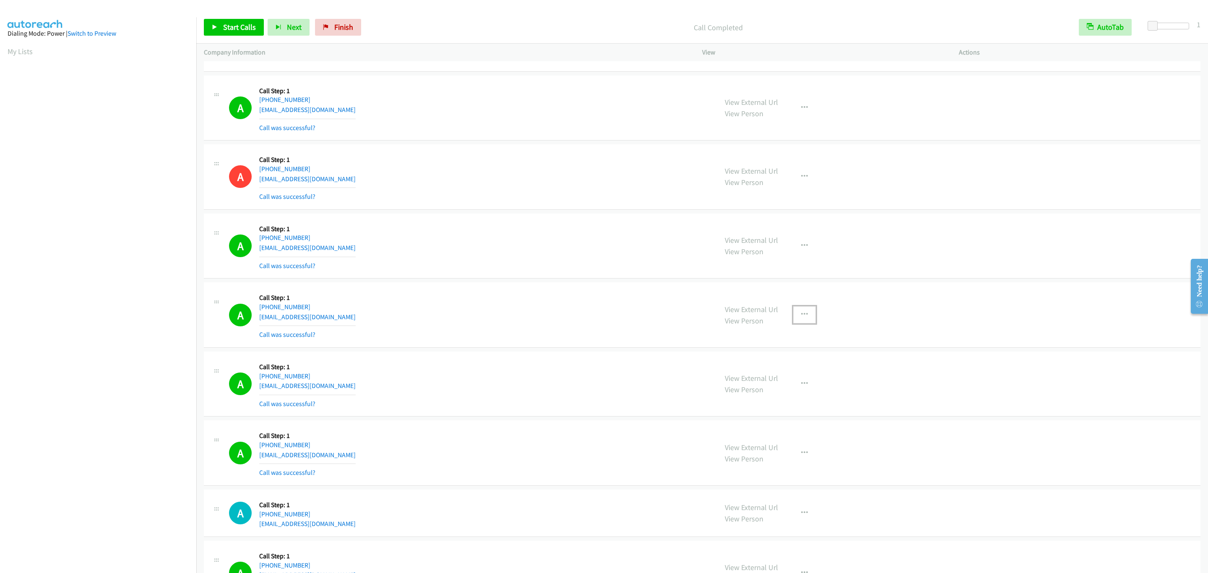
click at [794, 323] on button "button" at bounding box center [804, 314] width 23 height 17
click at [793, 395] on link "Add to do not call list" at bounding box center [760, 386] width 112 height 17
click at [242, 23] on span "Start Calls" at bounding box center [239, 27] width 33 height 10
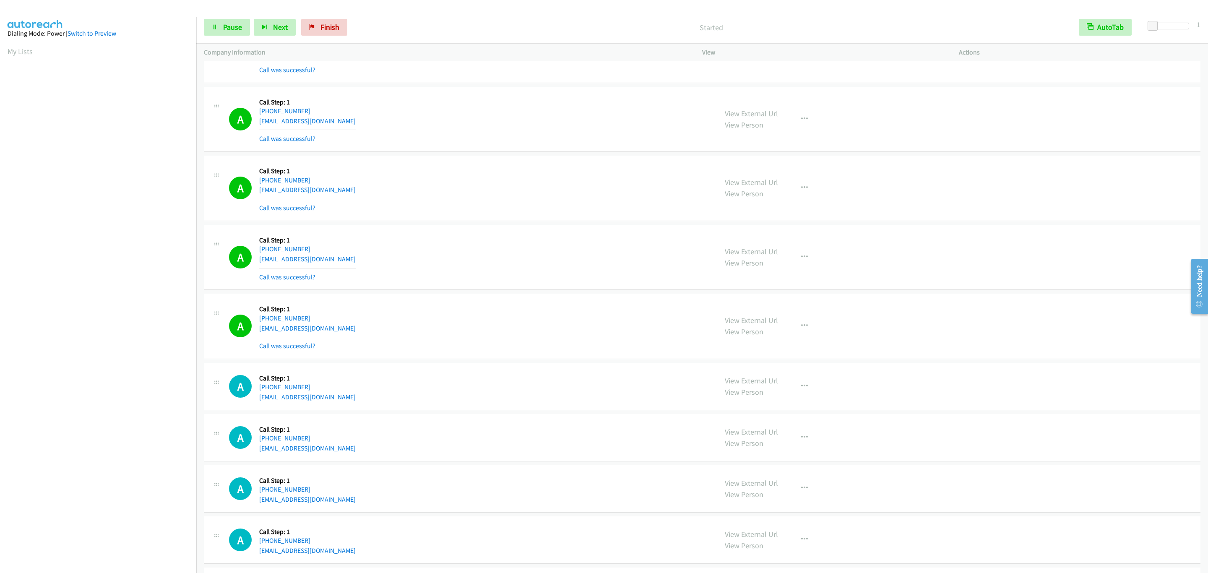
scroll to position [2064, 0]
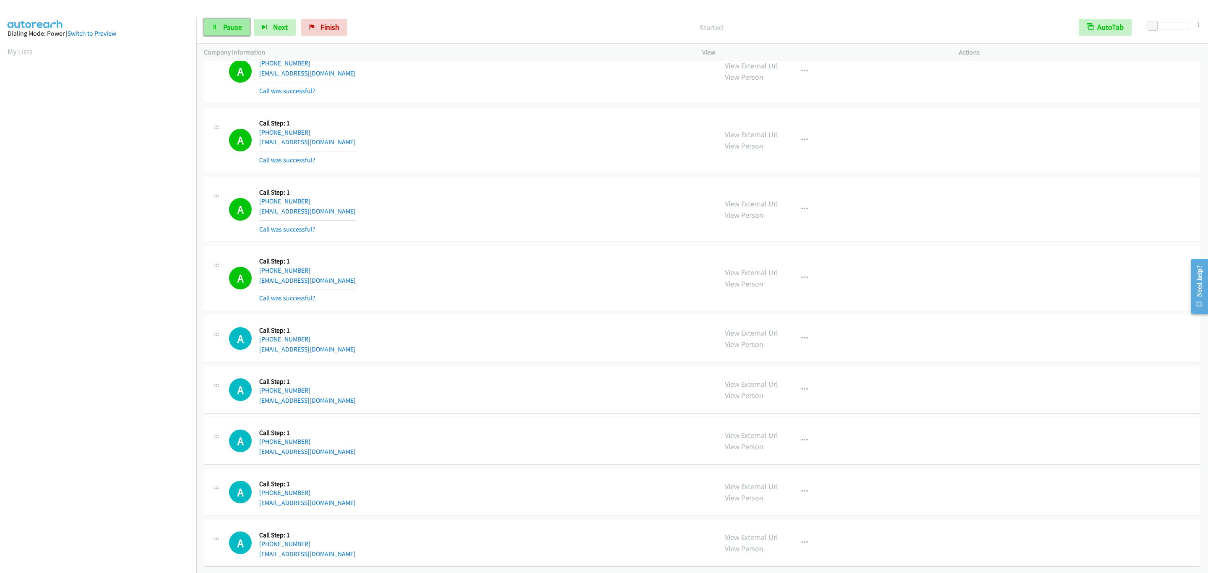
click at [229, 25] on span "Pause" at bounding box center [232, 27] width 19 height 10
click at [229, 25] on span "Start Calls" at bounding box center [239, 27] width 33 height 10
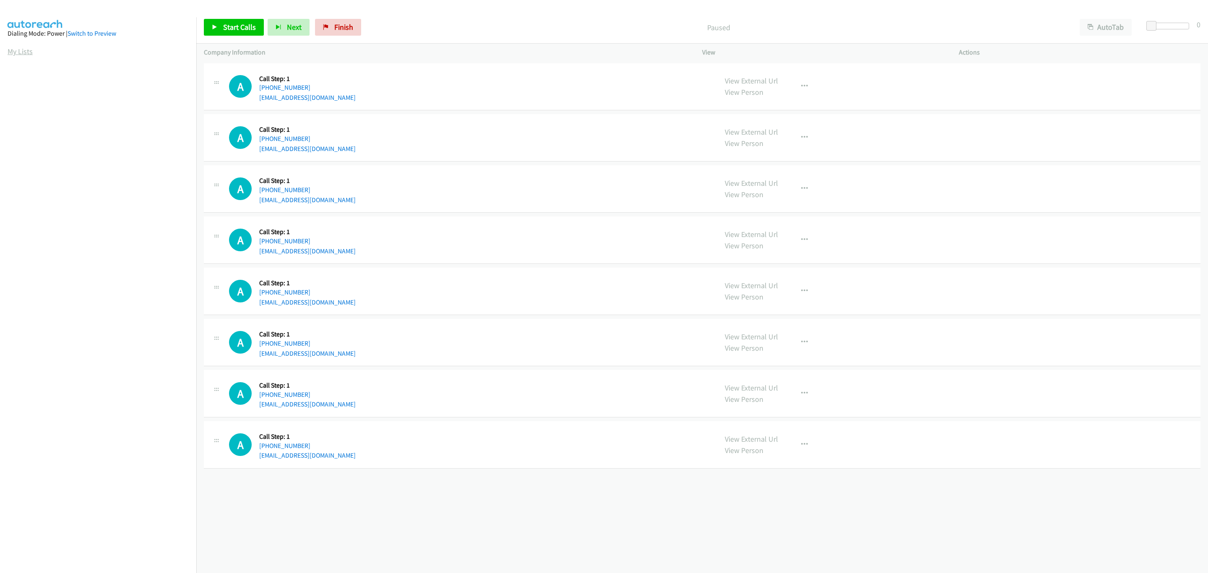
click at [23, 48] on link "My Lists" at bounding box center [20, 52] width 25 height 10
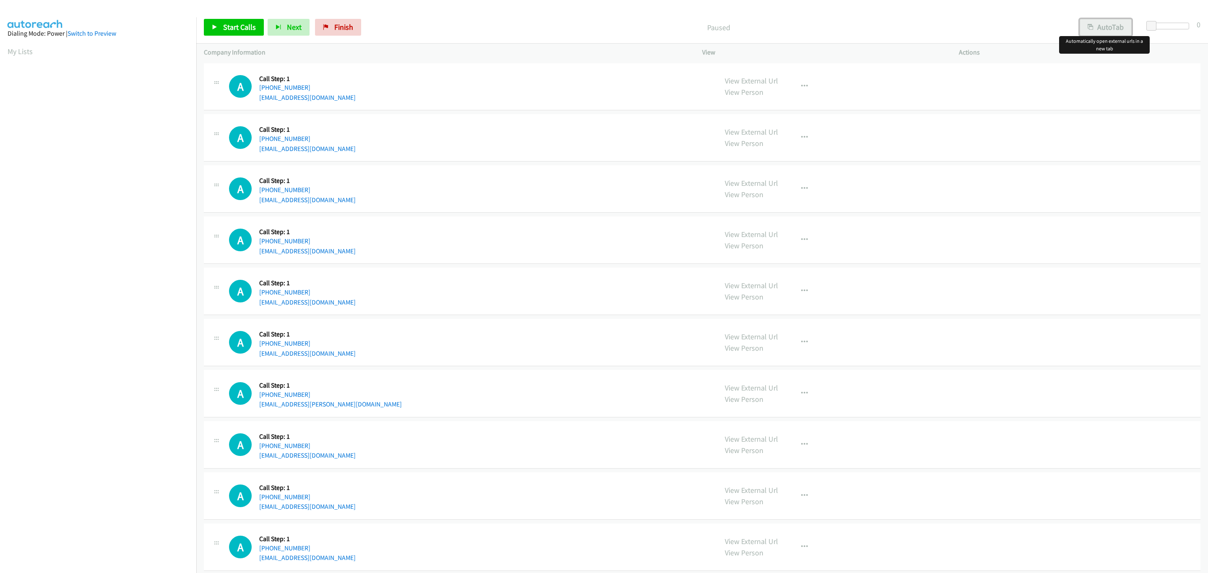
click at [1105, 24] on button "AutoTab" at bounding box center [1105, 27] width 52 height 17
click at [1151, 26] on span at bounding box center [1152, 26] width 10 height 10
click at [243, 23] on span "Start Calls" at bounding box center [239, 27] width 33 height 10
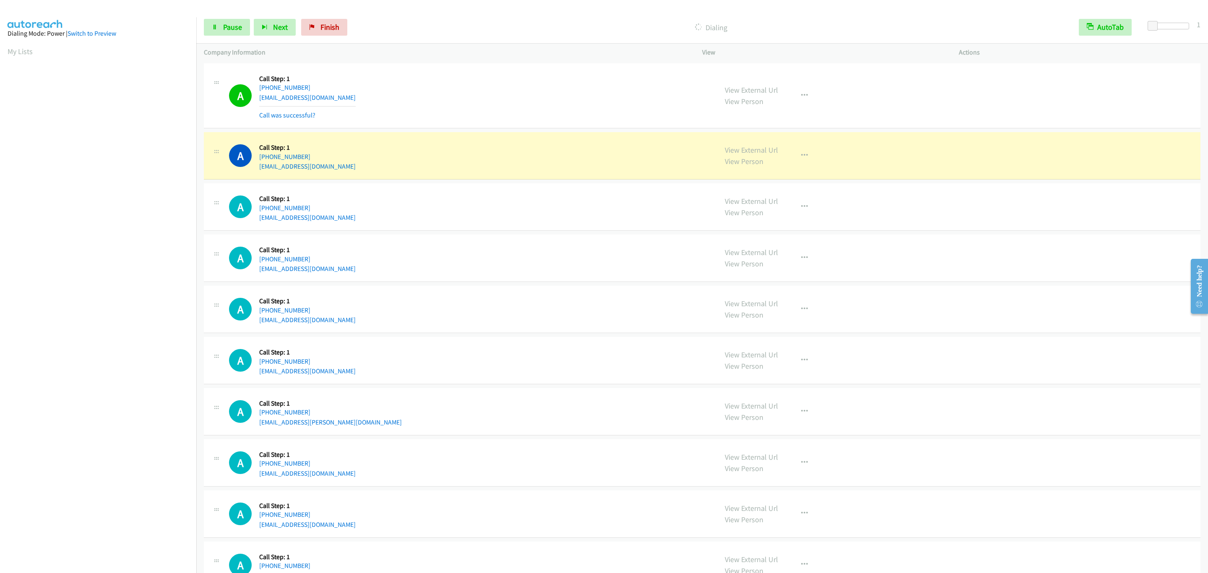
scroll to position [63, 0]
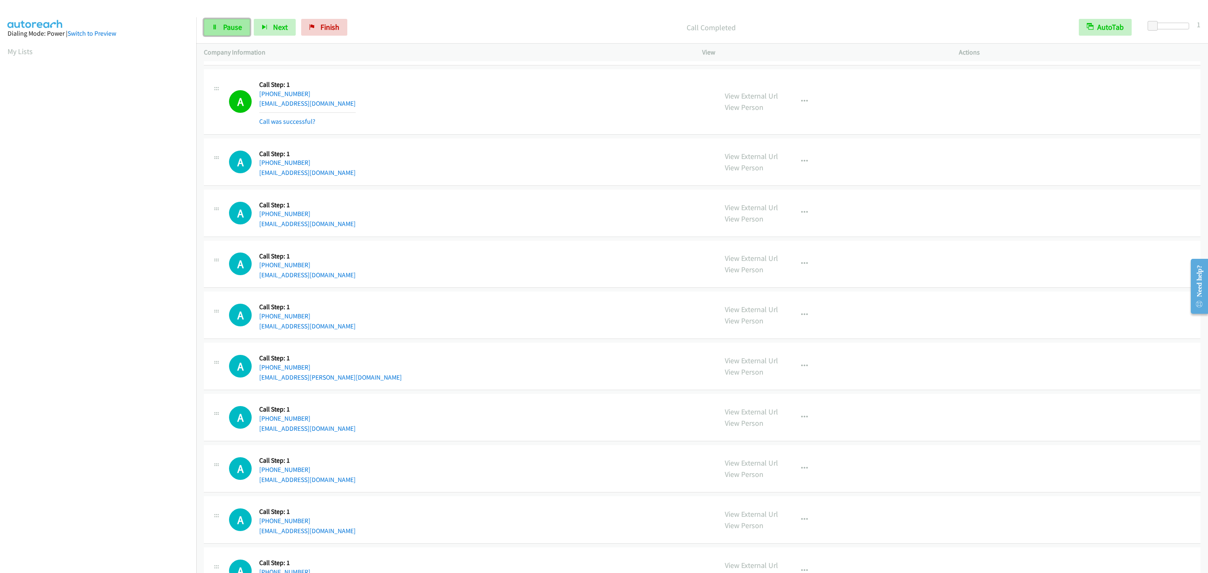
click at [244, 28] on link "Pause" at bounding box center [227, 27] width 46 height 17
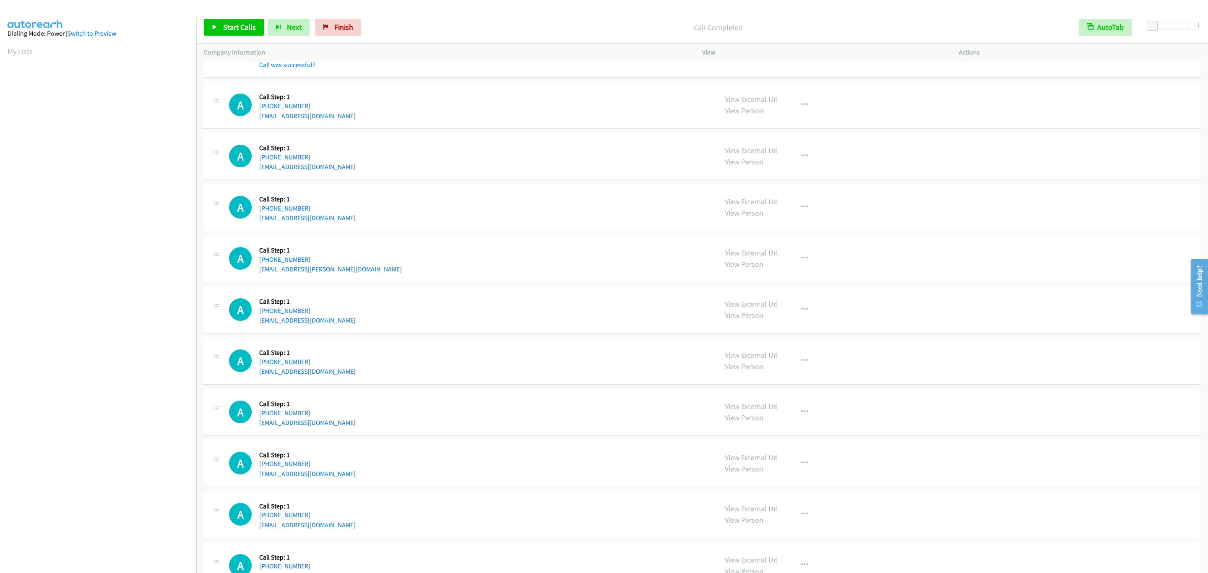
scroll to position [126, 0]
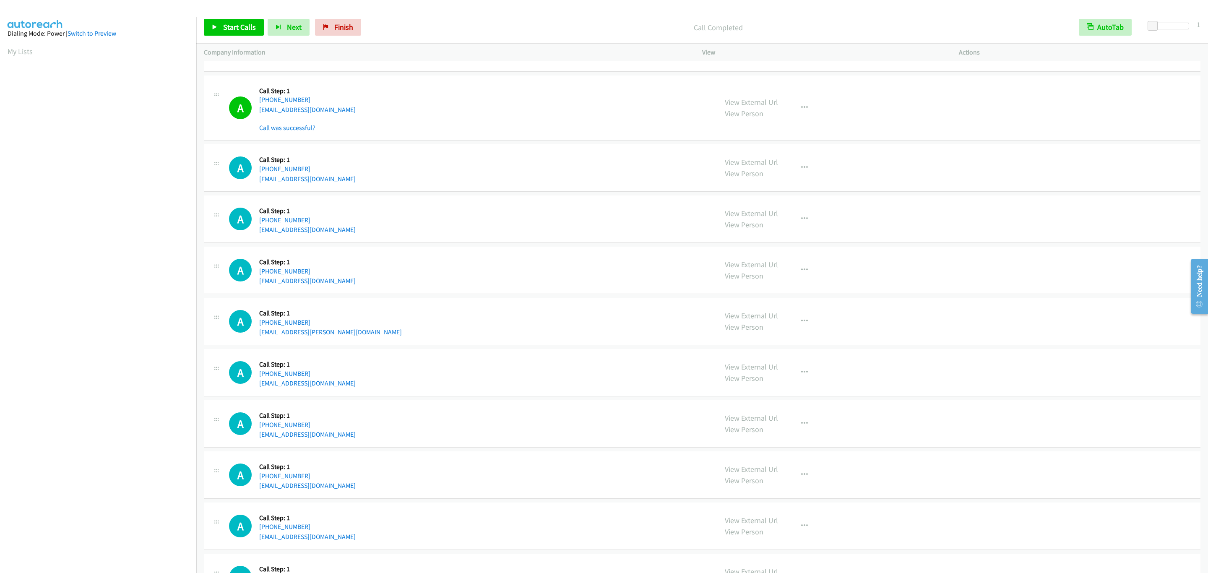
click at [230, 17] on div "Start Calls Pause Next Finish Call Completed AutoTab AutoTab 1" at bounding box center [701, 27] width 1011 height 32
click at [231, 18] on div "Start Calls Pause Next Finish Call Completed AutoTab AutoTab 1" at bounding box center [701, 27] width 1011 height 32
click at [250, 23] on span "Start Calls" at bounding box center [239, 27] width 33 height 10
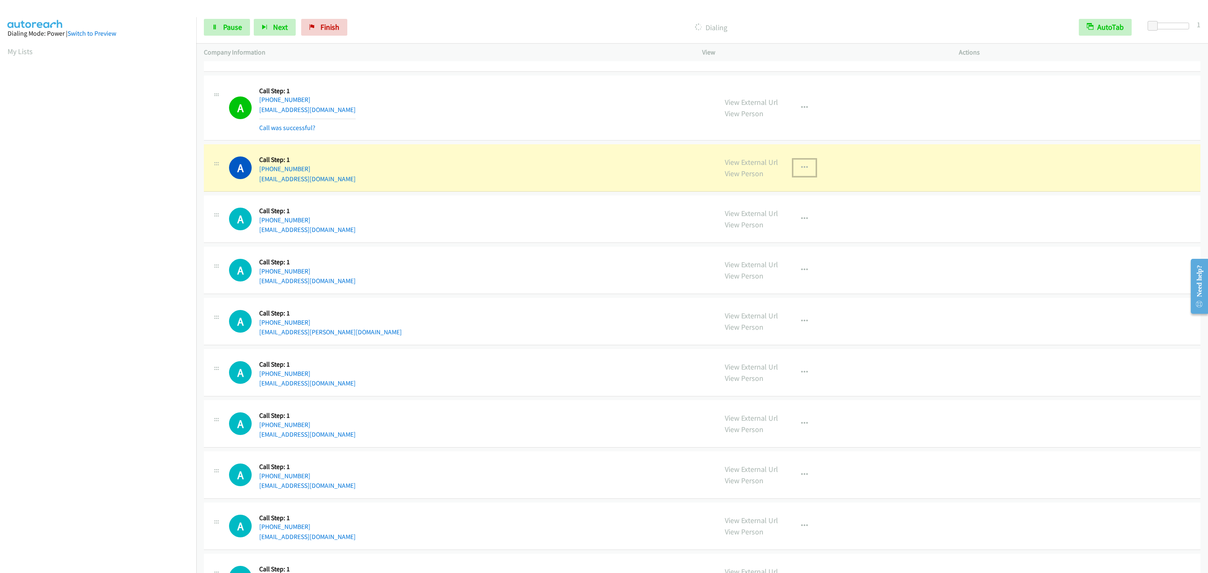
click at [803, 170] on icon "button" at bounding box center [804, 167] width 7 height 7
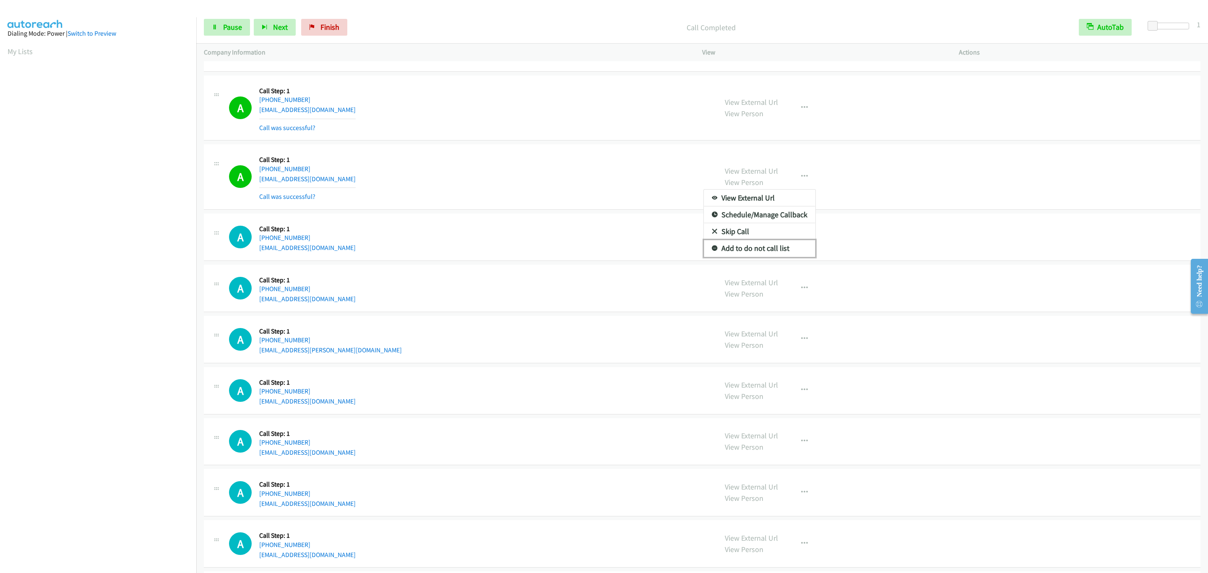
click at [770, 249] on link "Add to do not call list" at bounding box center [760, 248] width 112 height 17
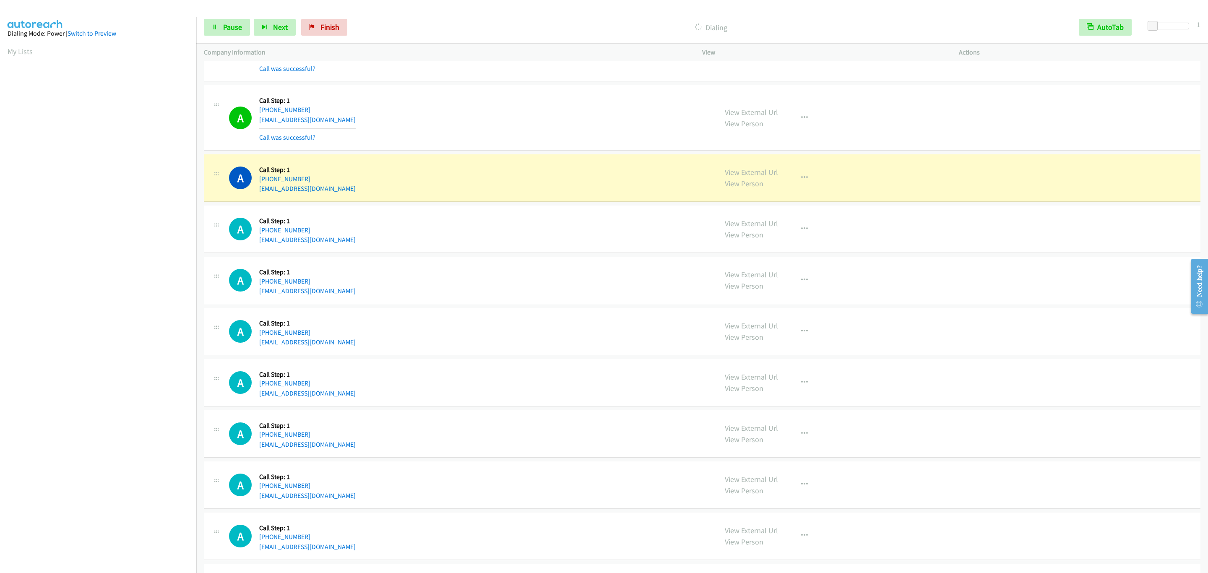
scroll to position [524, 0]
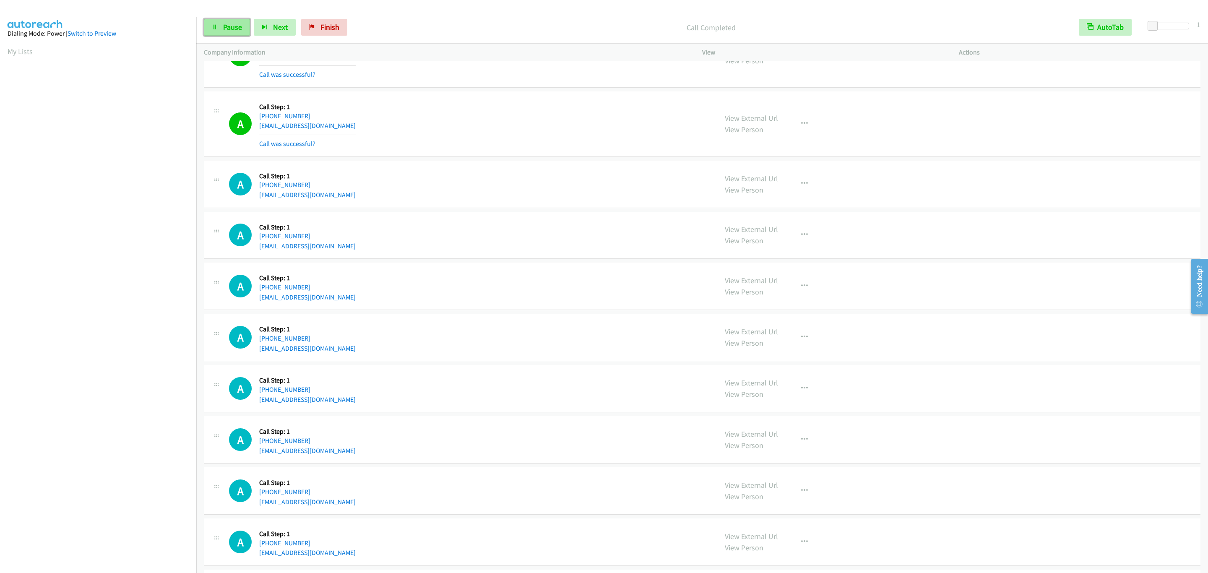
click at [223, 30] on span "Pause" at bounding box center [232, 27] width 19 height 10
click at [244, 28] on span "Start Calls" at bounding box center [239, 27] width 33 height 10
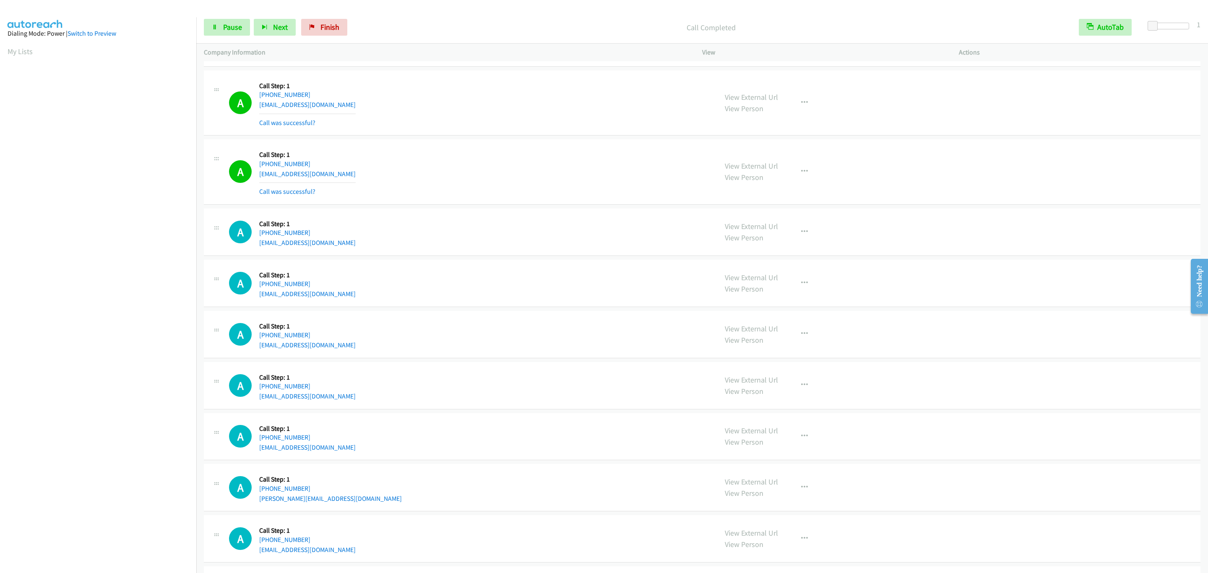
scroll to position [866, 0]
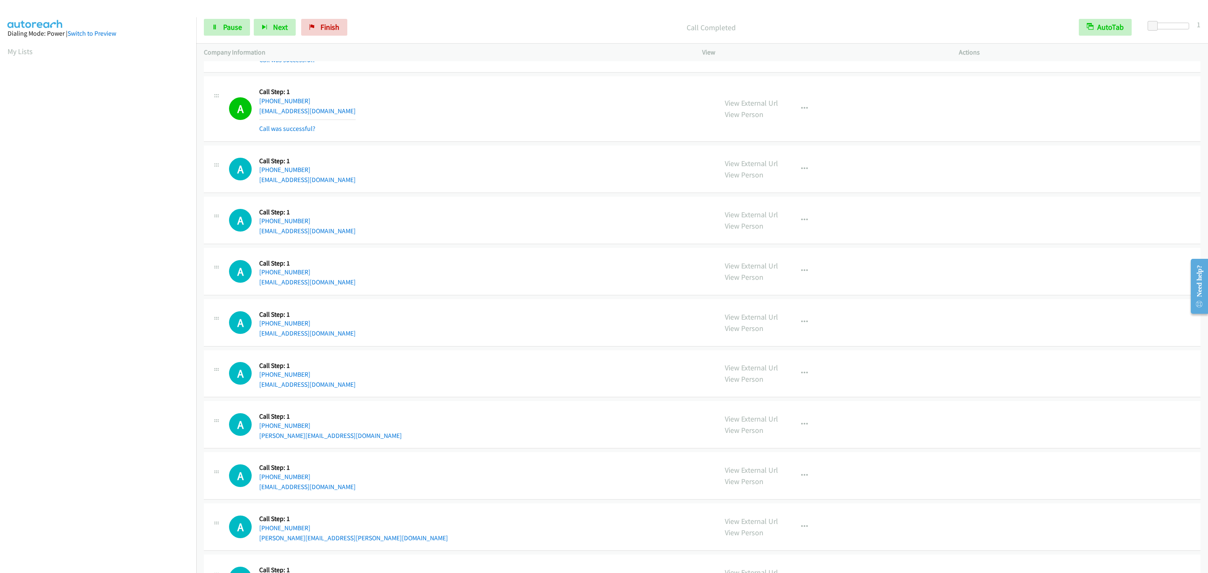
click at [803, 109] on div "View External Url View Person View External Url Email Schedule/Manage Callback …" at bounding box center [849, 109] width 264 height 50
click at [803, 111] on button "button" at bounding box center [804, 108] width 23 height 17
click at [799, 182] on link "Add to do not call list" at bounding box center [760, 180] width 112 height 17
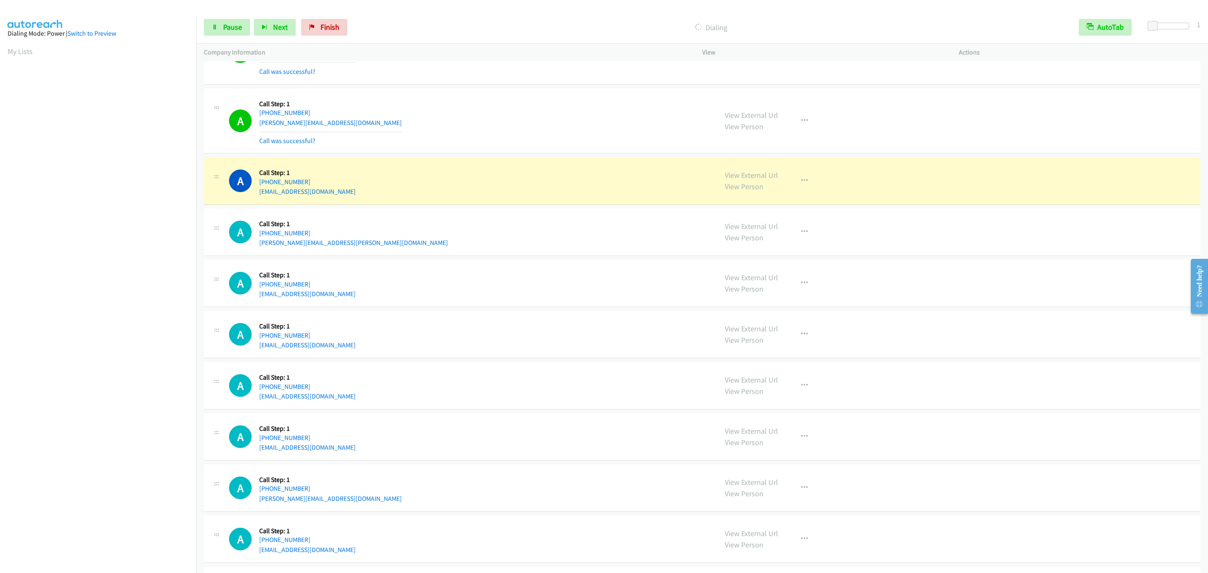
scroll to position [1331, 0]
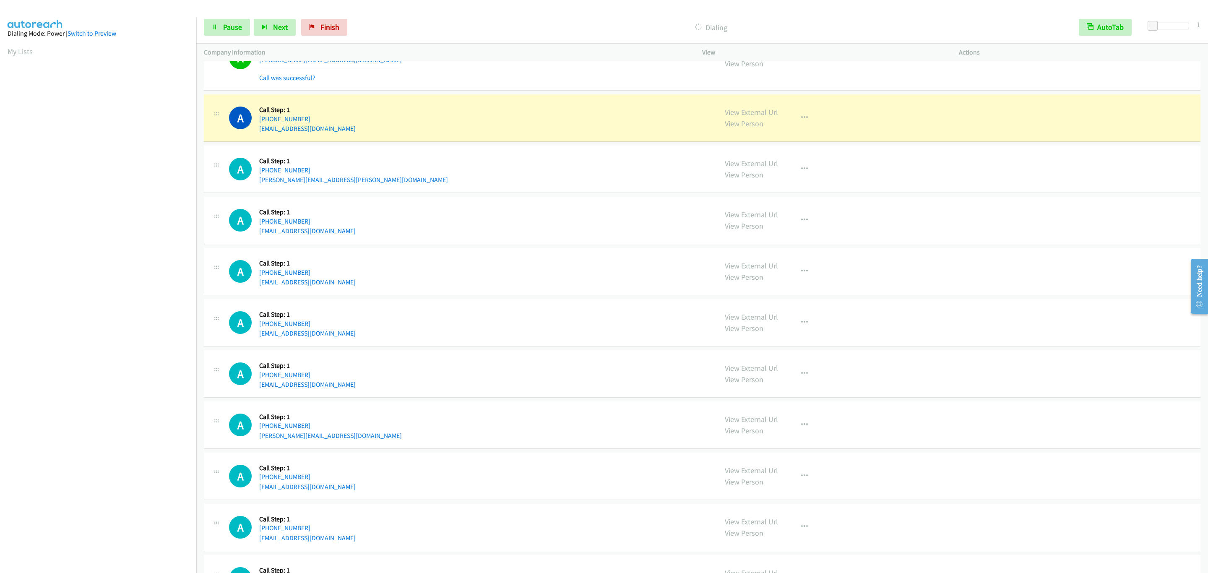
click at [519, 277] on div "A Callback Scheduled Call Step: 1 America/Los_Angeles [PHONE_NUMBER] [EMAIL_ADD…" at bounding box center [469, 271] width 481 height 32
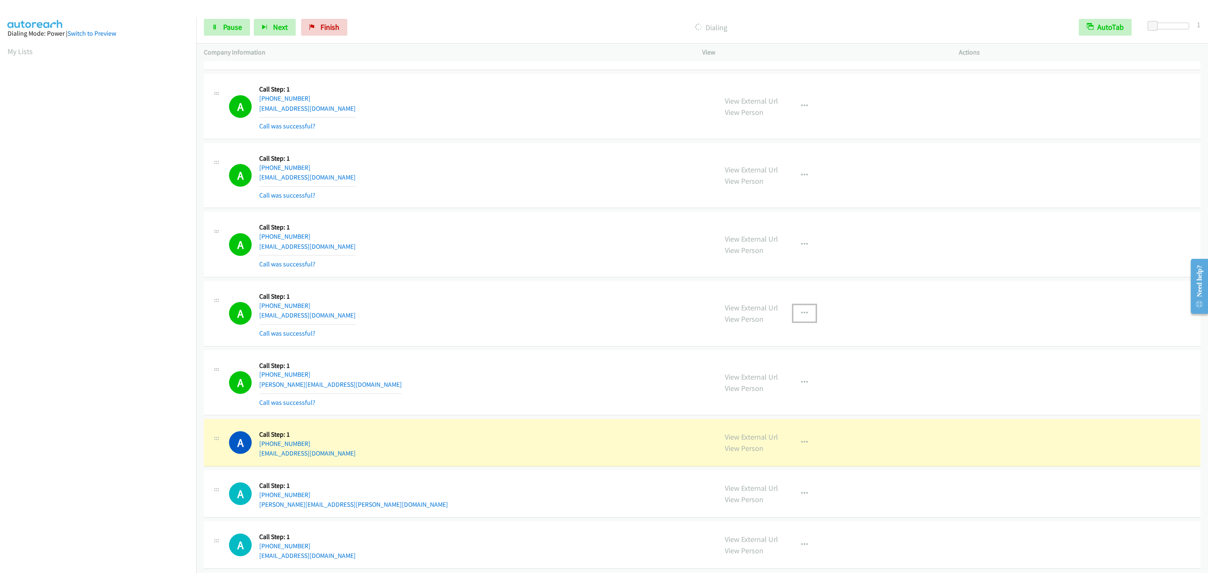
click at [809, 322] on button "button" at bounding box center [804, 313] width 23 height 17
click at [760, 393] on link "Add to do not call list" at bounding box center [760, 385] width 112 height 17
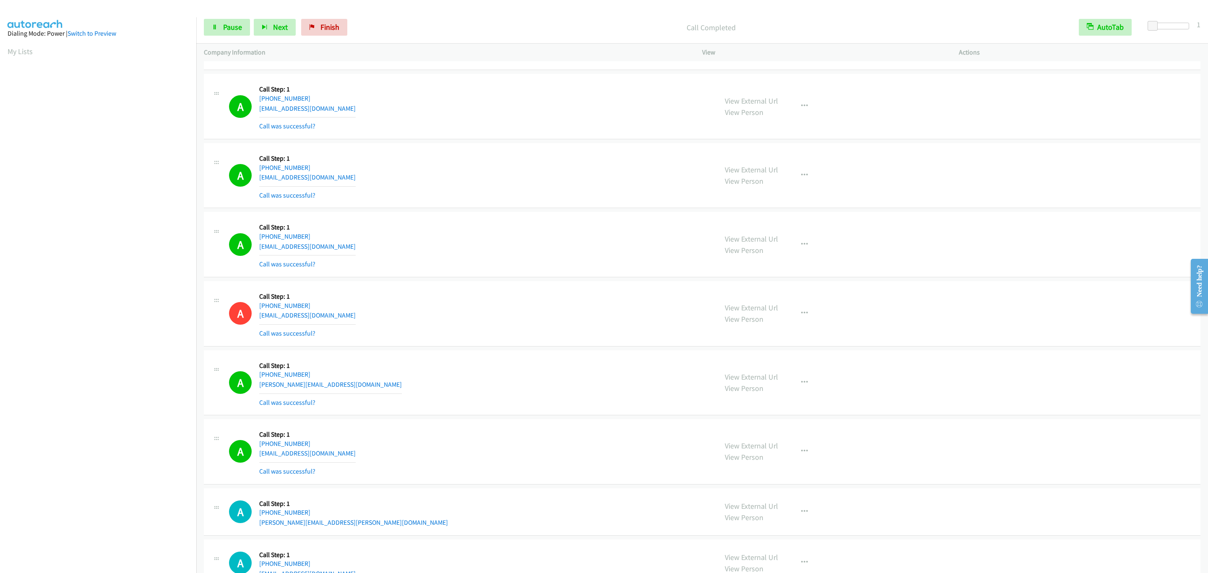
click at [540, 268] on div "A Callback Scheduled Call Step: 1 [GEOGRAPHIC_DATA]/[GEOGRAPHIC_DATA] [PHONE_NU…" at bounding box center [469, 244] width 481 height 50
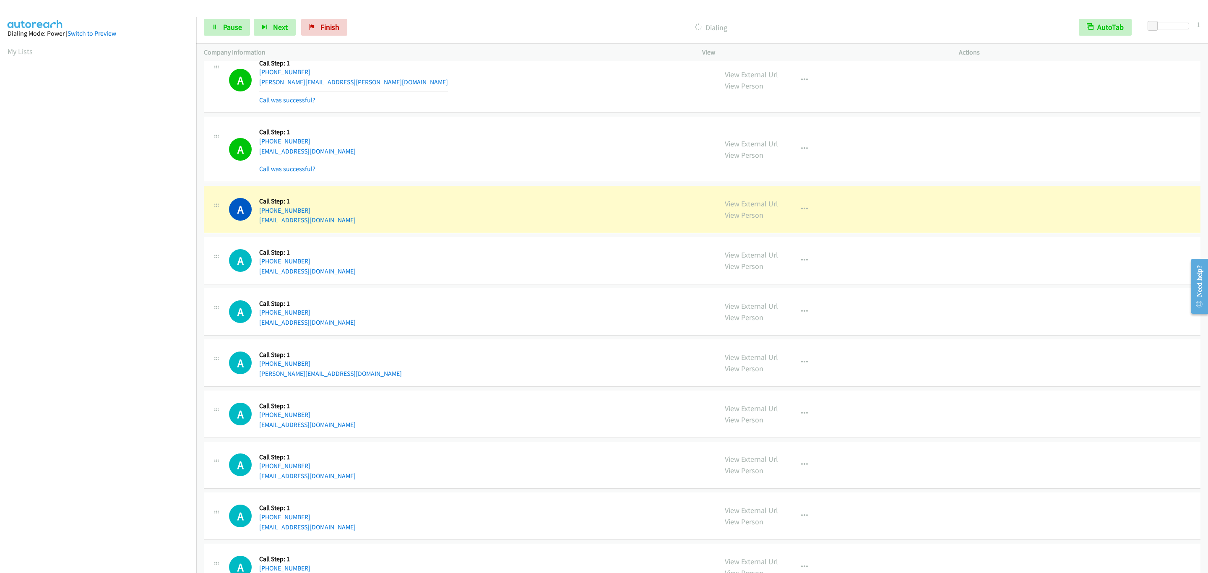
scroll to position [1491, 0]
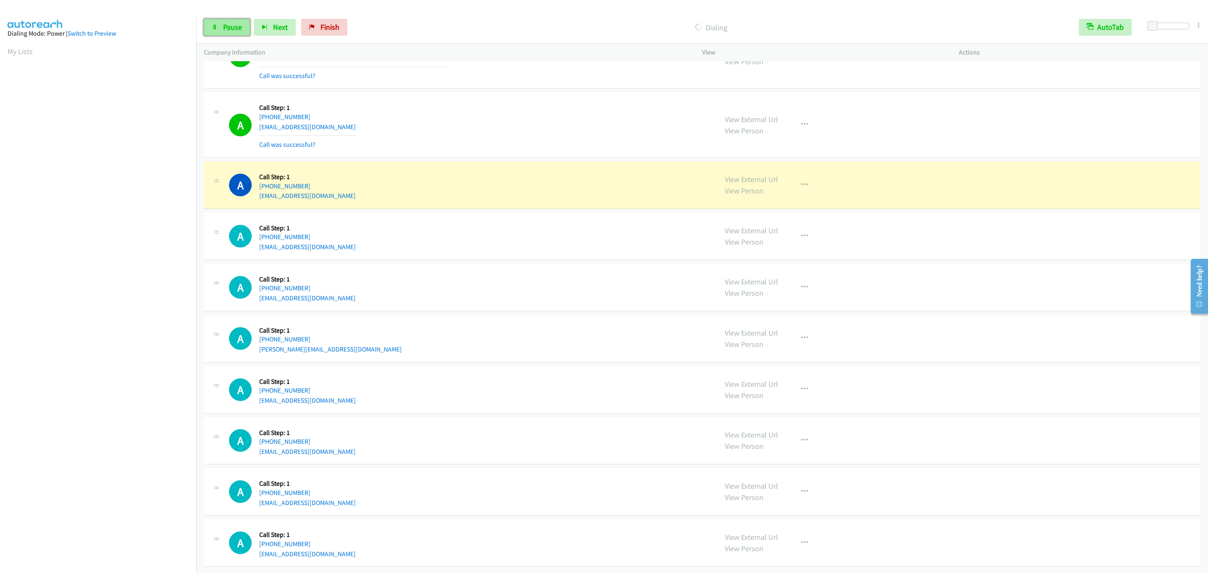
click at [241, 24] on span "Pause" at bounding box center [232, 27] width 19 height 10
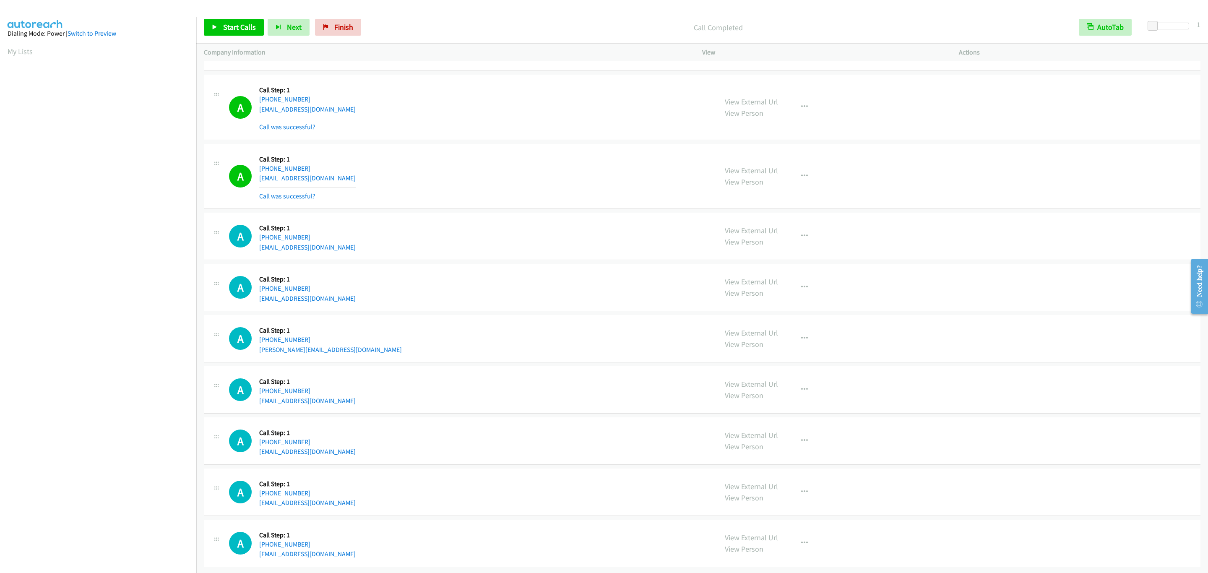
click at [434, 218] on td "A Callback Scheduled Call Step: 1 [GEOGRAPHIC_DATA]/[GEOGRAPHIC_DATA] [PHONE_NU…" at bounding box center [701, 236] width 1011 height 51
click at [434, 211] on td "A Callback Scheduled Call Step: 1 America/Los_Angeles [PHONE_NUMBER] [EMAIL_ADD…" at bounding box center [701, 176] width 1011 height 69
click at [485, 260] on div "A Callback Scheduled Call Step: 1 [GEOGRAPHIC_DATA]/[GEOGRAPHIC_DATA] [PHONE_NU…" at bounding box center [702, 236] width 996 height 47
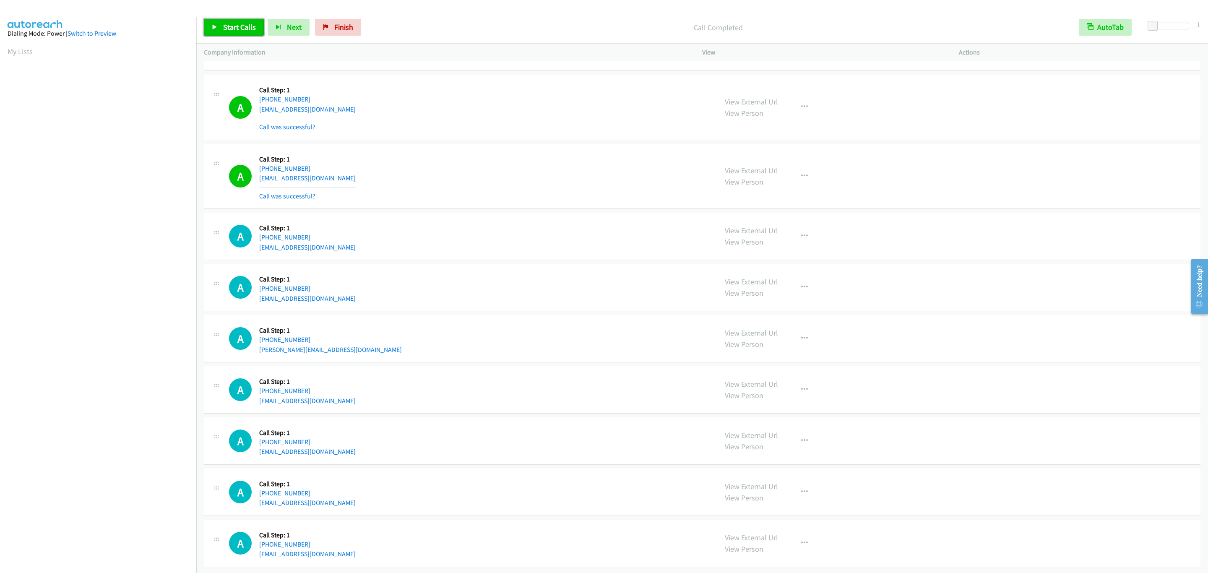
click at [224, 19] on link "Start Calls" at bounding box center [234, 27] width 60 height 17
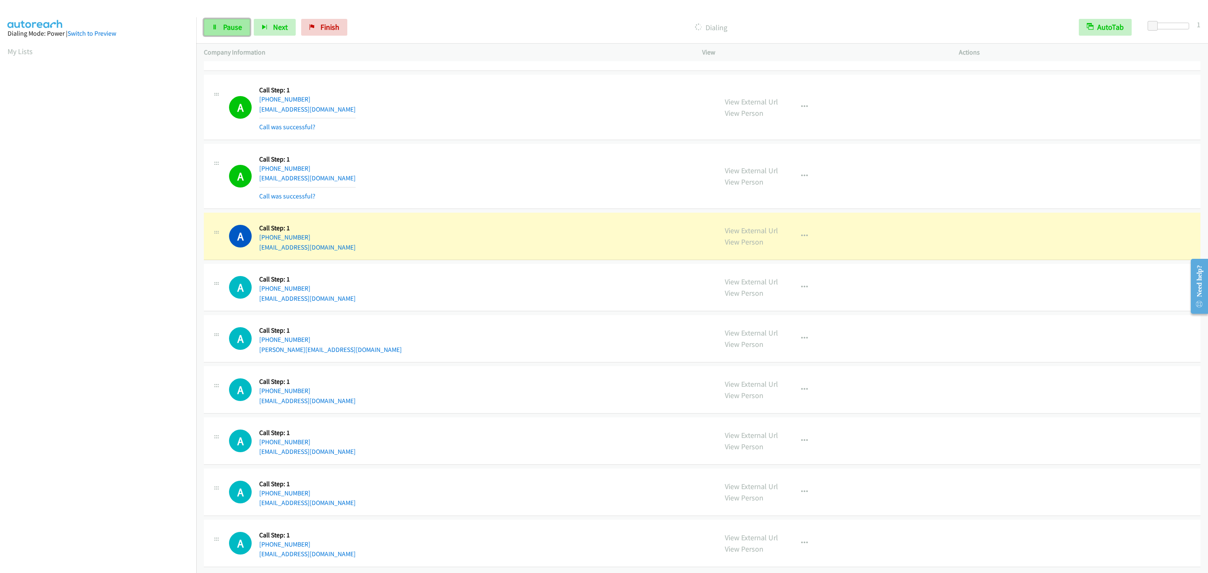
click at [227, 24] on span "Pause" at bounding box center [232, 27] width 19 height 10
click at [27, 52] on link "My Lists" at bounding box center [20, 52] width 25 height 10
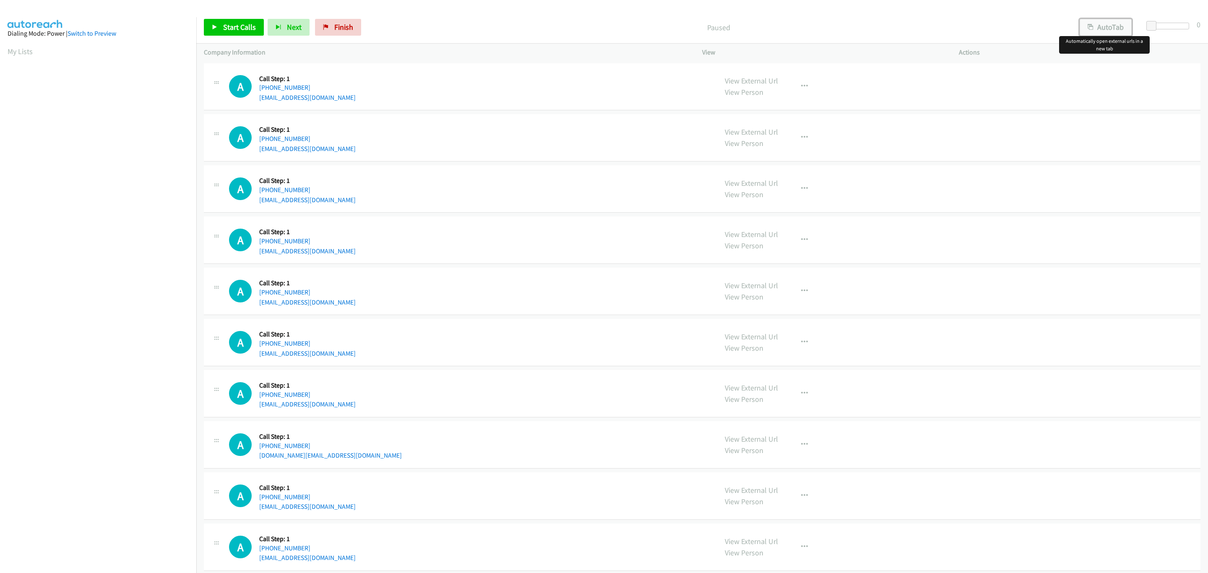
click at [1108, 23] on button "AutoTab" at bounding box center [1105, 27] width 52 height 17
click at [1149, 24] on span at bounding box center [1152, 26] width 10 height 10
click at [247, 28] on span "Start Calls" at bounding box center [239, 27] width 33 height 10
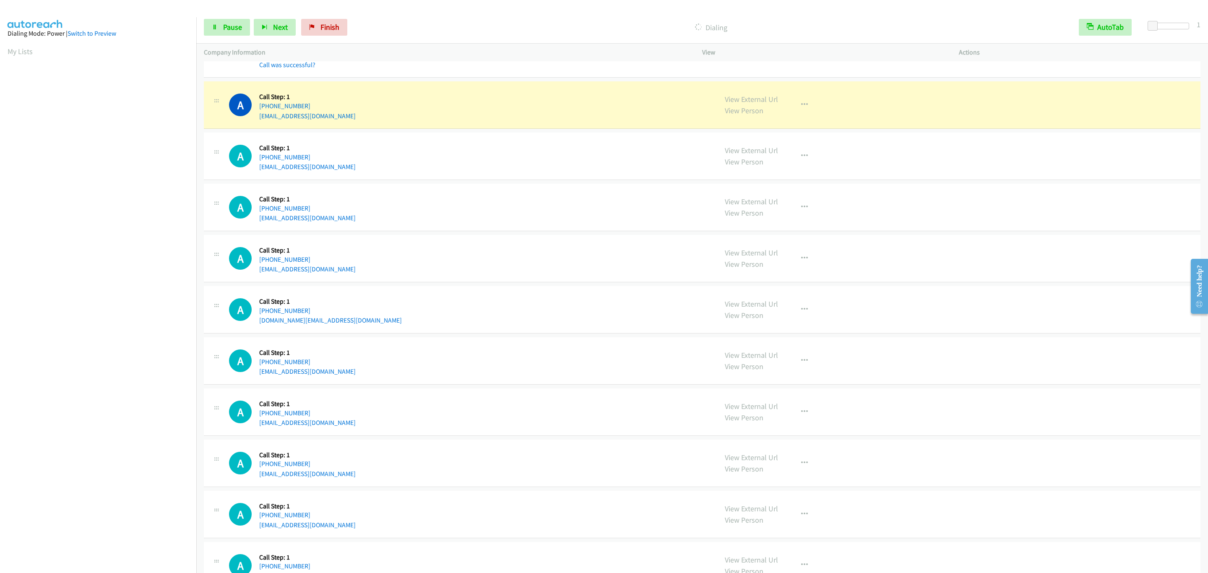
scroll to position [252, 0]
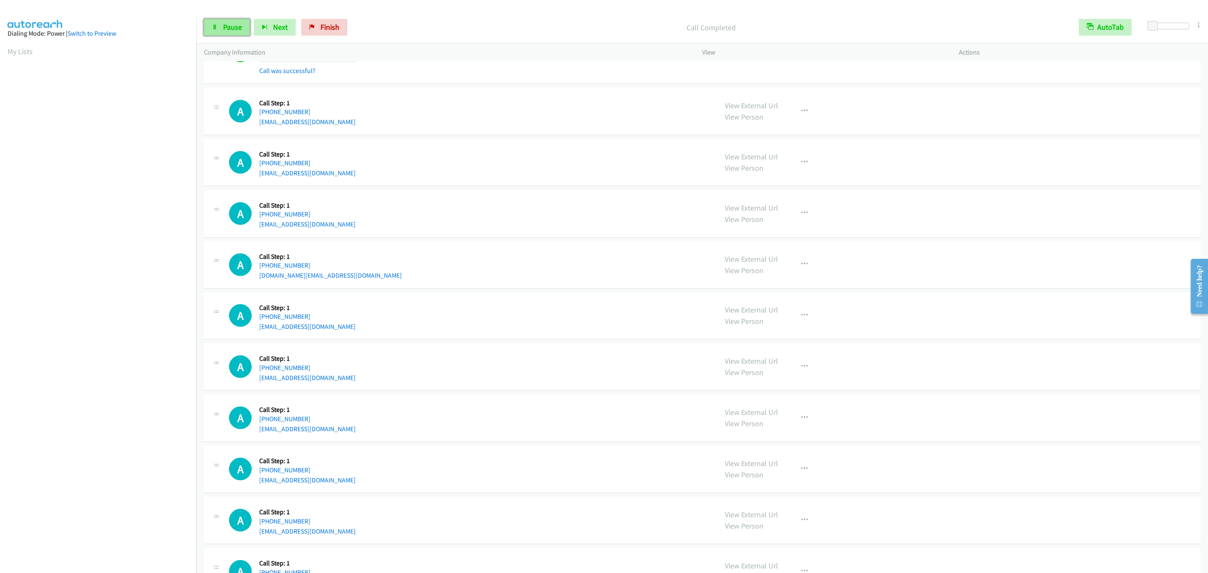
click at [236, 28] on span "Pause" at bounding box center [232, 27] width 19 height 10
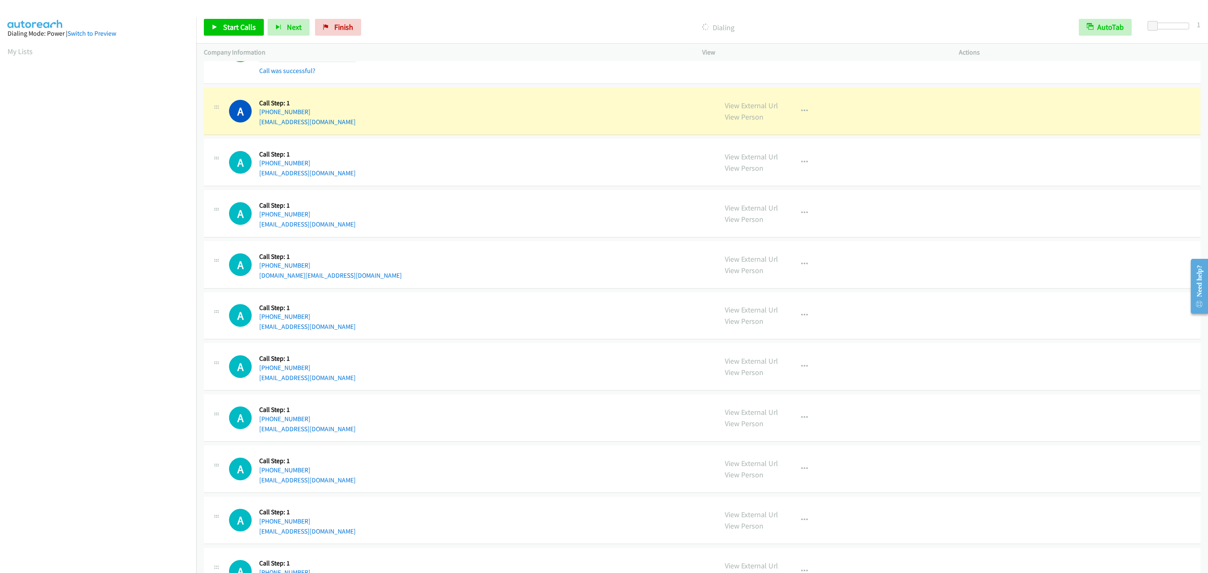
click at [443, 297] on div "A Callback Scheduled Call Step: 1 [GEOGRAPHIC_DATA]/[GEOGRAPHIC_DATA] [PHONE_NU…" at bounding box center [702, 315] width 996 height 47
click at [393, 257] on div "A Callback Scheduled Call Step: 1 America/Los_Angeles [PHONE_NUMBER] [DOMAIN_NA…" at bounding box center [469, 265] width 481 height 32
click at [497, 253] on div "A Callback Scheduled Call Step: 1 America/Los_Angeles [PHONE_NUMBER] [DOMAIN_NA…" at bounding box center [469, 265] width 481 height 32
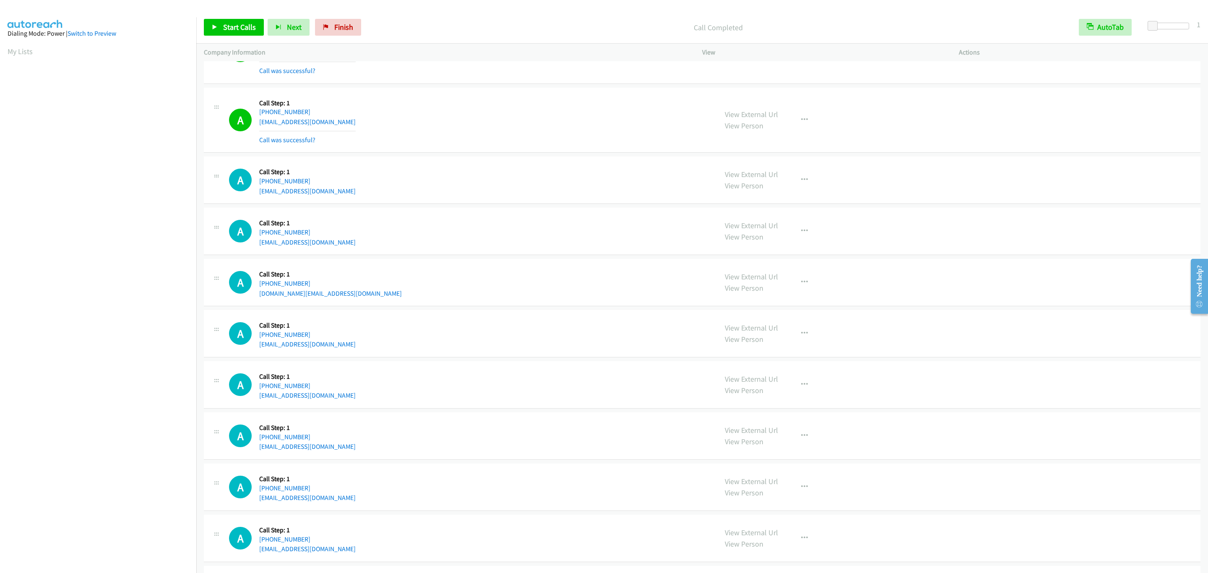
scroll to position [315, 0]
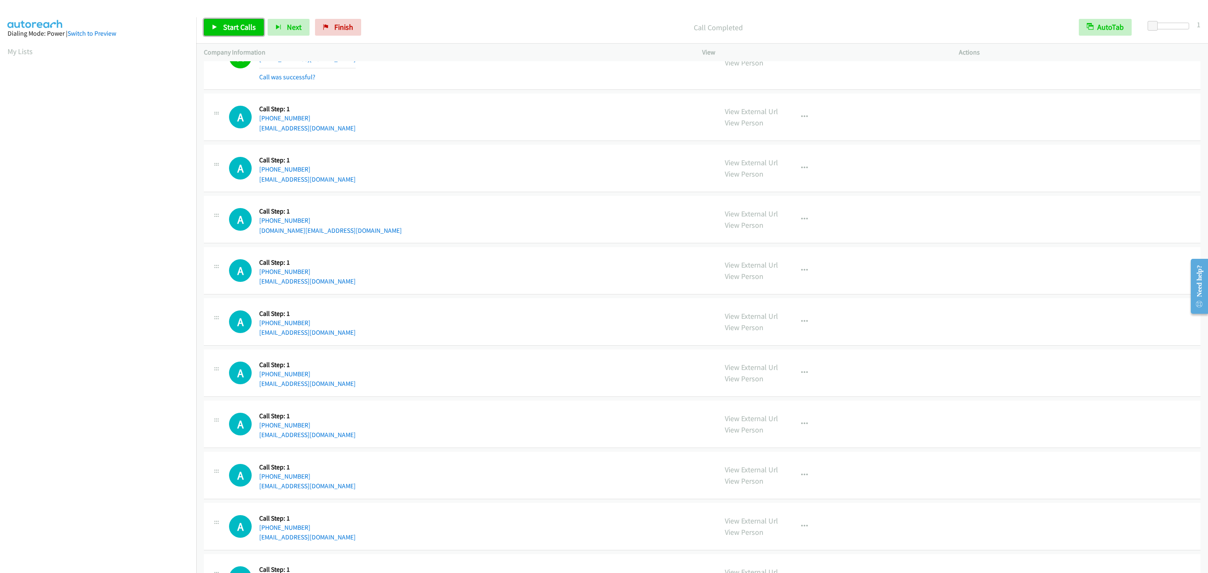
click at [242, 25] on span "Start Calls" at bounding box center [239, 27] width 33 height 10
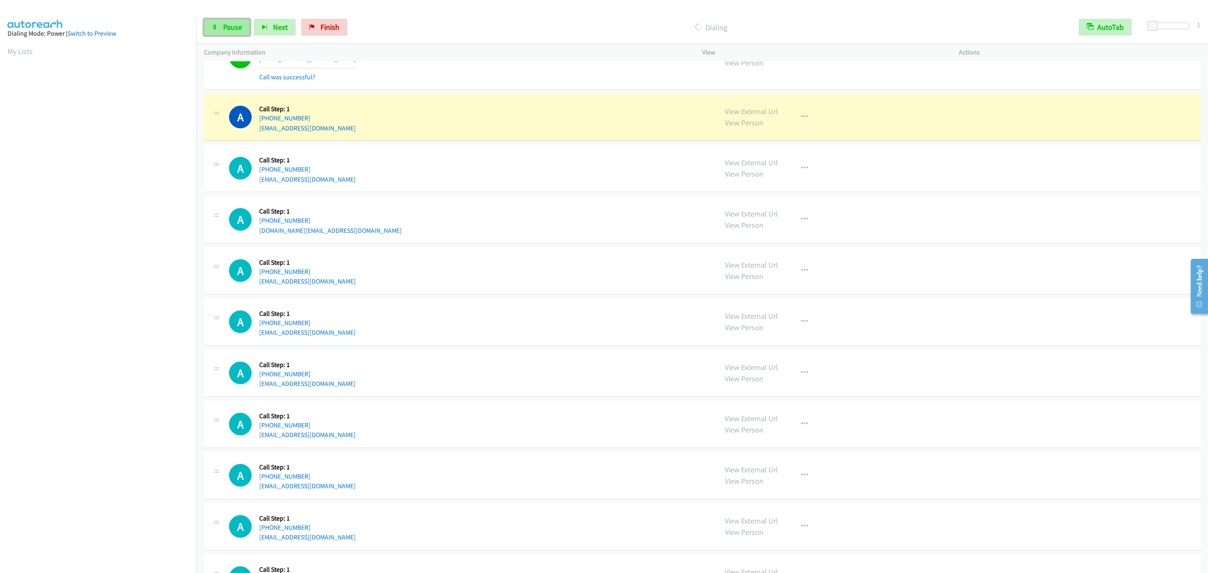
click at [240, 20] on link "Pause" at bounding box center [227, 27] width 46 height 17
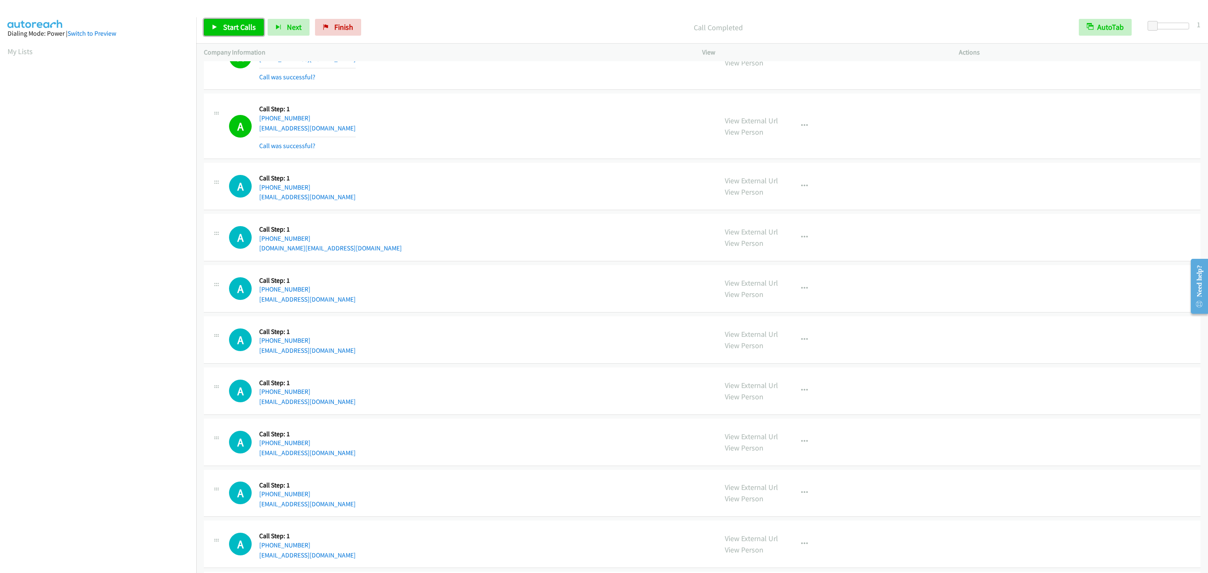
click at [243, 33] on link "Start Calls" at bounding box center [234, 27] width 60 height 17
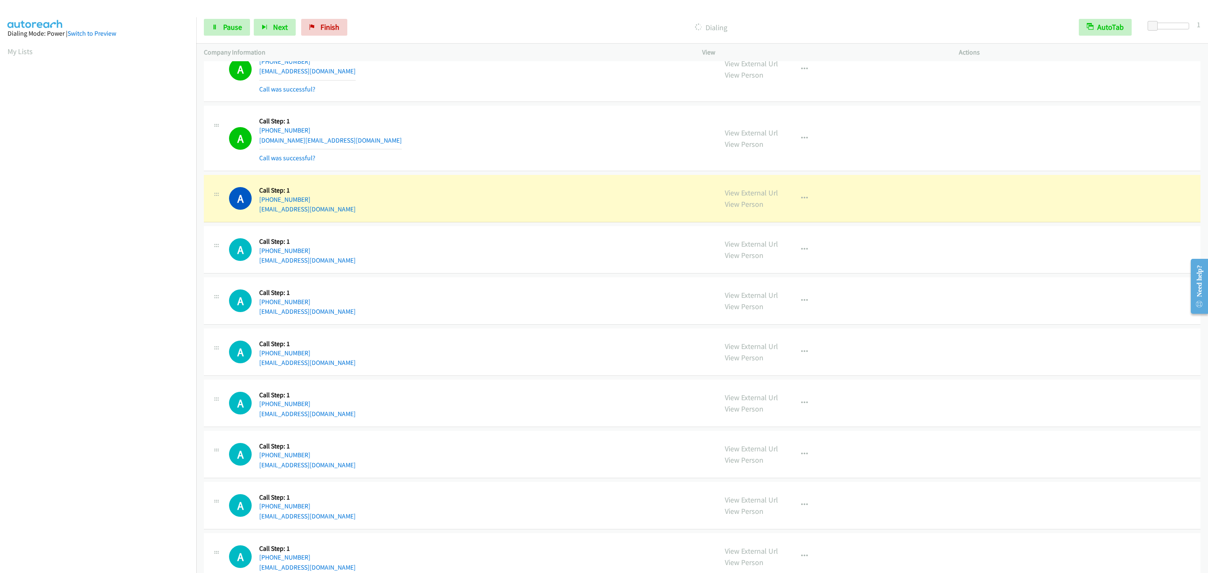
scroll to position [503, 0]
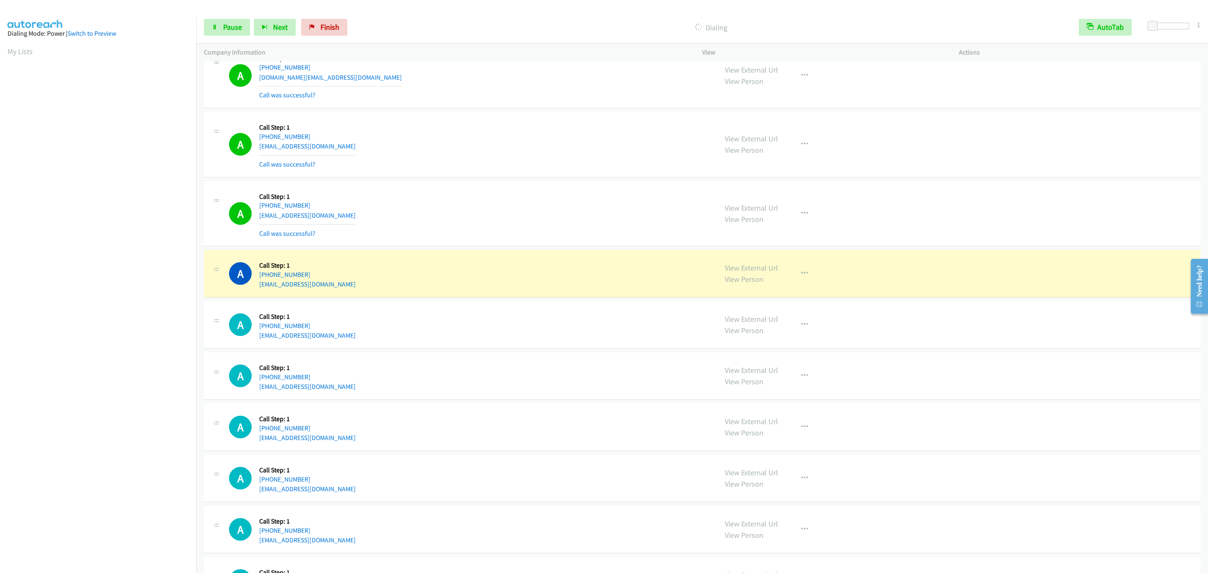
click at [400, 266] on div "A Callback Scheduled Call Step: 1 America/Los_Angeles [PHONE_NUMBER] [EMAIL_ADD…" at bounding box center [469, 273] width 481 height 32
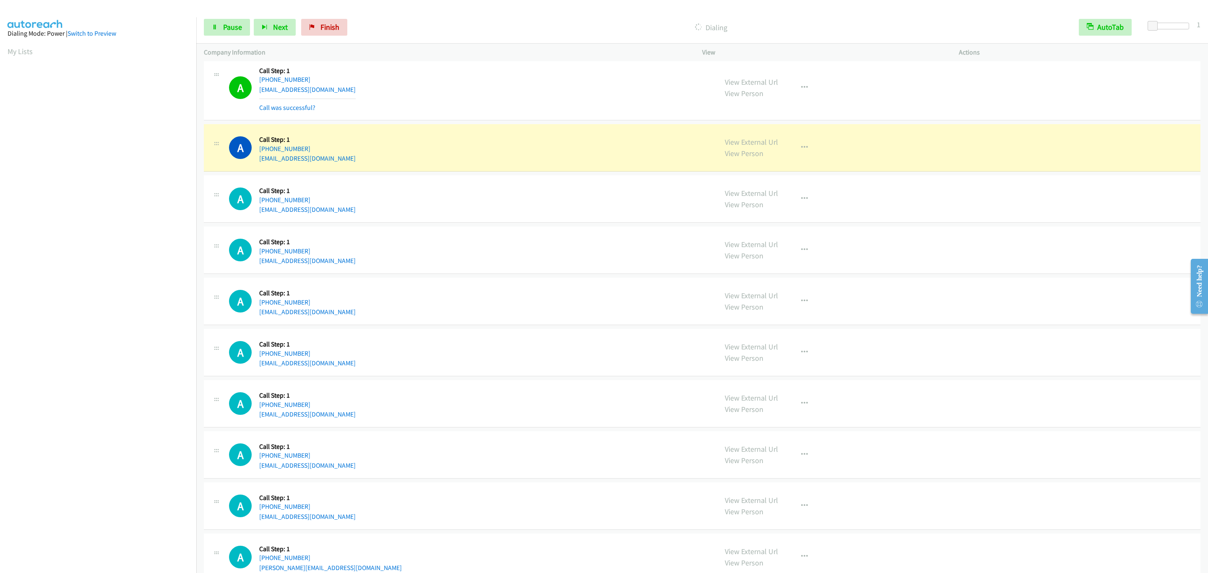
scroll to position [692, 0]
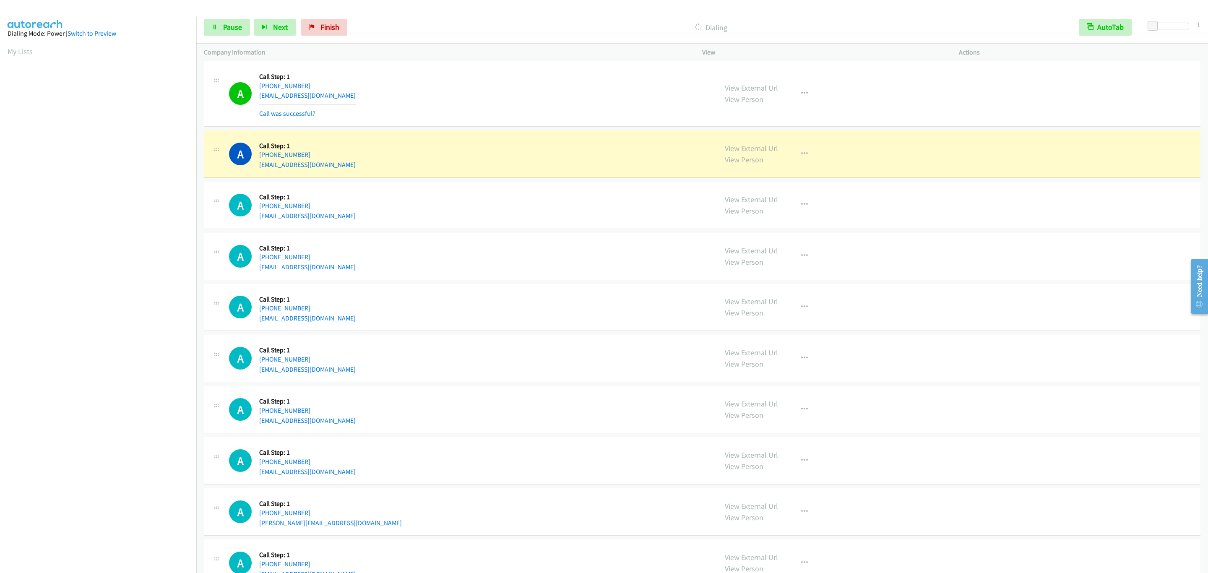
drag, startPoint x: 527, startPoint y: 203, endPoint x: 534, endPoint y: 213, distance: 11.7
click at [526, 203] on div "A Callback Scheduled Call Step: 1 America/Los_Angeles [PHONE_NUMBER] [EMAIL_ADD…" at bounding box center [469, 205] width 481 height 32
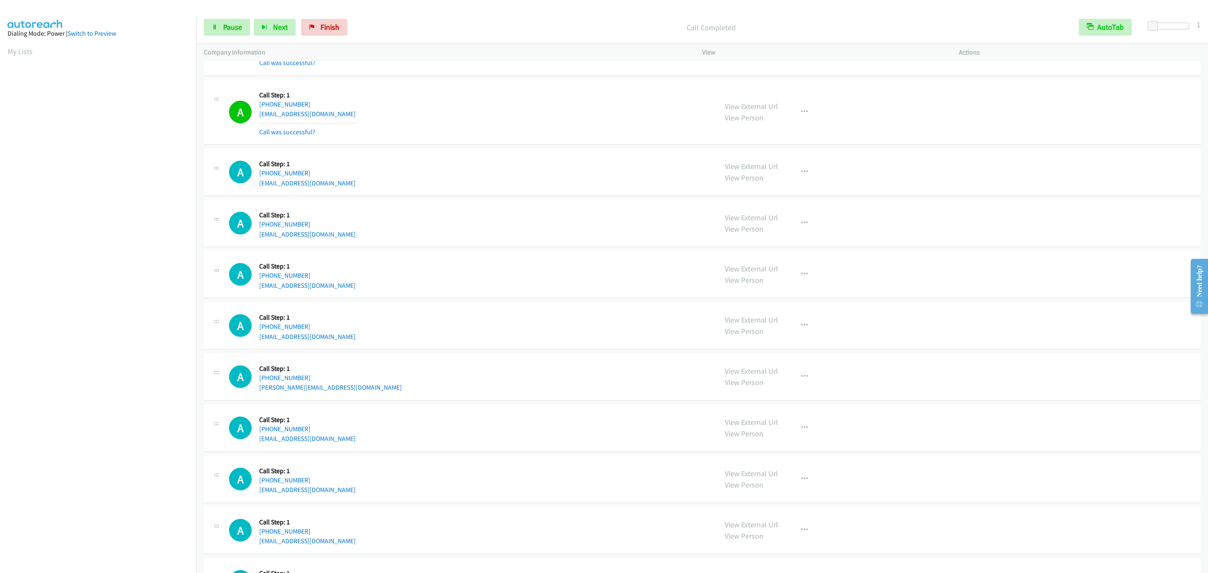
scroll to position [944, 0]
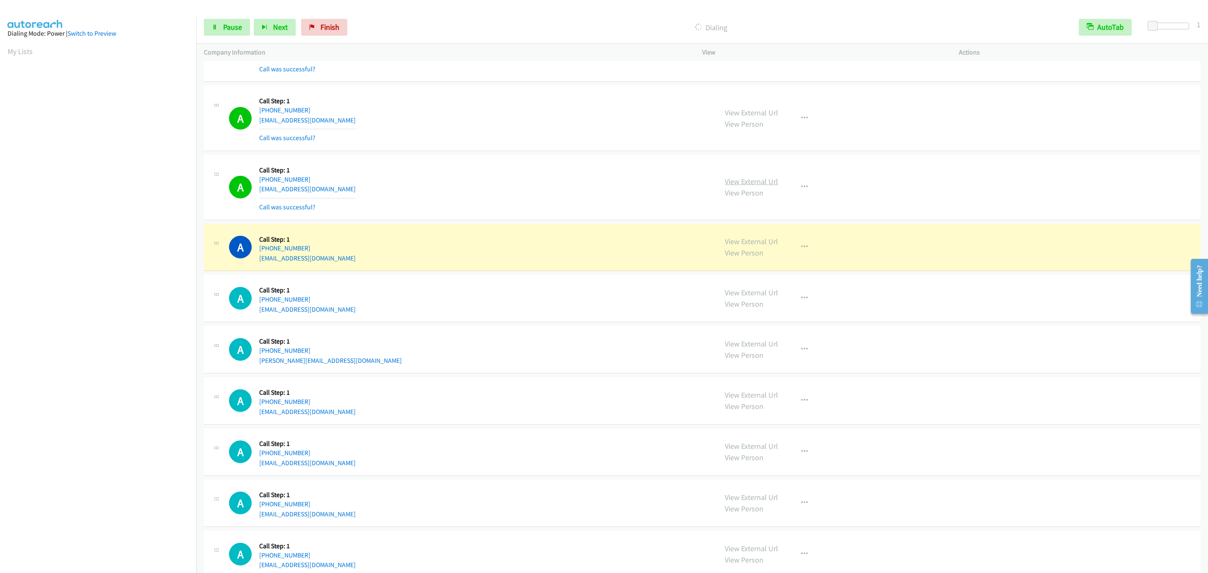
click at [762, 183] on link "View External Url" at bounding box center [751, 182] width 53 height 10
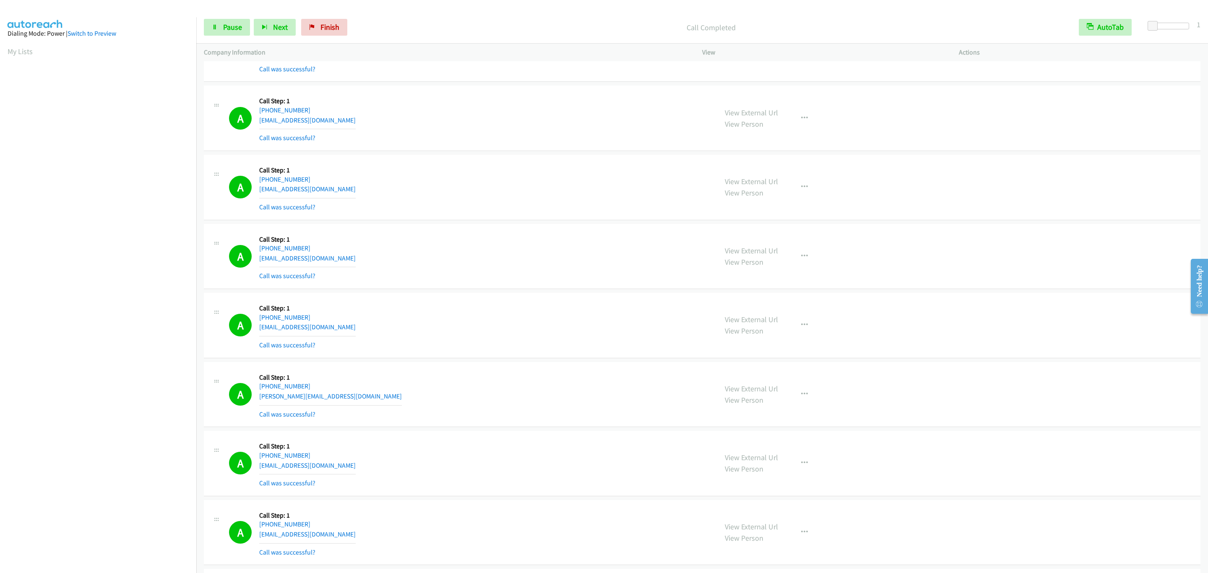
scroll to position [1132, 0]
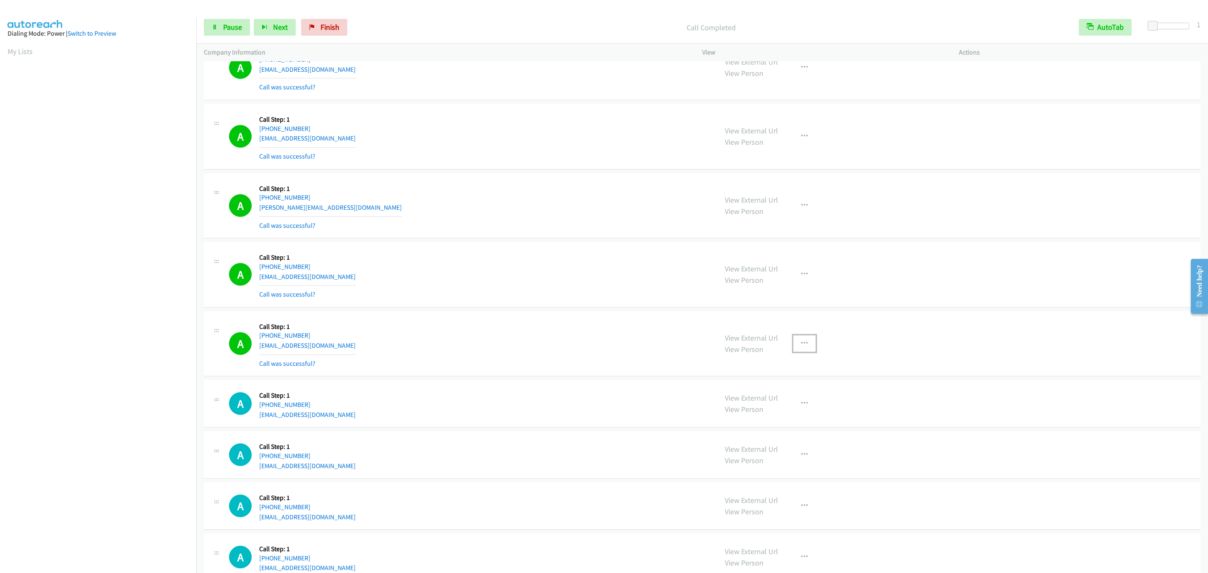
click at [796, 352] on button "button" at bounding box center [804, 343] width 23 height 17
click at [793, 419] on link "Add to do not call list" at bounding box center [760, 415] width 112 height 17
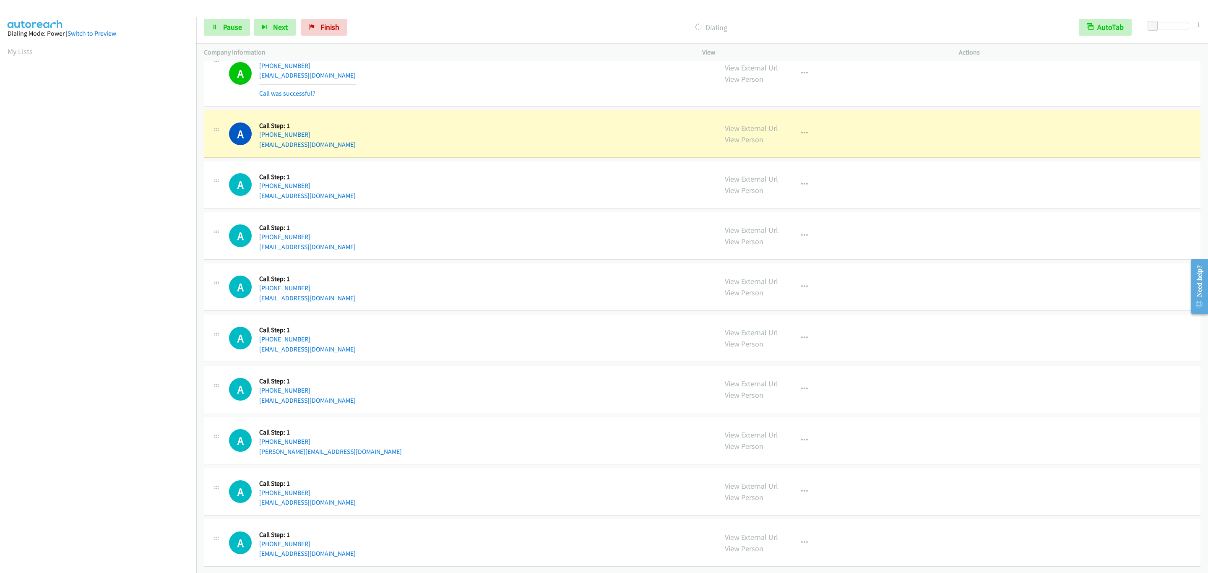
scroll to position [1700, 0]
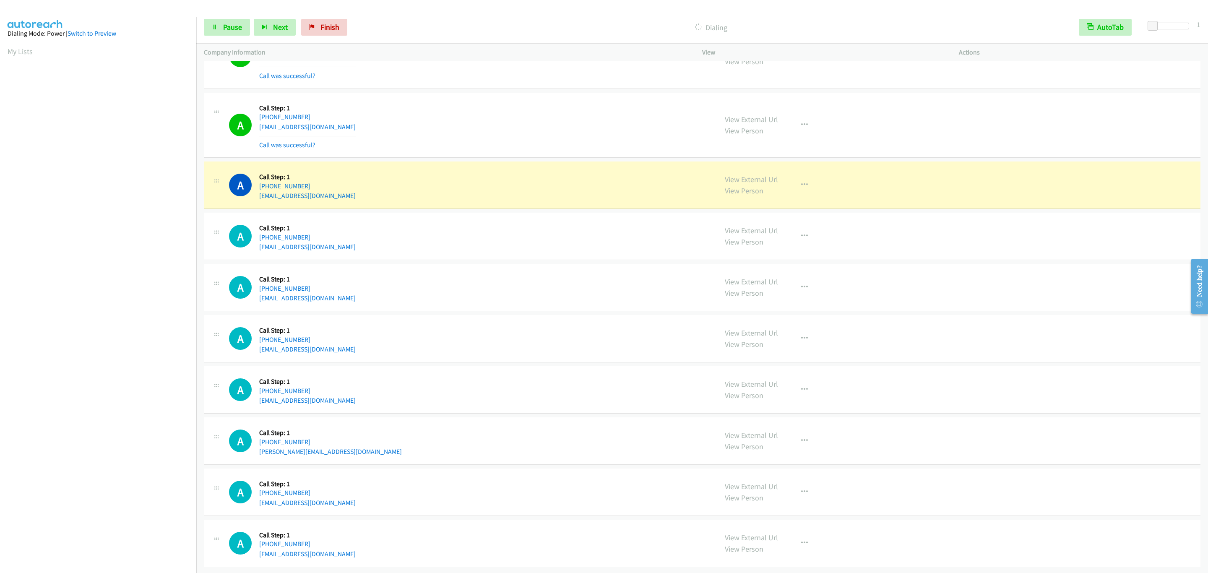
click at [531, 283] on div "A Callback Scheduled Call Step: 1 America/Los_Angeles [PHONE_NUMBER] [EMAIL_ADD…" at bounding box center [469, 287] width 481 height 32
click at [527, 281] on div "A Callback Scheduled Call Step: 1 America/Los_Angeles [PHONE_NUMBER] [EMAIL_ADD…" at bounding box center [469, 287] width 481 height 32
click at [517, 286] on div "A Callback Scheduled Call Step: 1 America/Los_Angeles [PHONE_NUMBER] [EMAIL_ADD…" at bounding box center [469, 287] width 481 height 32
click at [516, 286] on div "A Callback Scheduled Call Step: 1 America/Los_Angeles [PHONE_NUMBER] [EMAIL_ADD…" at bounding box center [469, 287] width 481 height 32
click at [514, 286] on div "A Callback Scheduled Call Step: 1 America/Los_Angeles [PHONE_NUMBER] [EMAIL_ADD…" at bounding box center [469, 287] width 481 height 32
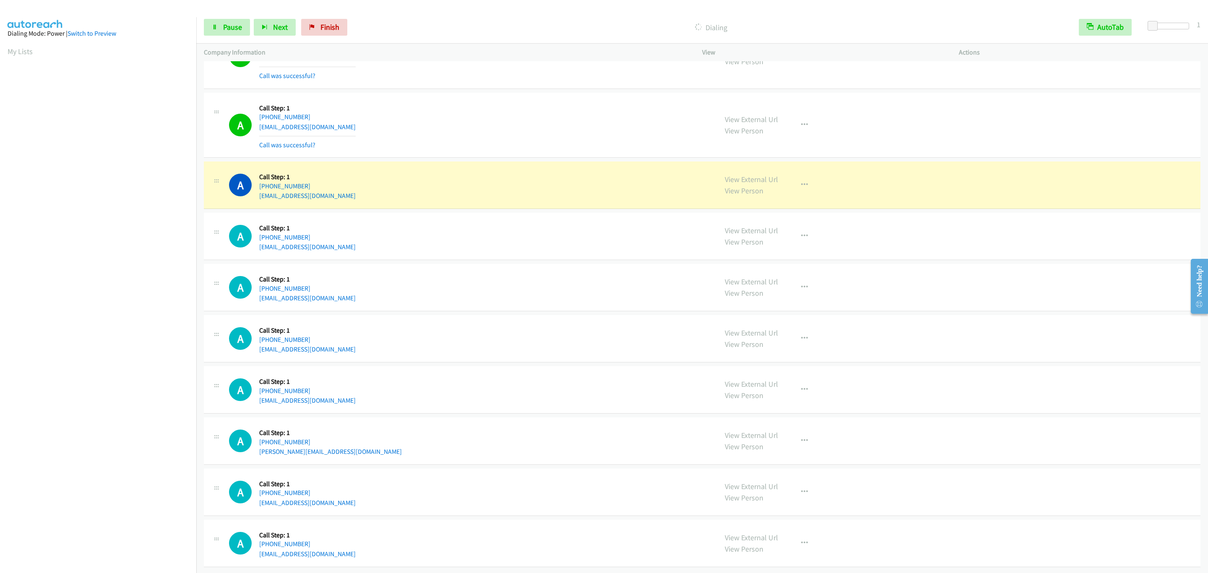
click at [513, 286] on div "A Callback Scheduled Call Step: 1 America/Los_Angeles [PHONE_NUMBER] [EMAIL_ADD…" at bounding box center [469, 287] width 481 height 32
click at [389, 174] on div "A Callback Scheduled Call Step: 1 [GEOGRAPHIC_DATA]/[GEOGRAPHIC_DATA] [PHONE_NU…" at bounding box center [702, 184] width 996 height 47
click at [428, 190] on div "A Callback Scheduled Call Step: 1 [GEOGRAPHIC_DATA]/[GEOGRAPHIC_DATA] [PHONE_NU…" at bounding box center [469, 185] width 481 height 32
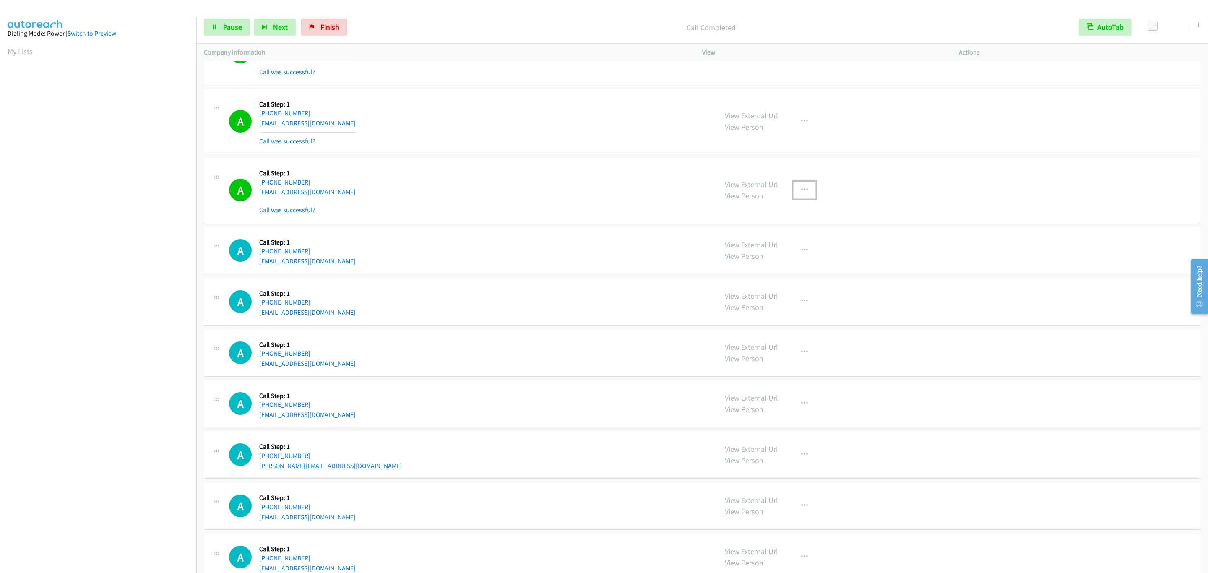
drag, startPoint x: 801, startPoint y: 199, endPoint x: 808, endPoint y: 205, distance: 8.9
click at [801, 193] on icon "button" at bounding box center [804, 190] width 7 height 7
click at [794, 270] on link "Add to do not call list" at bounding box center [760, 261] width 112 height 17
click at [219, 30] on link "Pause" at bounding box center [227, 27] width 46 height 17
click at [104, 465] on section at bounding box center [98, 265] width 181 height 401
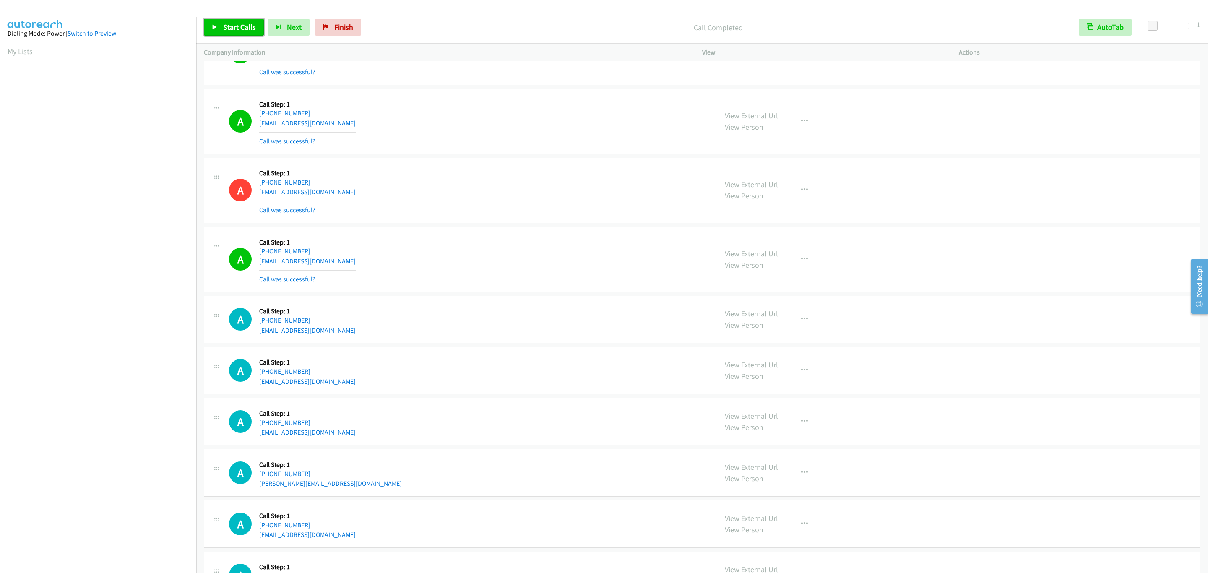
click at [239, 34] on link "Start Calls" at bounding box center [234, 27] width 60 height 17
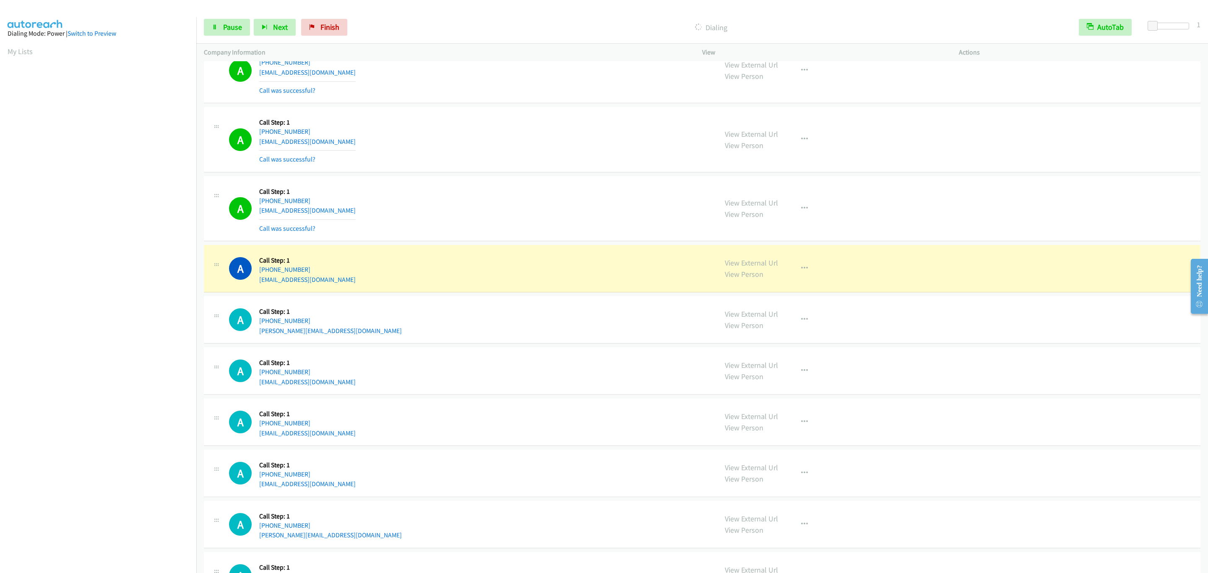
scroll to position [1951, 0]
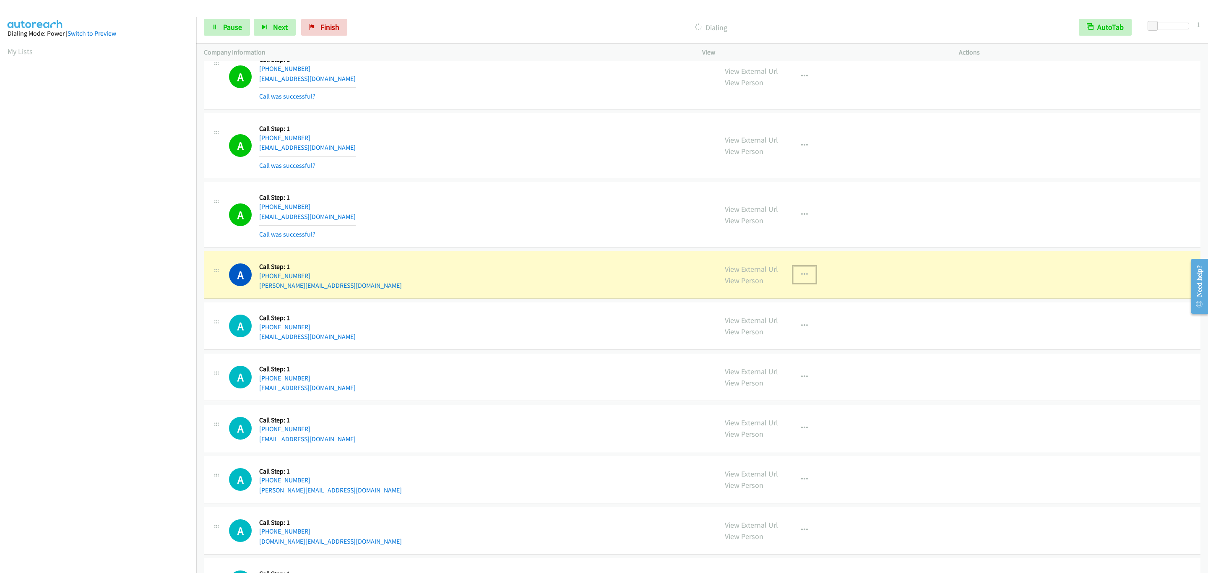
click at [807, 283] on button "button" at bounding box center [804, 274] width 23 height 17
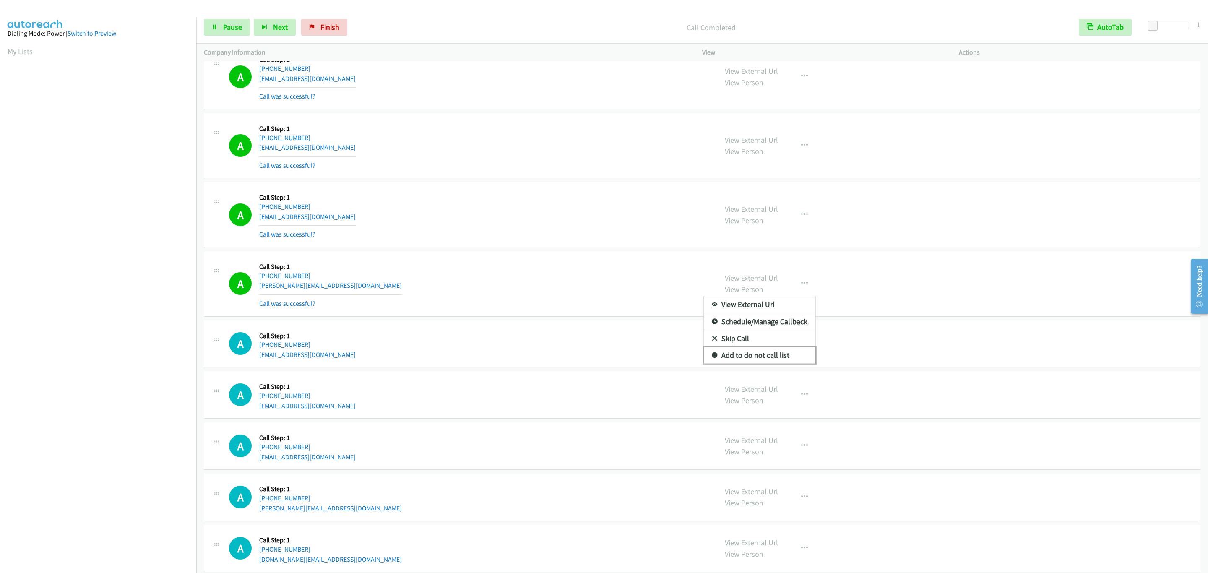
click at [784, 364] on link "Add to do not call list" at bounding box center [760, 355] width 112 height 17
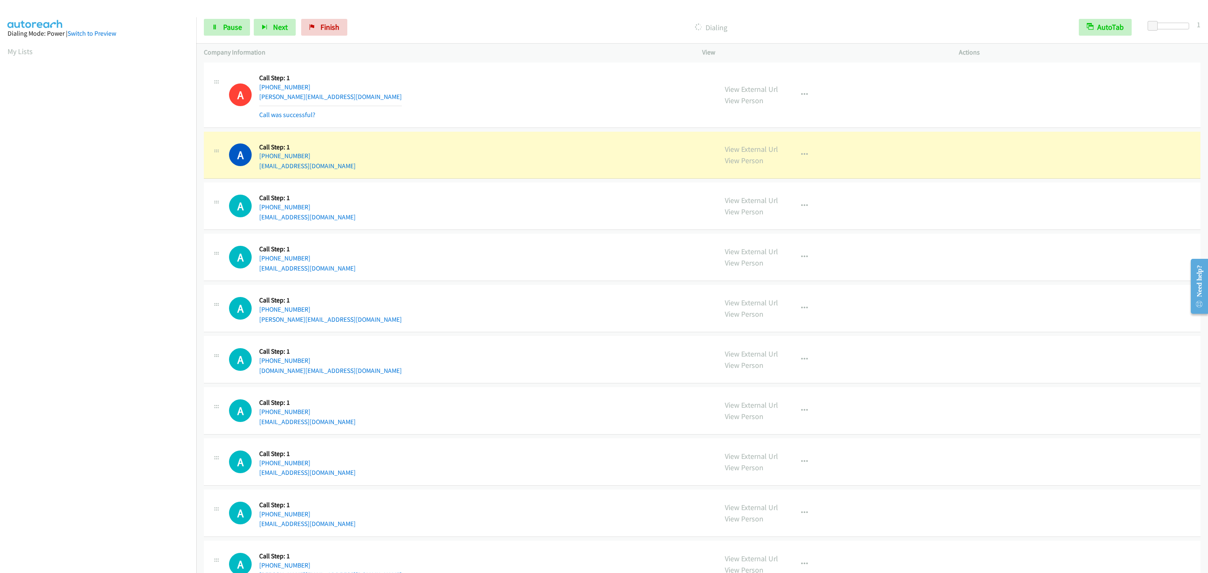
scroll to position [2203, 0]
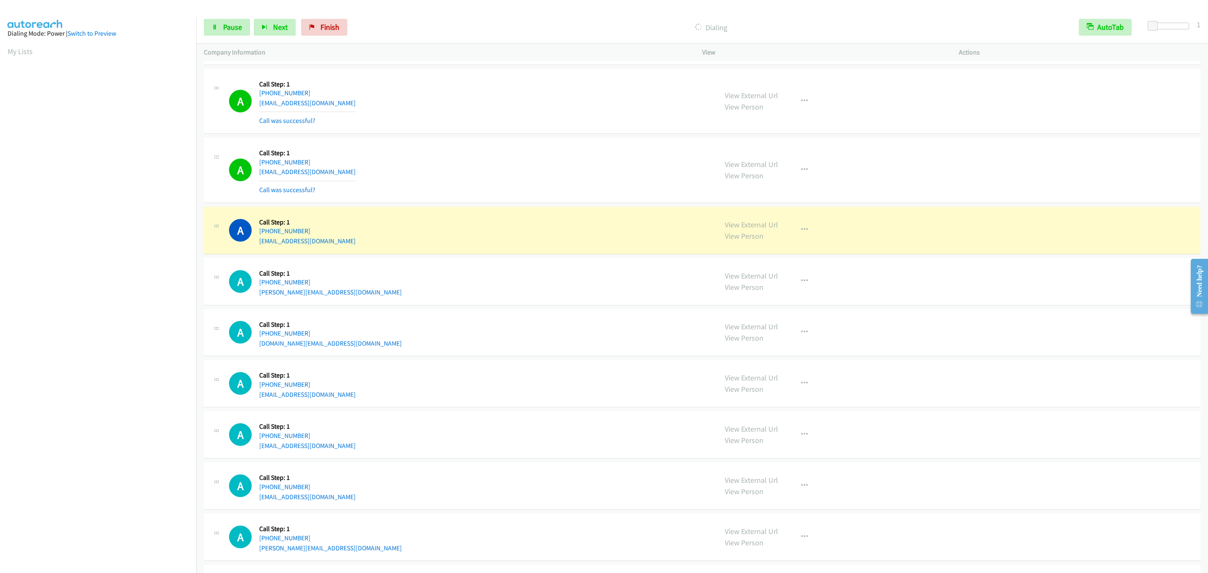
click at [224, 15] on div "Start Calls Pause Next Finish Dialing AutoTab AutoTab 1" at bounding box center [701, 27] width 1011 height 32
click at [224, 18] on div "Start Calls Pause Next Finish Dialing AutoTab AutoTab 1" at bounding box center [701, 27] width 1011 height 32
click at [225, 19] on link "Pause" at bounding box center [227, 27] width 46 height 17
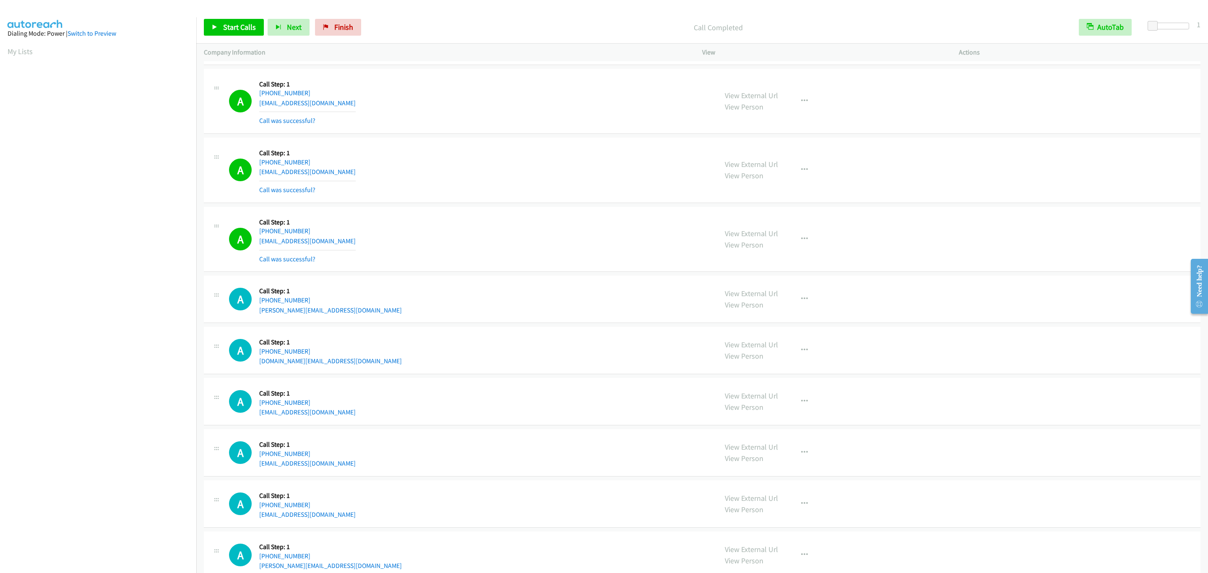
drag, startPoint x: 1002, startPoint y: 309, endPoint x: 909, endPoint y: 377, distance: 115.2
click at [1003, 309] on div "A Callback Scheduled Call Step: 1 [GEOGRAPHIC_DATA]/[GEOGRAPHIC_DATA] [PHONE_NU…" at bounding box center [702, 299] width 996 height 47
click at [989, 113] on div "A Callback Scheduled Call Step: 1 America/New_York [PHONE_NUMBER] [EMAIL_ADDRES…" at bounding box center [702, 101] width 996 height 65
click at [988, 113] on div "A Callback Scheduled Call Step: 1 America/New_York [PHONE_NUMBER] [EMAIL_ADDRES…" at bounding box center [702, 101] width 996 height 65
drag, startPoint x: 433, startPoint y: 57, endPoint x: 567, endPoint y: 70, distance: 134.9
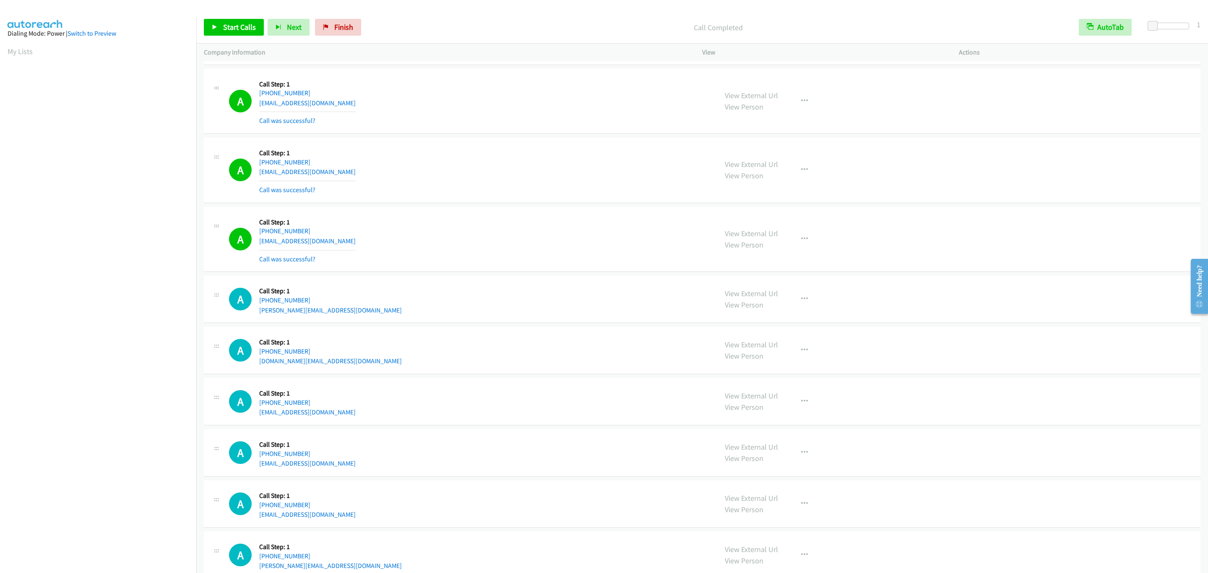
click at [434, 57] on p "Company Information" at bounding box center [445, 52] width 483 height 10
click at [253, 28] on span "Start Calls" at bounding box center [239, 27] width 33 height 10
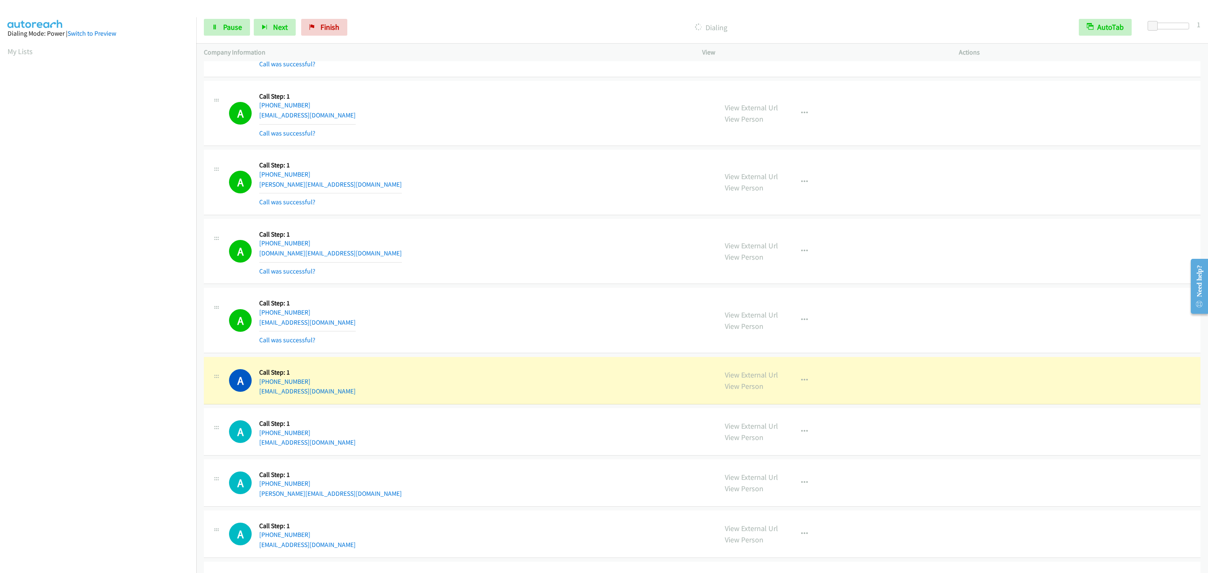
scroll to position [2580, 0]
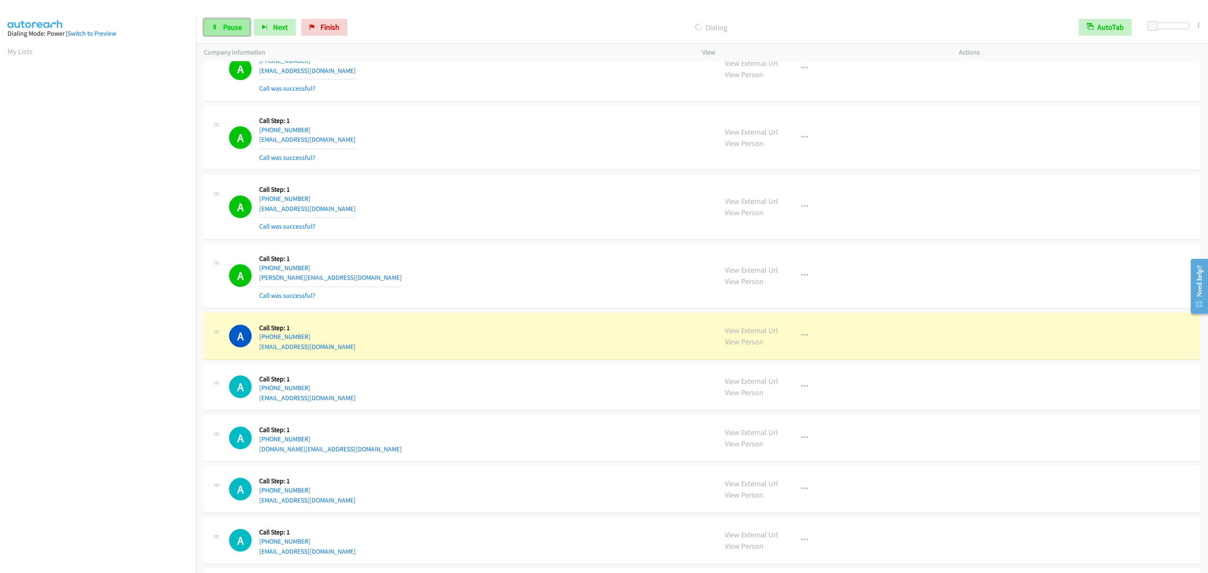
click at [214, 27] on icon at bounding box center [215, 28] width 6 height 6
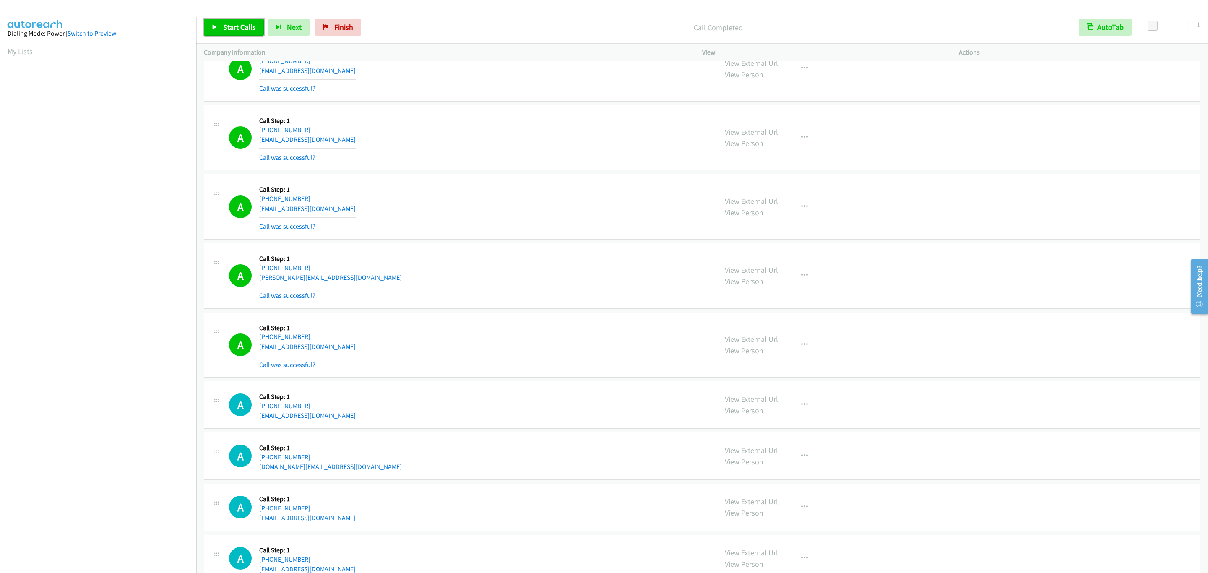
drag, startPoint x: 248, startPoint y: 25, endPoint x: 257, endPoint y: 4, distance: 22.7
click at [248, 25] on span "Start Calls" at bounding box center [239, 27] width 33 height 10
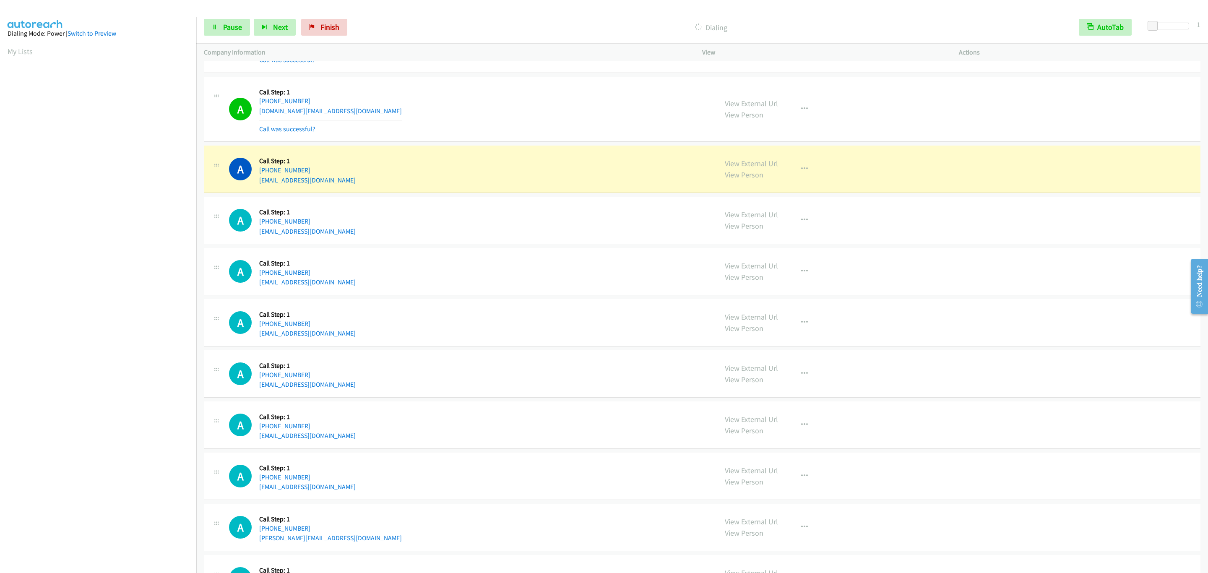
scroll to position [3017, 0]
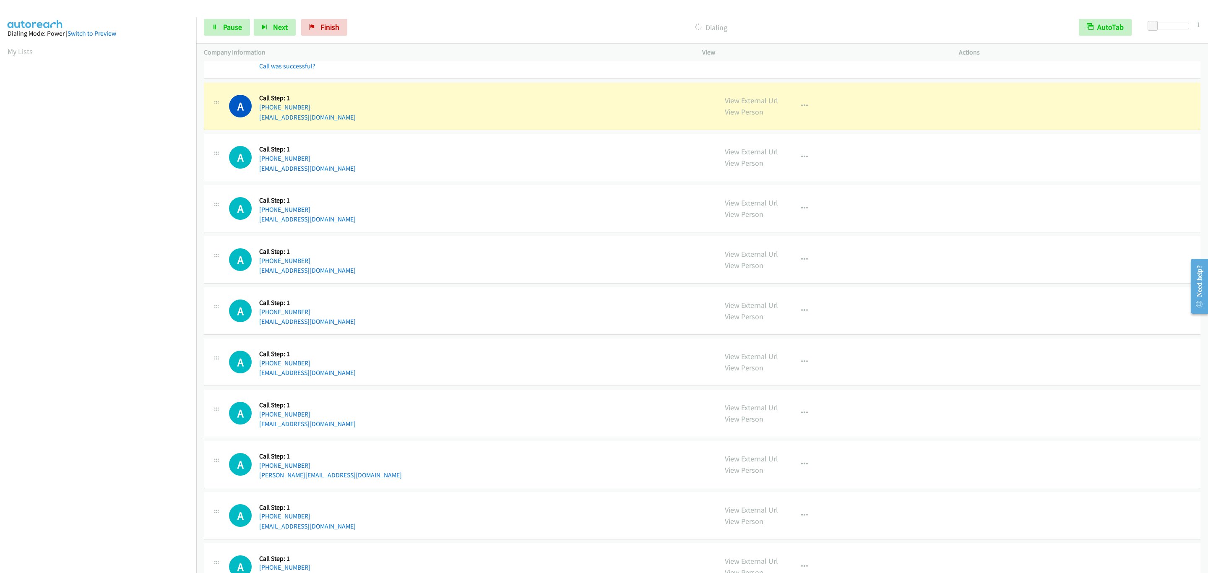
click at [101, 464] on section at bounding box center [98, 265] width 181 height 401
click at [235, 28] on span "Pause" at bounding box center [232, 27] width 19 height 10
